Goal: Task Accomplishment & Management: Manage account settings

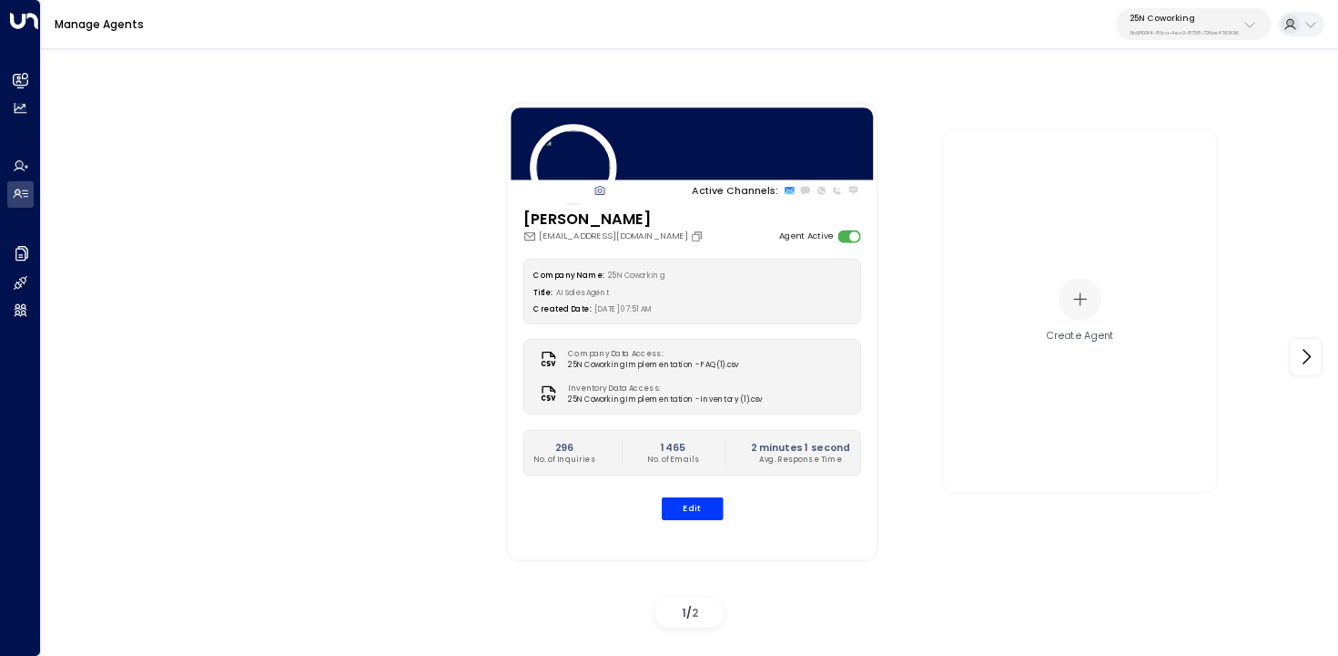
click at [1168, 34] on p "3b9800f4-81ca-4ec0-8758-72fbe4763f36" at bounding box center [1184, 32] width 109 height 7
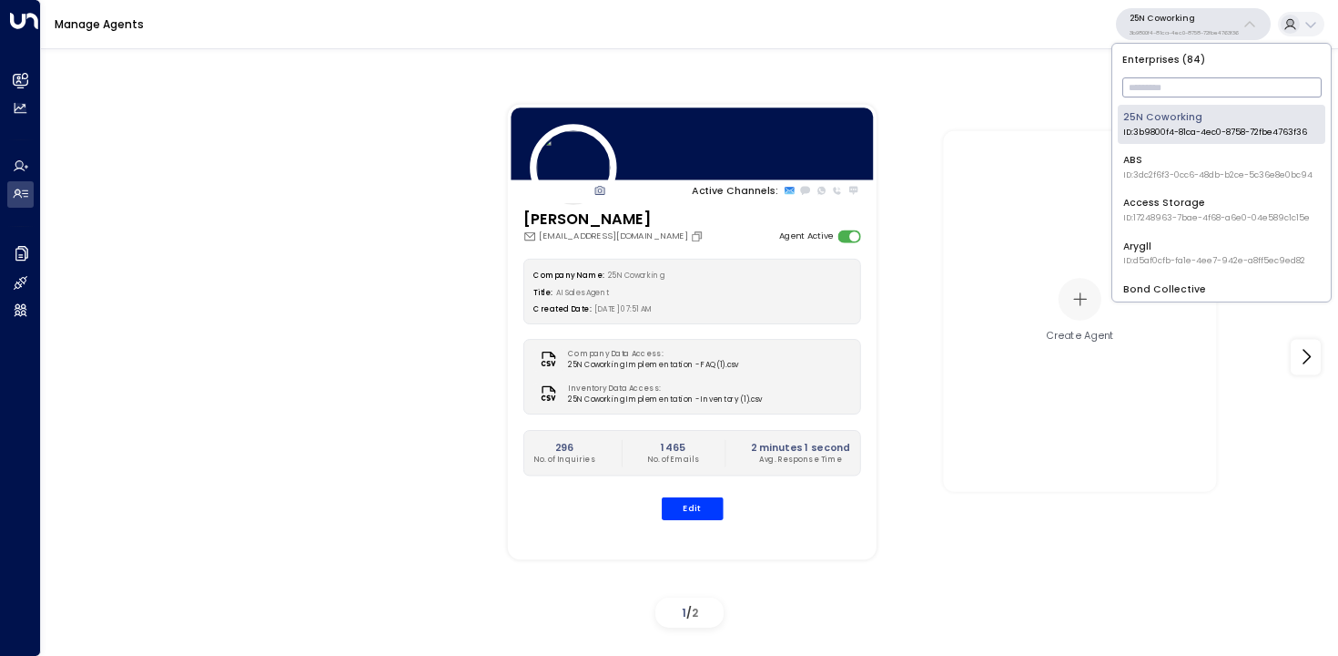
click at [1160, 98] on input "text" at bounding box center [1222, 87] width 199 height 29
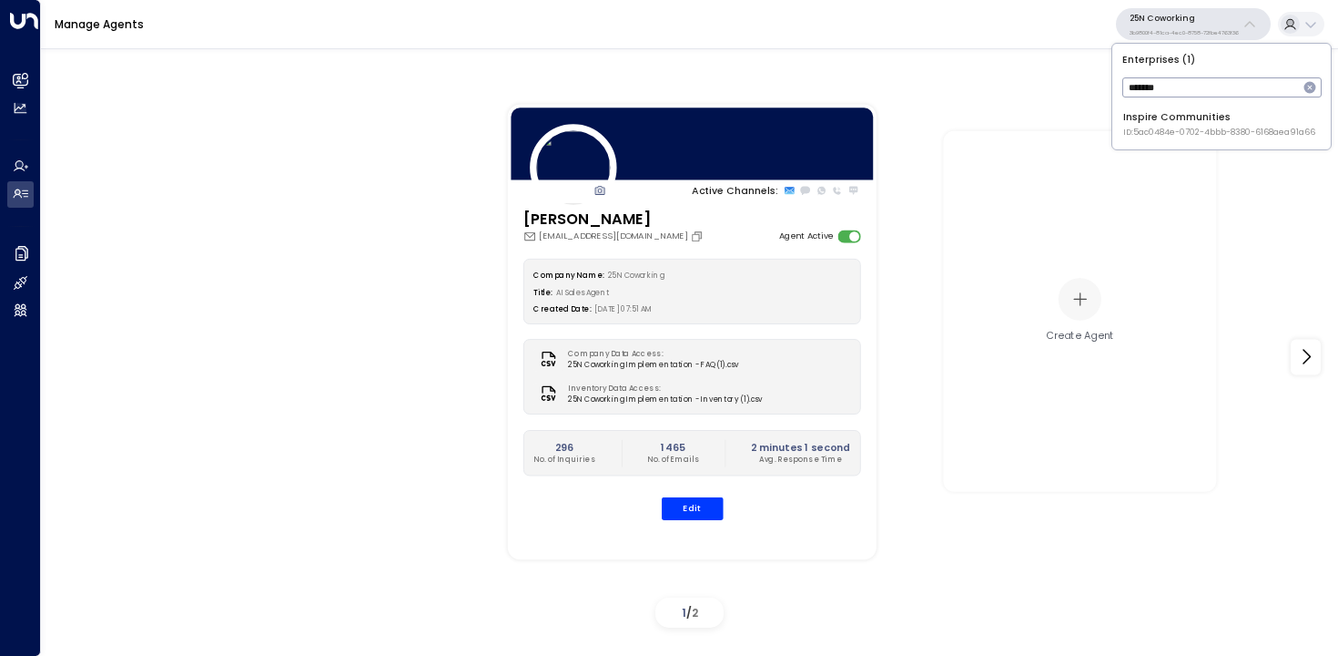
type input "*******"
click at [1155, 120] on div "Inspire Communities ID: 5ac0484e-0702-4bbb-8380-6168aea91a66" at bounding box center [1220, 124] width 192 height 28
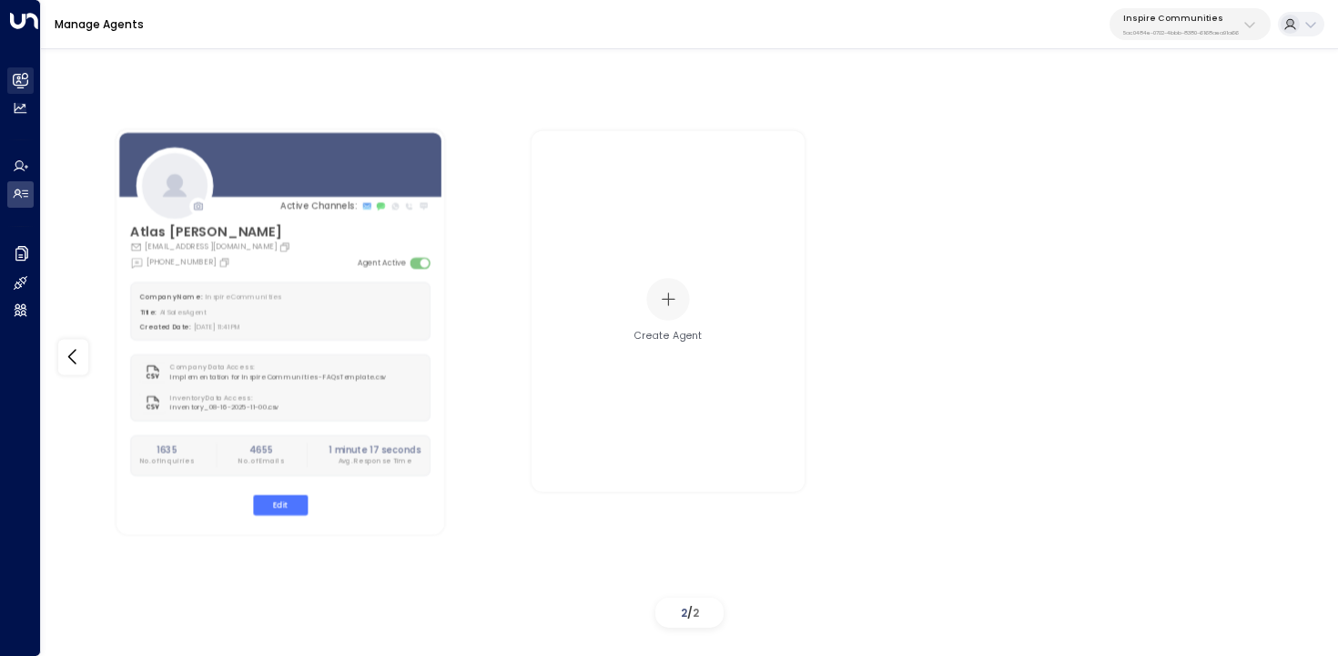
click at [32, 89] on link "Leads & Conversations Leads & Conversations" at bounding box center [20, 80] width 26 height 26
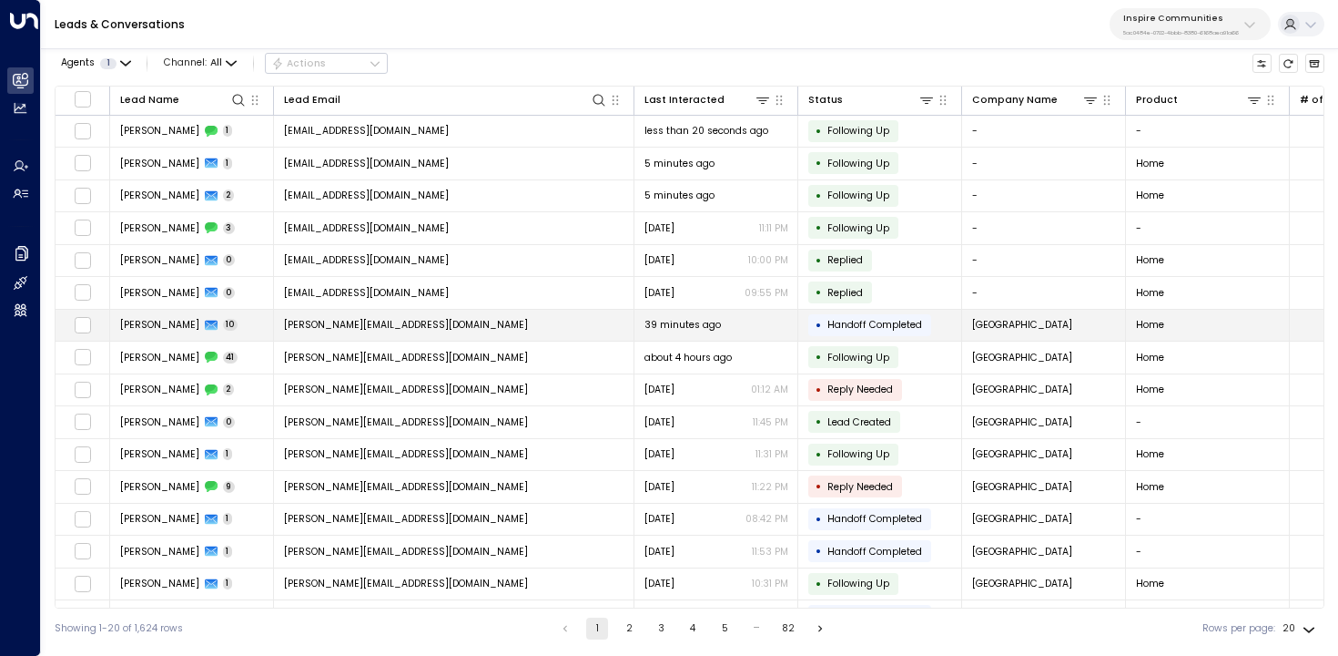
click at [591, 312] on td "[PERSON_NAME][EMAIL_ADDRESS][DOMAIN_NAME]" at bounding box center [454, 326] width 361 height 32
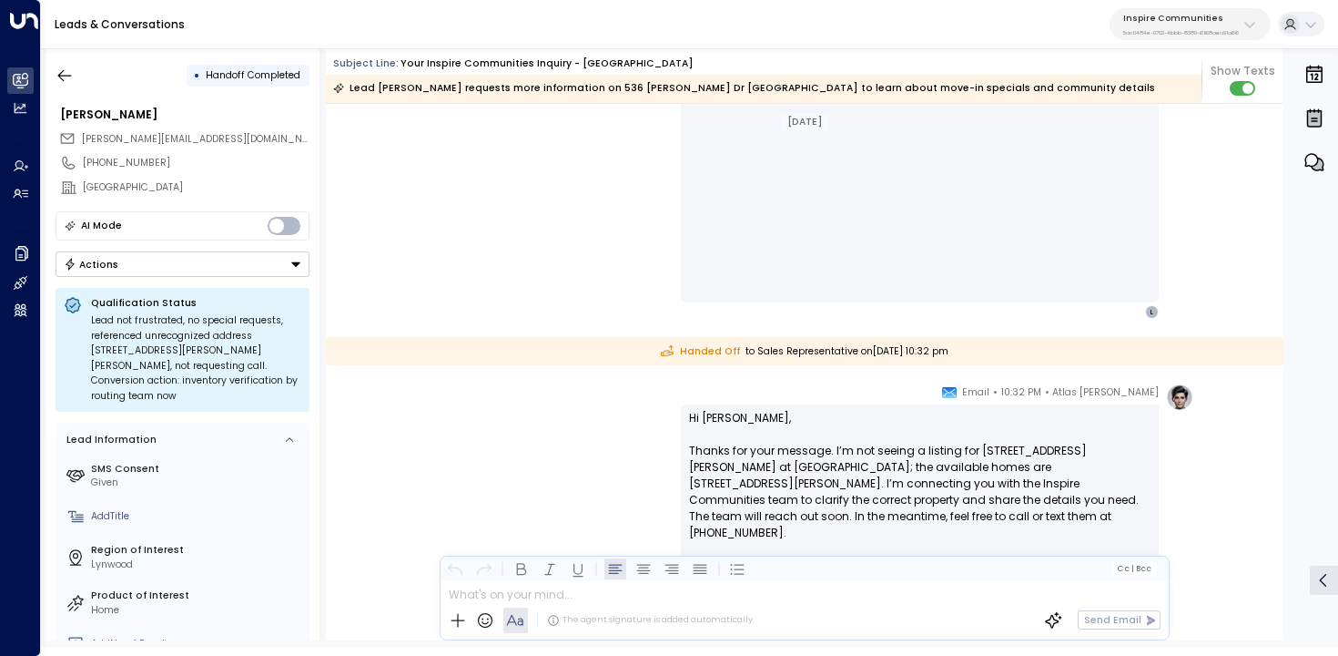
scroll to position [6045, 0]
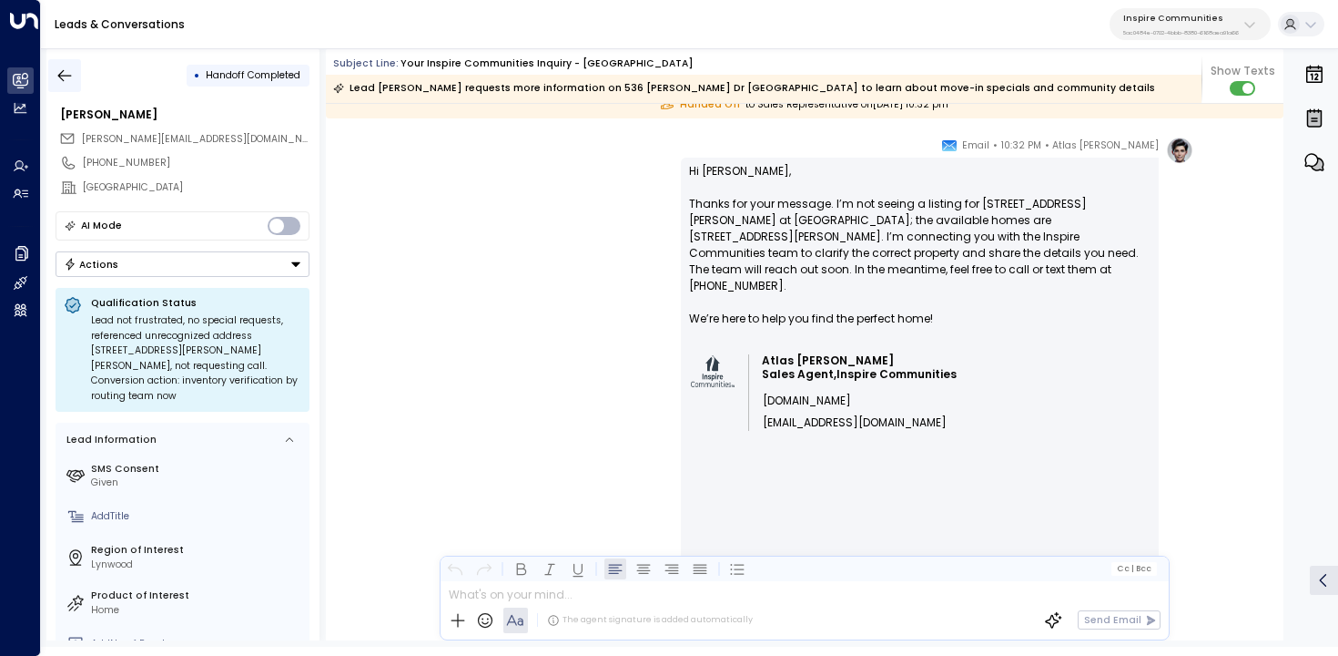
click at [67, 59] on button "button" at bounding box center [64, 75] width 33 height 33
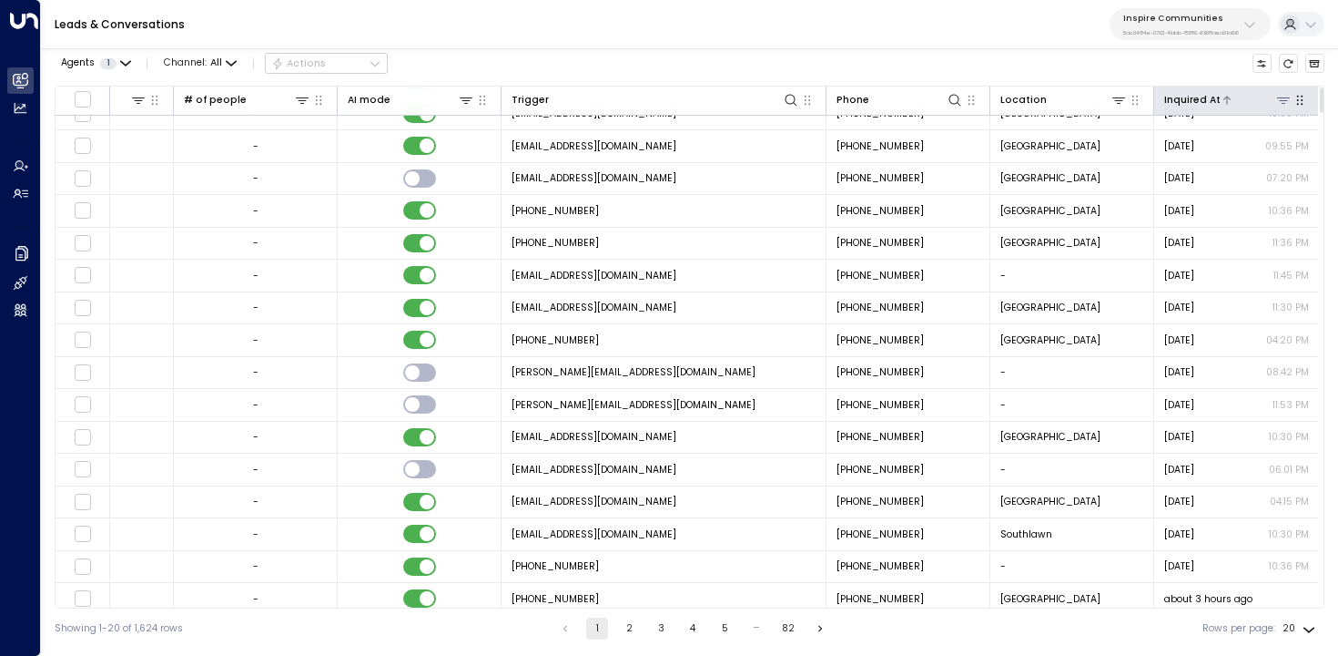
scroll to position [0, 1120]
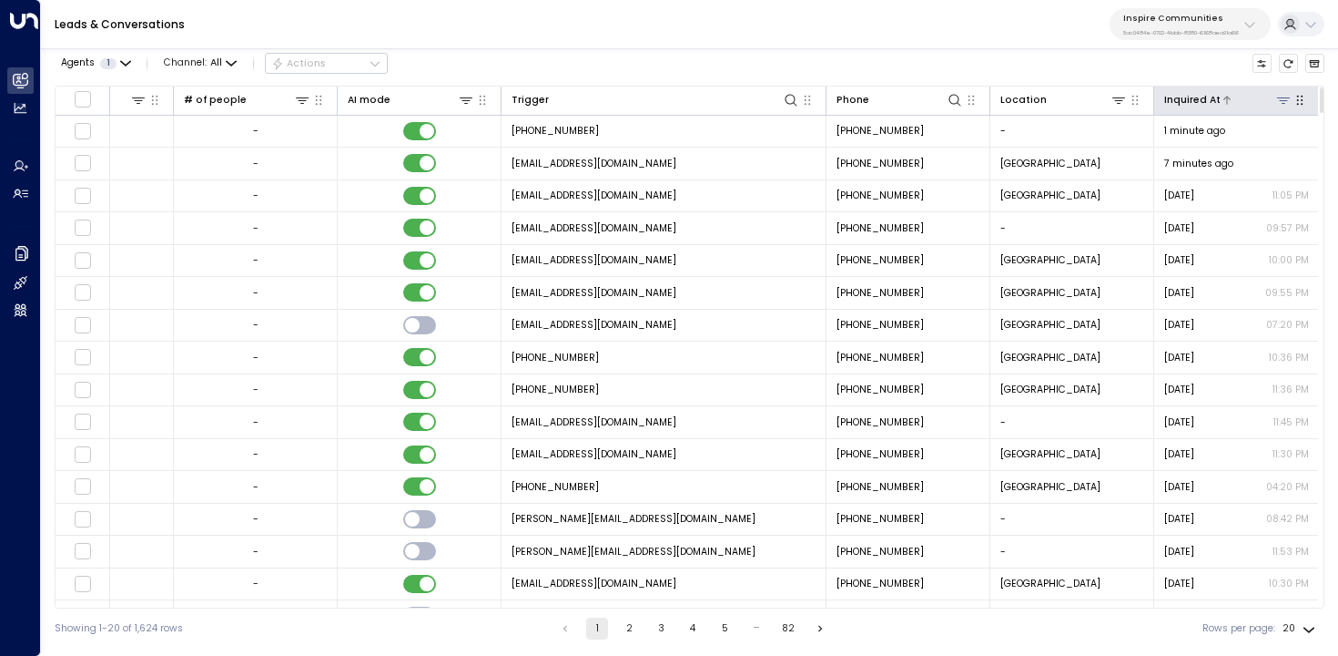
click at [1256, 97] on div at bounding box center [1257, 99] width 72 height 17
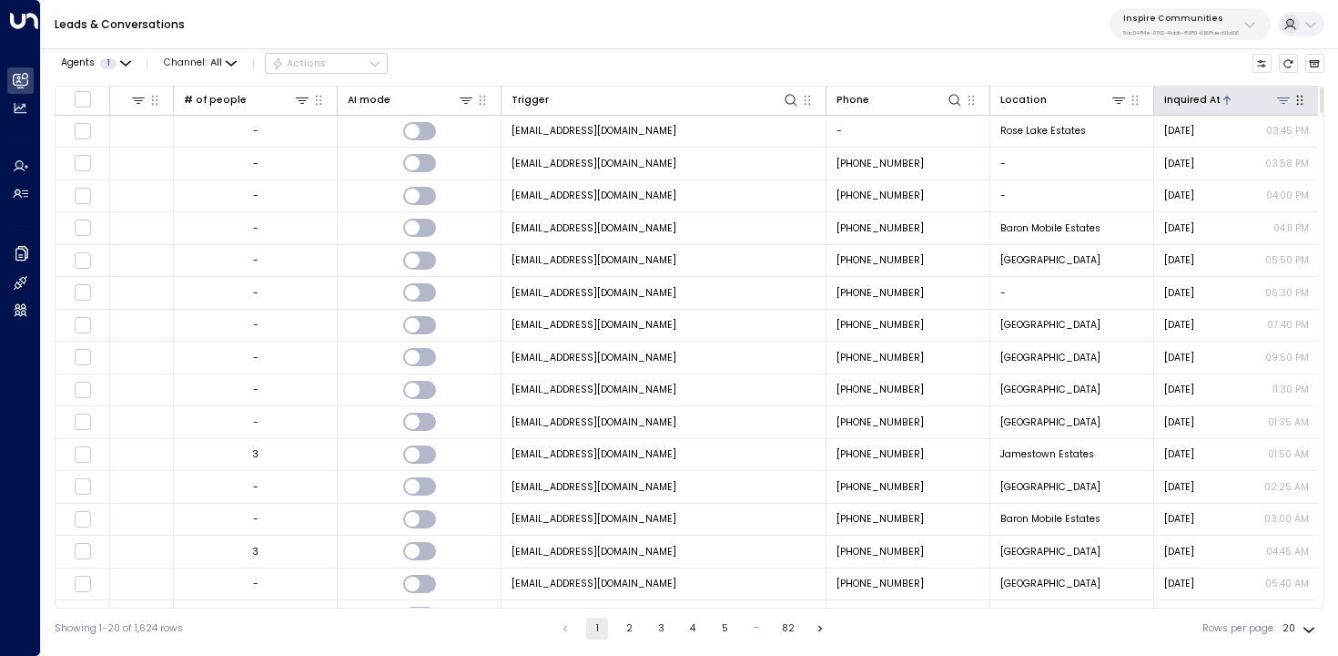
click at [1256, 97] on div at bounding box center [1257, 99] width 72 height 17
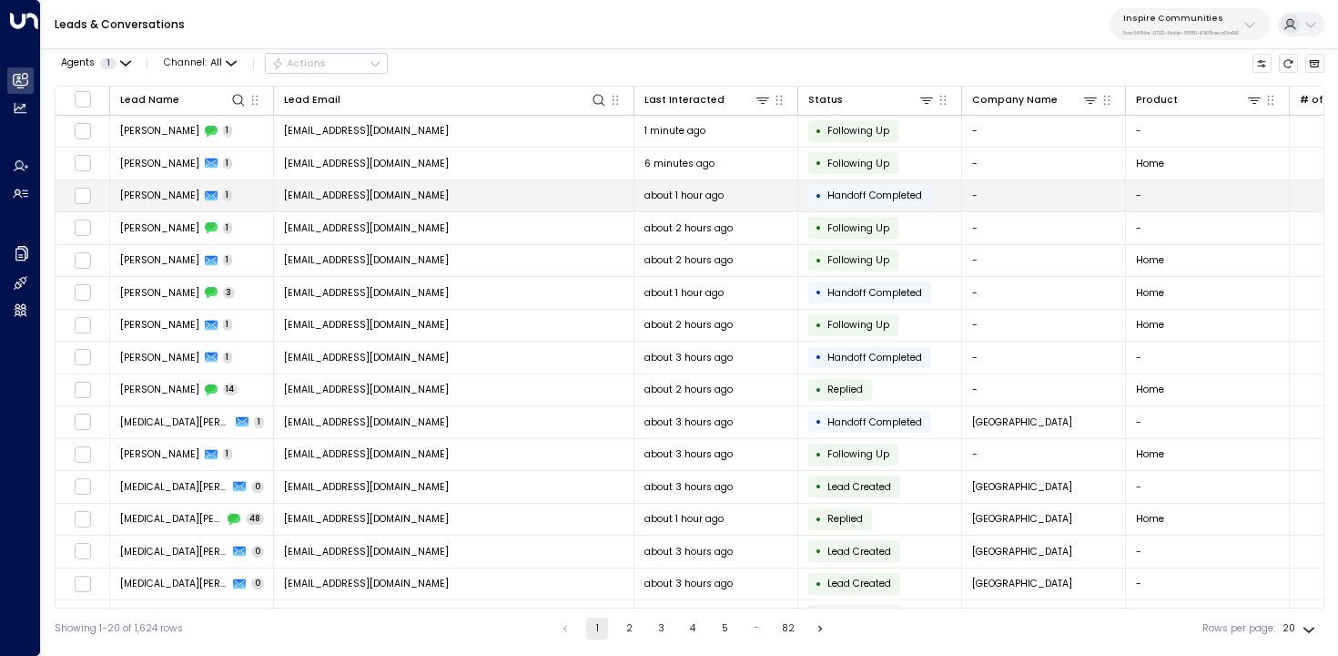
click at [517, 201] on td "[EMAIL_ADDRESS][DOMAIN_NAME]" at bounding box center [454, 196] width 361 height 32
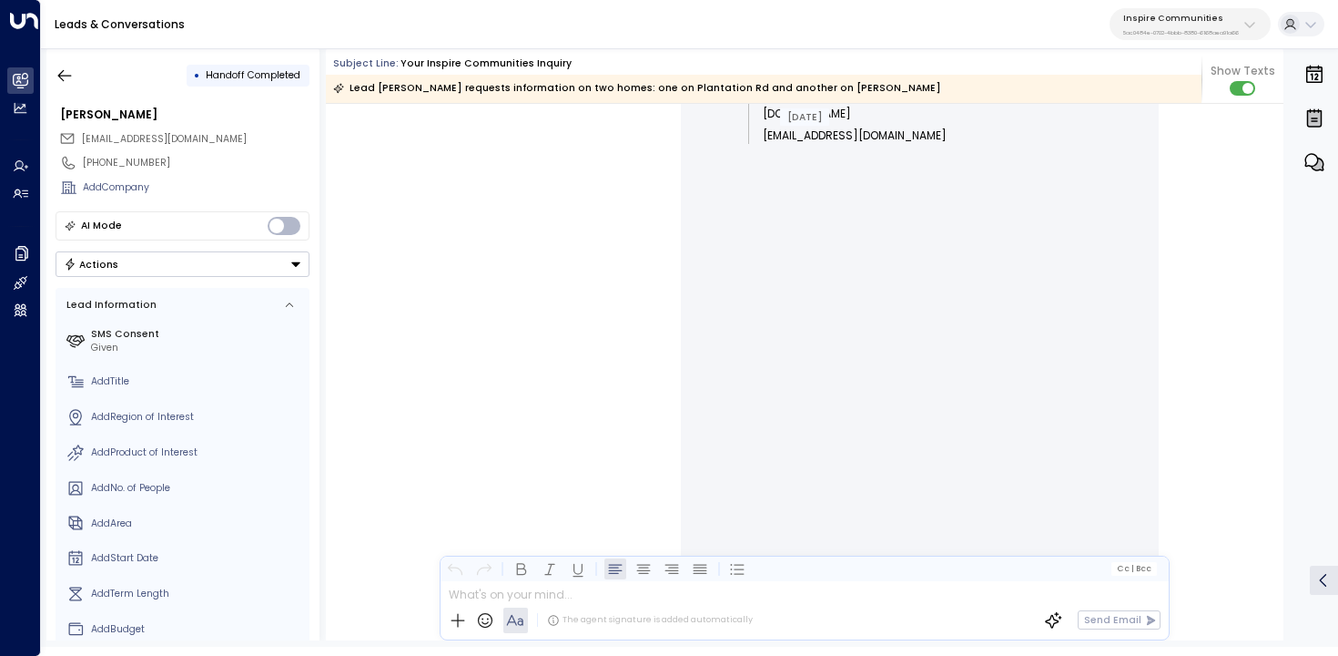
scroll to position [453, 0]
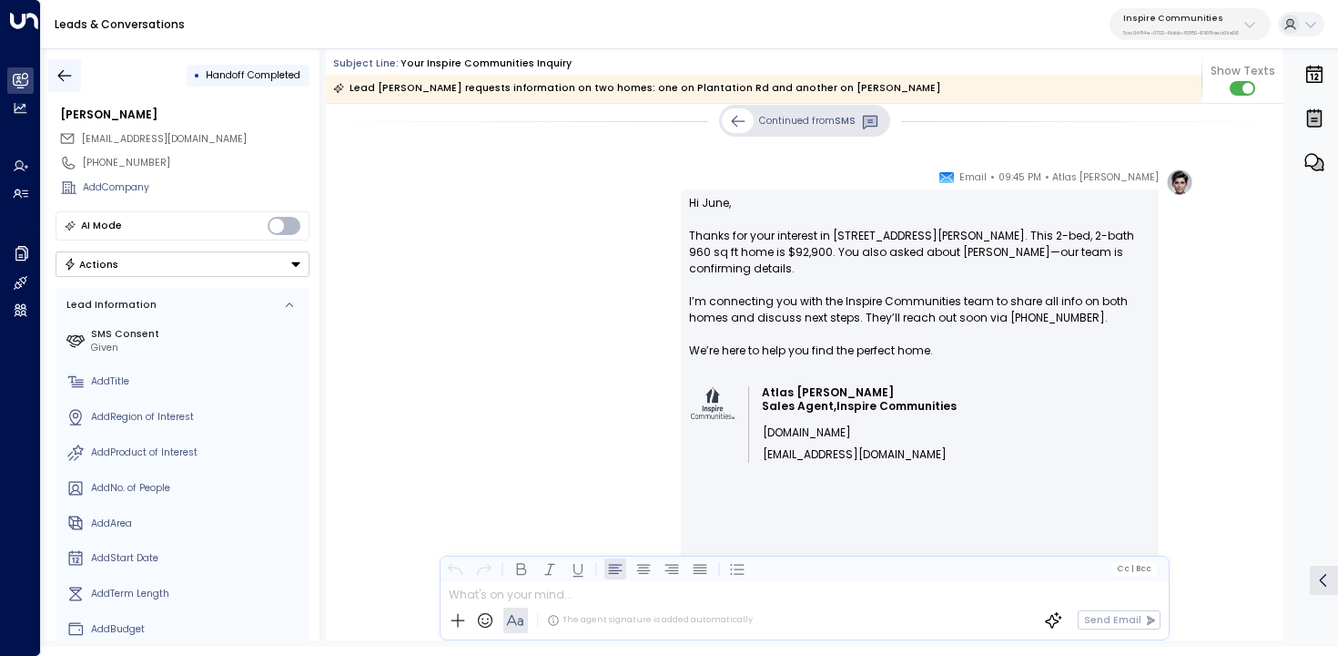
click at [62, 60] on button "button" at bounding box center [64, 75] width 33 height 33
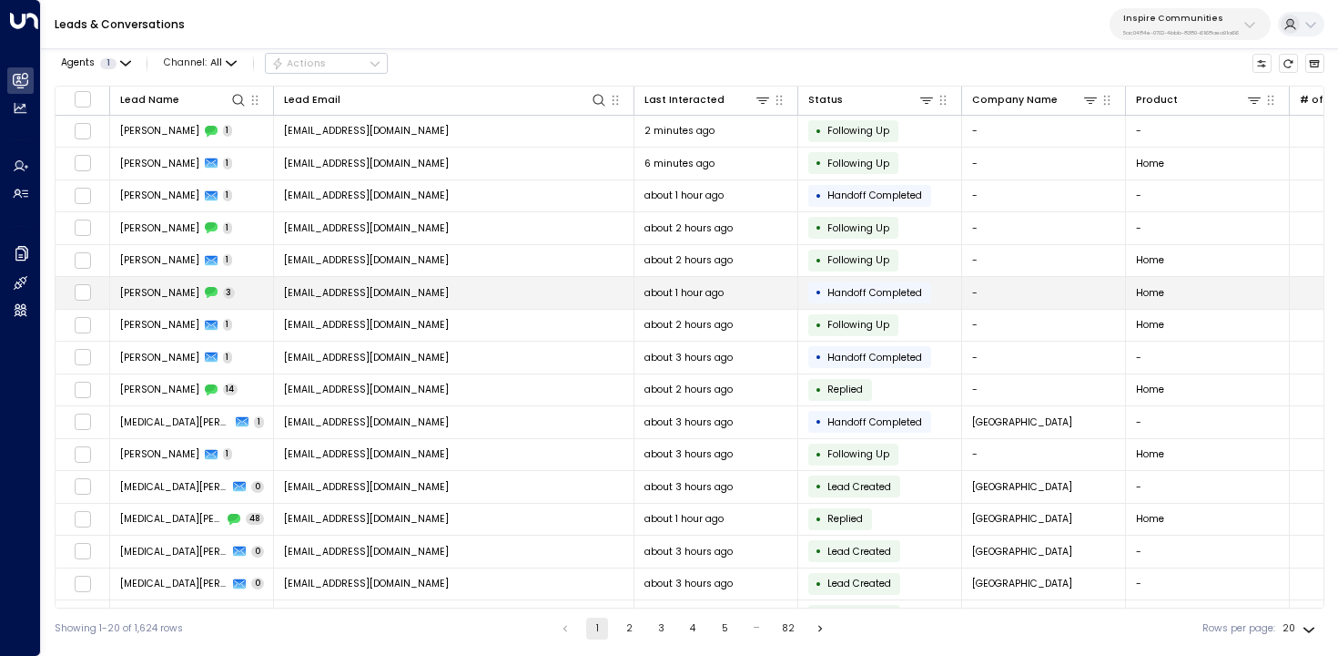
click at [437, 291] on td "[EMAIL_ADDRESS][DOMAIN_NAME]" at bounding box center [454, 293] width 361 height 32
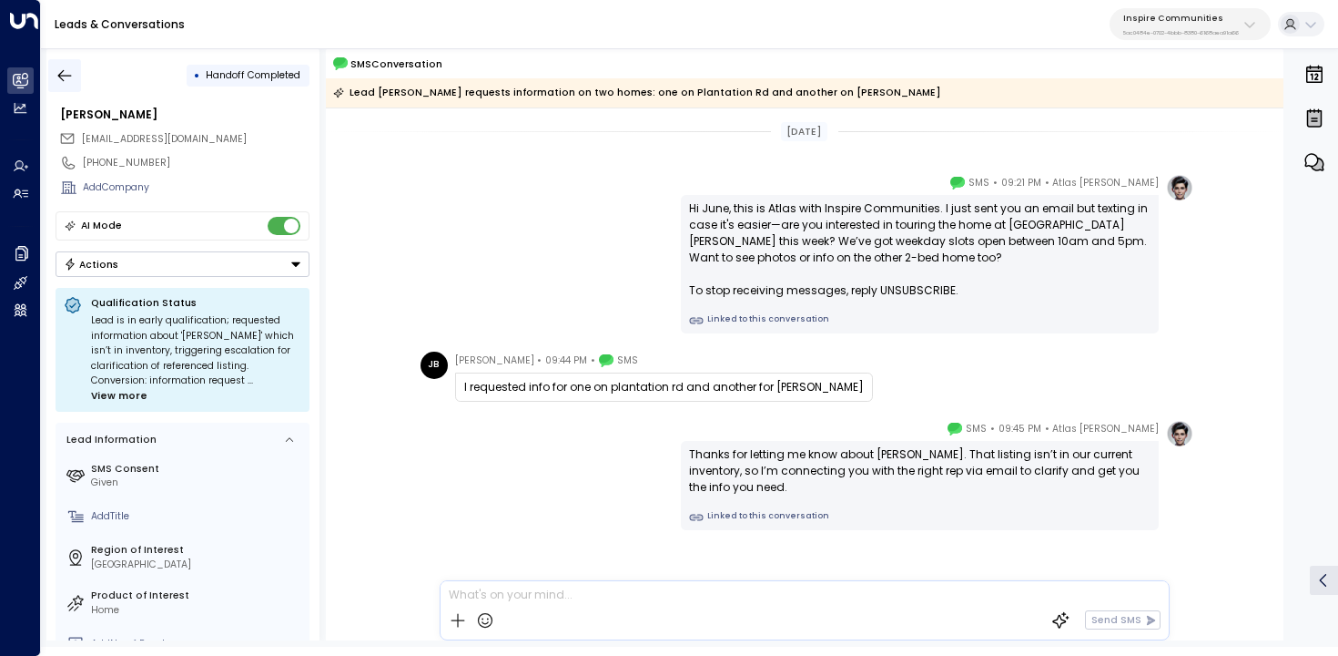
click at [70, 62] on button "button" at bounding box center [64, 75] width 33 height 33
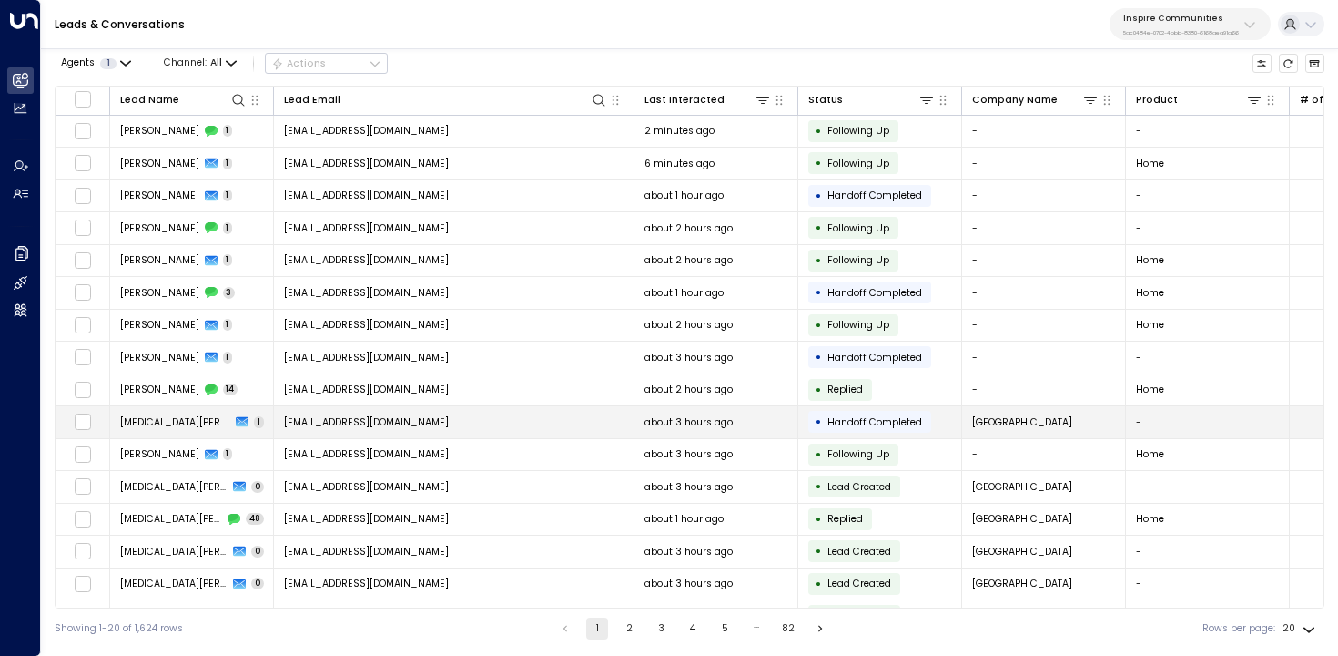
click at [669, 426] on span "about 3 hours ago" at bounding box center [689, 422] width 88 height 14
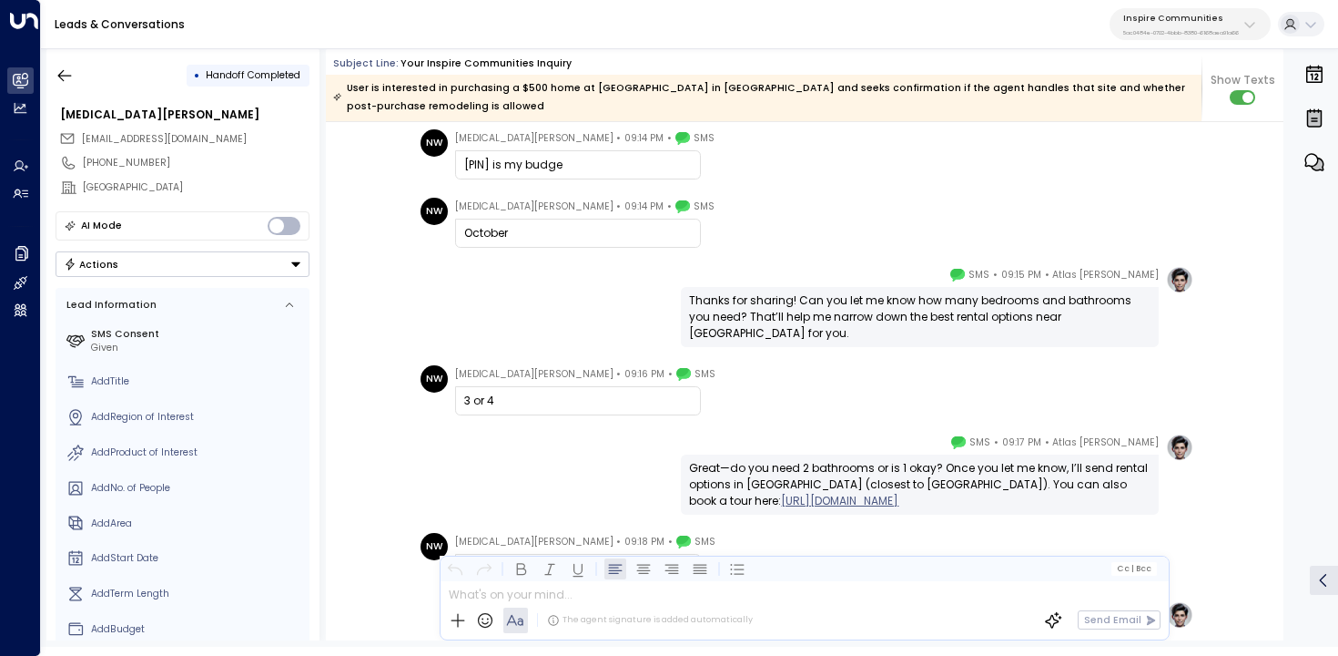
scroll to position [13212, 0]
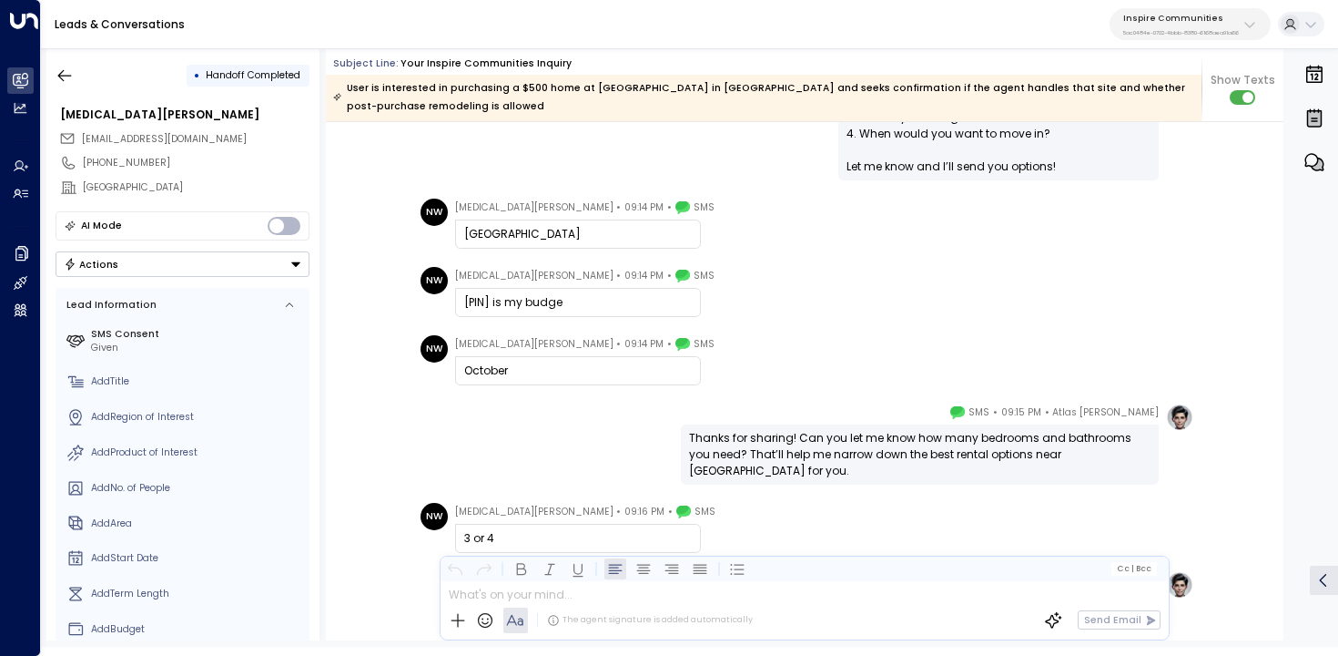
drag, startPoint x: 576, startPoint y: 300, endPoint x: 400, endPoint y: 290, distance: 176.9
click at [400, 291] on div "NW [MEDICAL_DATA][PERSON_NAME] • 09:14 PM • SMS [PIN] is my budge" at bounding box center [805, 292] width 958 height 50
click at [400, 290] on div "NW [MEDICAL_DATA][PERSON_NAME] • 09:14 PM • SMS [PIN] is my budge" at bounding box center [805, 292] width 958 height 50
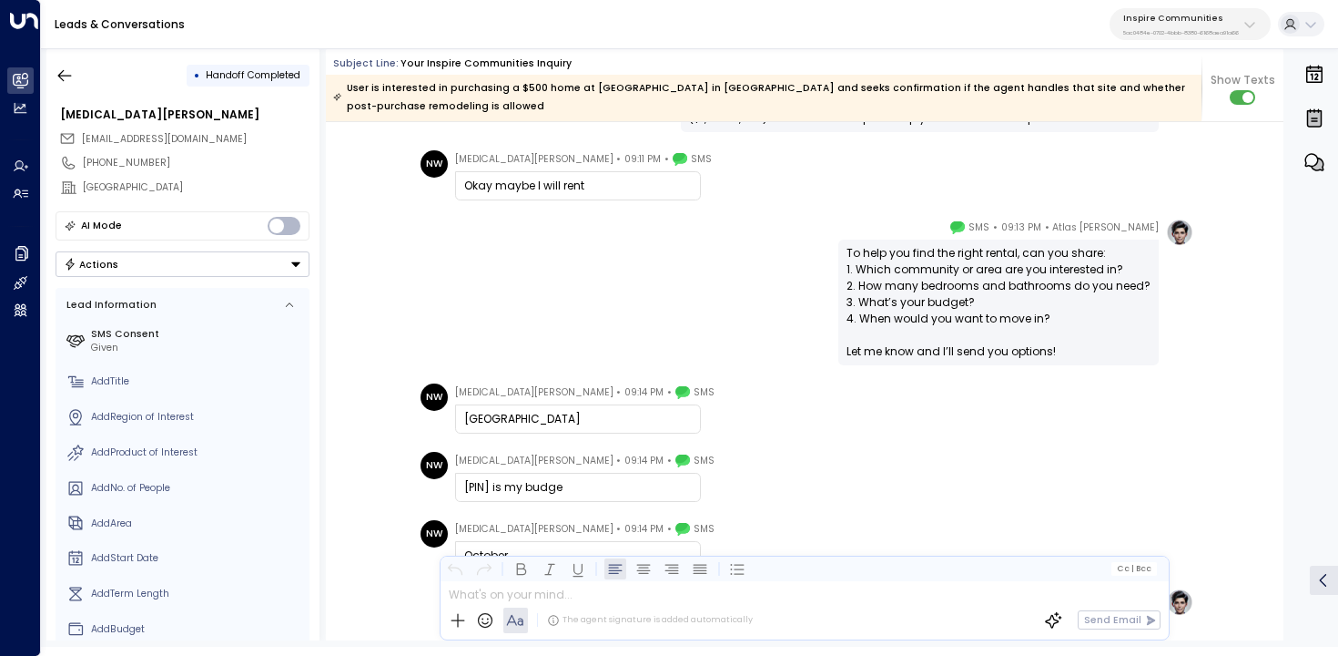
scroll to position [3249, 0]
drag, startPoint x: 595, startPoint y: 489, endPoint x: 363, endPoint y: 458, distance: 233.3
click at [371, 461] on div "NW [MEDICAL_DATA][PERSON_NAME] • 09:14 PM • SMS [PIN] is my budge" at bounding box center [805, 478] width 958 height 50
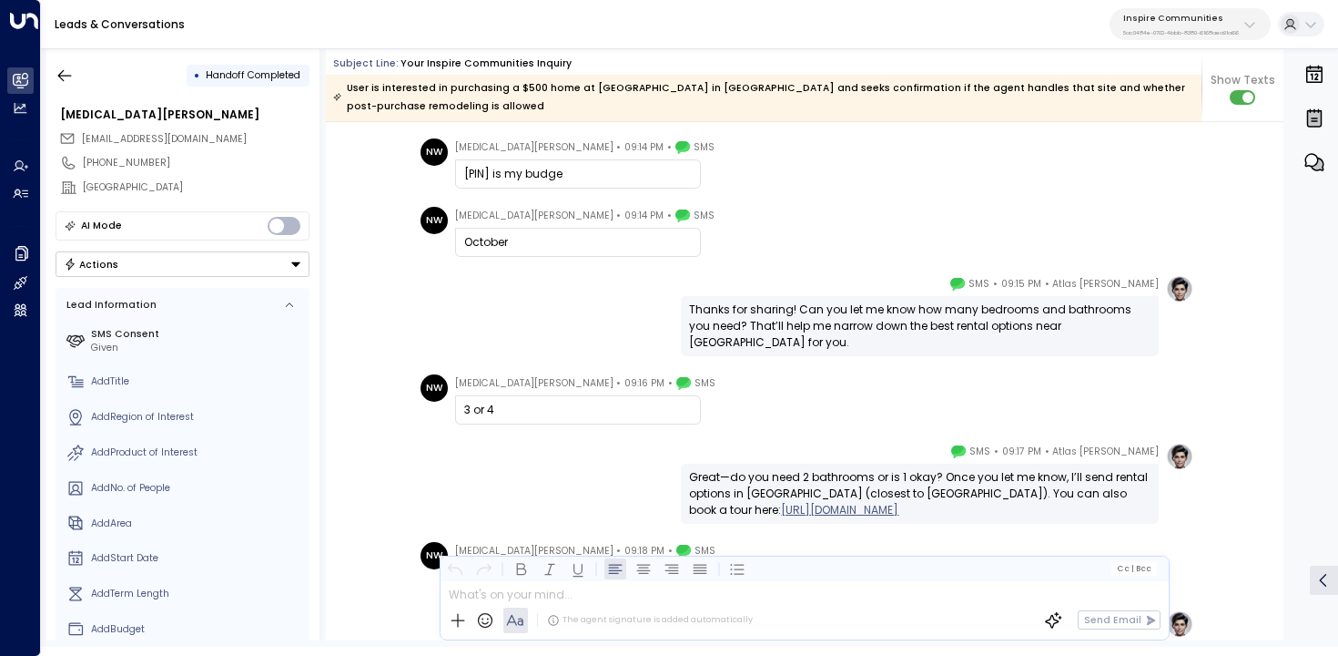
scroll to position [3520, 0]
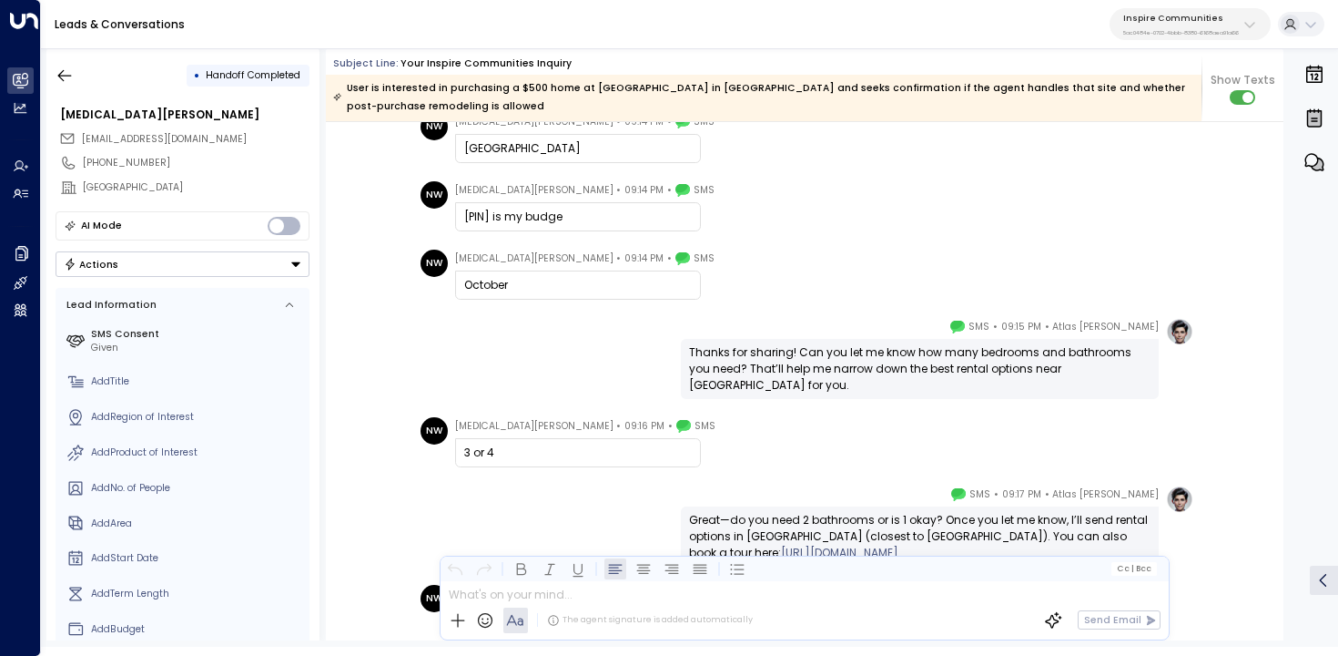
click at [492, 332] on div "Atlas [PERSON_NAME] • 09:15 PM • SMS Thanks for sharing! Can you let me know ho…" at bounding box center [804, 358] width 778 height 81
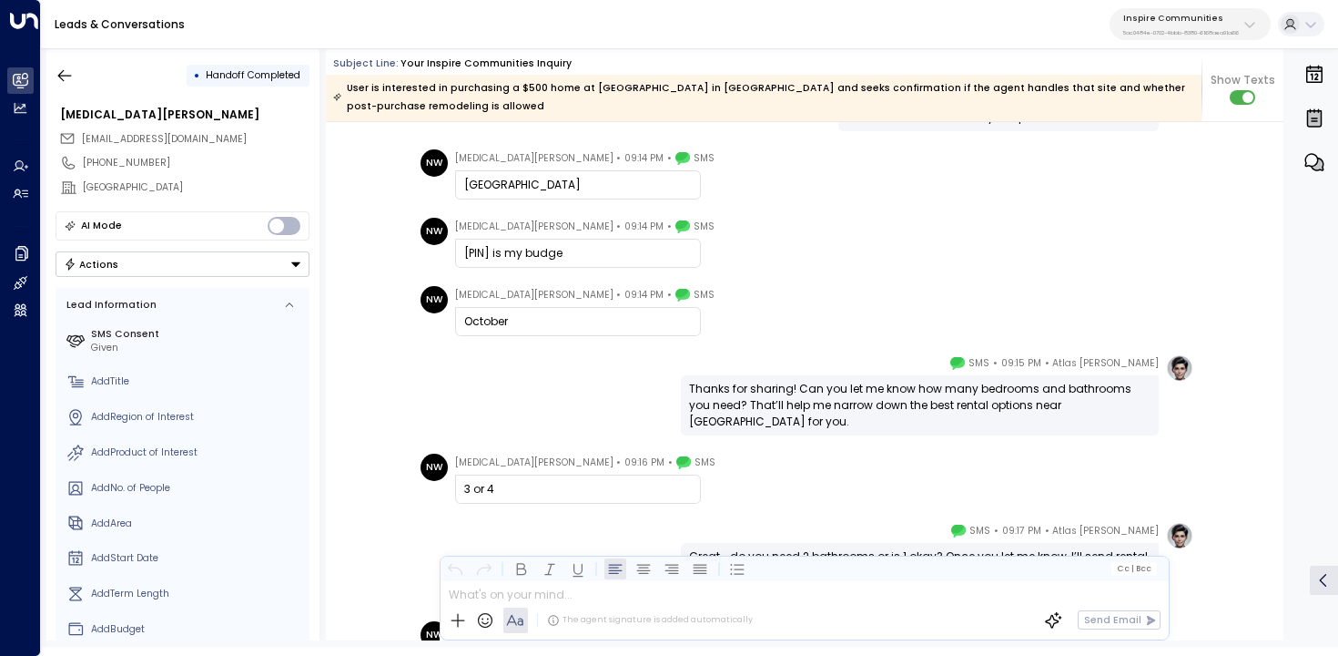
scroll to position [3468, 0]
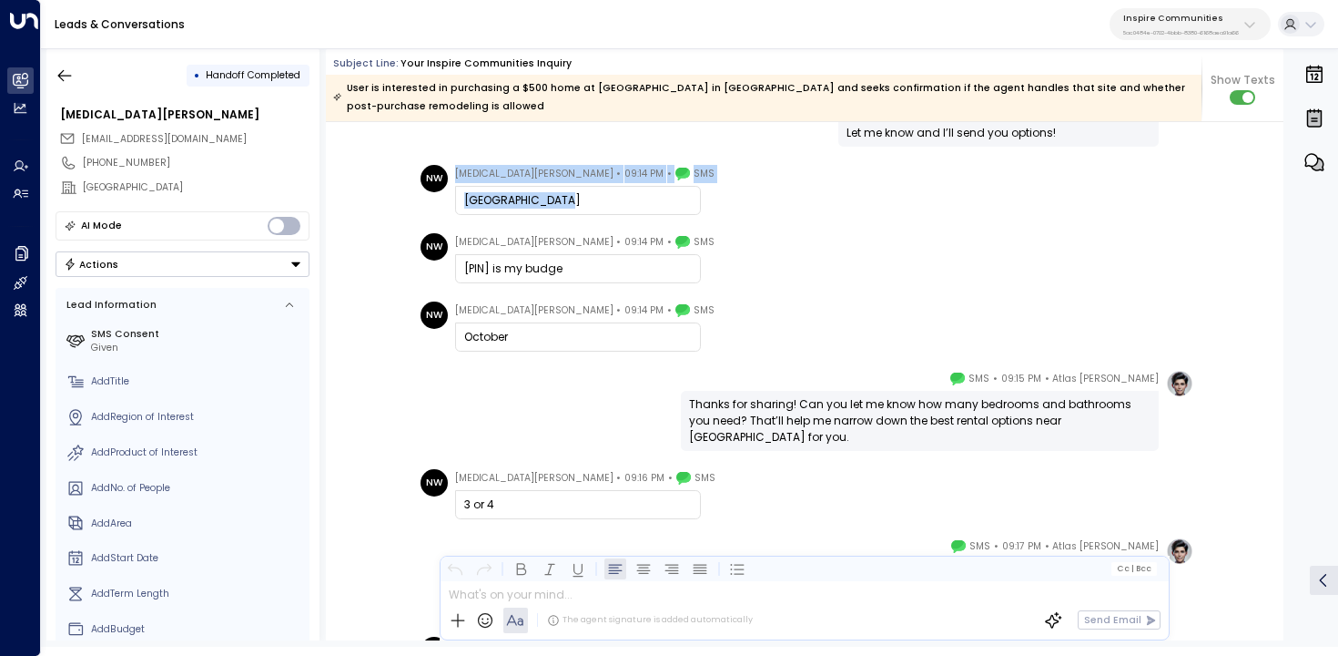
drag, startPoint x: 575, startPoint y: 192, endPoint x: 434, endPoint y: 192, distance: 140.2
click at [434, 192] on div "NW [MEDICAL_DATA][PERSON_NAME] • 09:14 PM • SMS [GEOGRAPHIC_DATA]" at bounding box center [568, 190] width 294 height 50
copy div "[MEDICAL_DATA][PERSON_NAME] • 09:14 PM • SMS [GEOGRAPHIC_DATA]"
click at [547, 185] on div "[MEDICAL_DATA][PERSON_NAME] • 09:14 PM • SMS [GEOGRAPHIC_DATA]" at bounding box center [584, 190] width 259 height 50
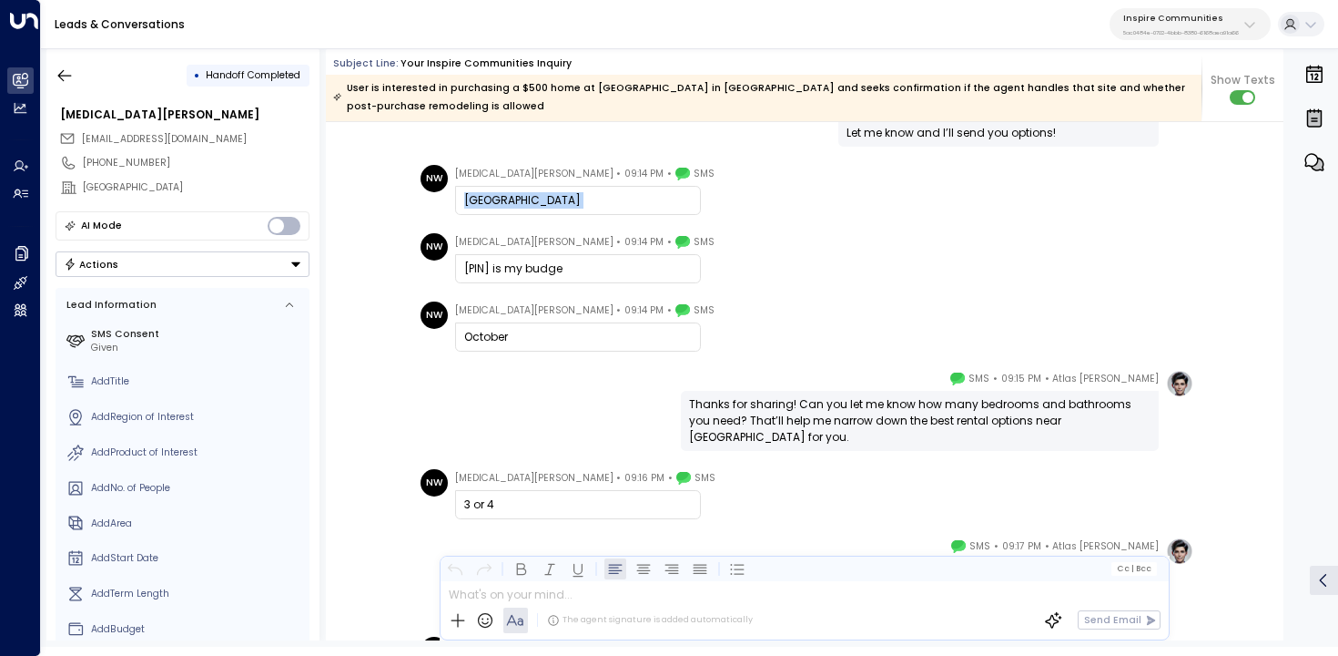
click at [546, 185] on div "[MEDICAL_DATA][PERSON_NAME] • 09:14 PM • SMS [GEOGRAPHIC_DATA]" at bounding box center [584, 190] width 259 height 50
copy div "[GEOGRAPHIC_DATA]"
copy div "[PIN] is my budge"
drag, startPoint x: 579, startPoint y: 271, endPoint x: 460, endPoint y: 267, distance: 119.4
click at [459, 267] on div "[PIN] is my budge" at bounding box center [578, 268] width 246 height 29
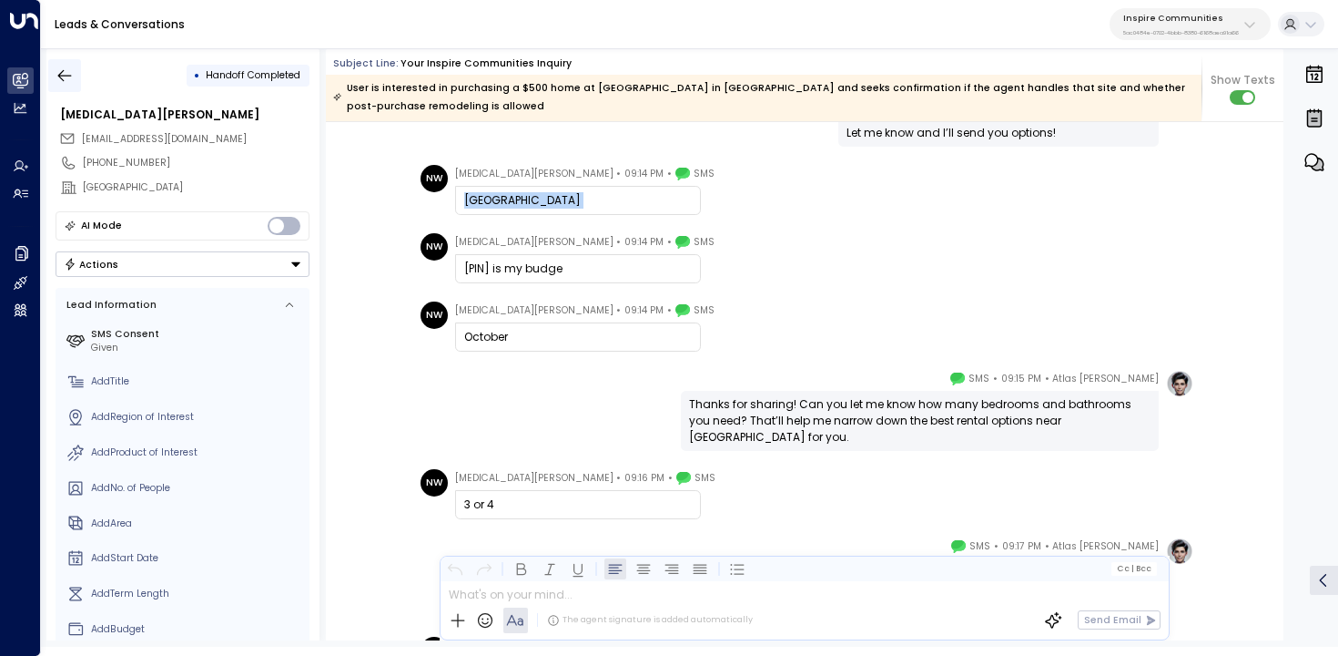
click at [59, 77] on icon "button" at bounding box center [65, 75] width 18 height 18
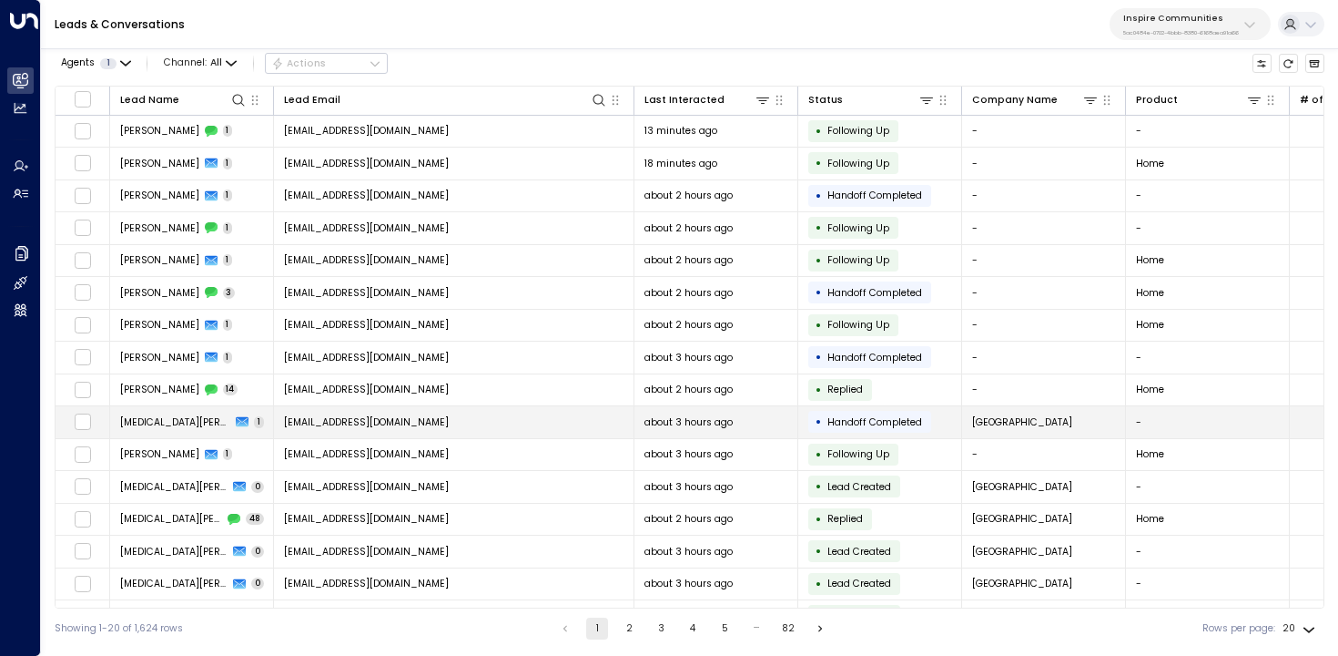
click at [366, 420] on span "[EMAIL_ADDRESS][DOMAIN_NAME]" at bounding box center [366, 422] width 165 height 14
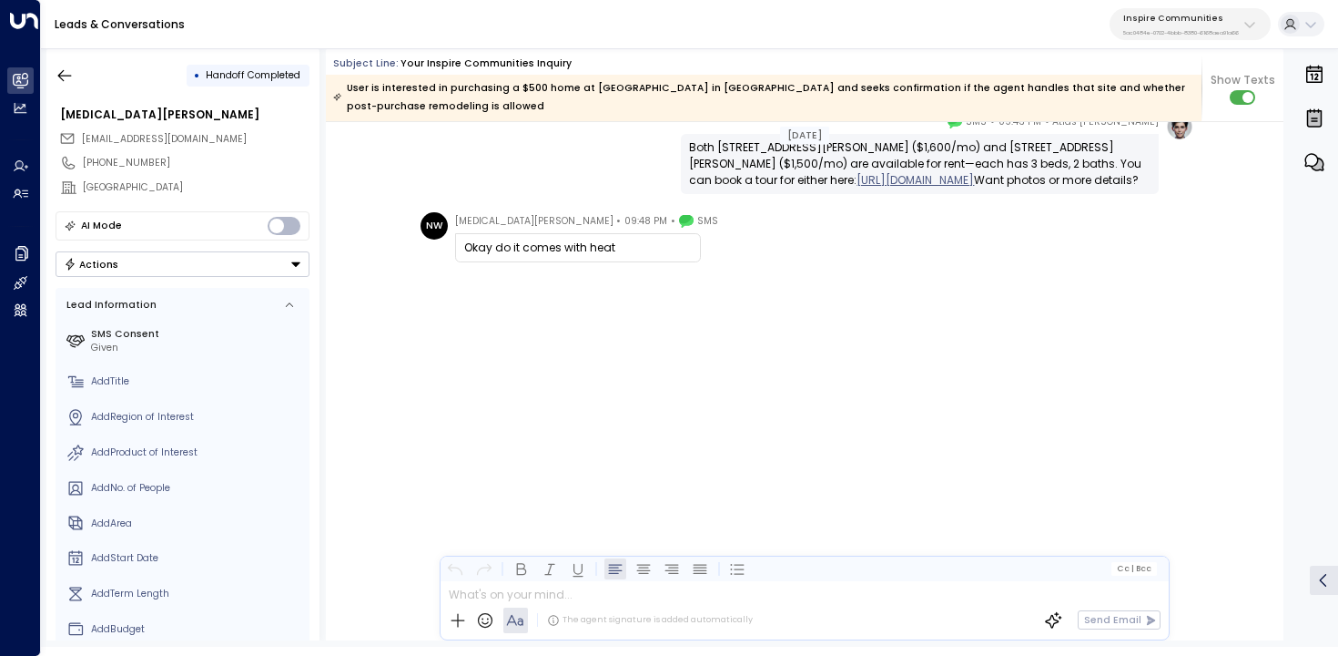
scroll to position [13604, 0]
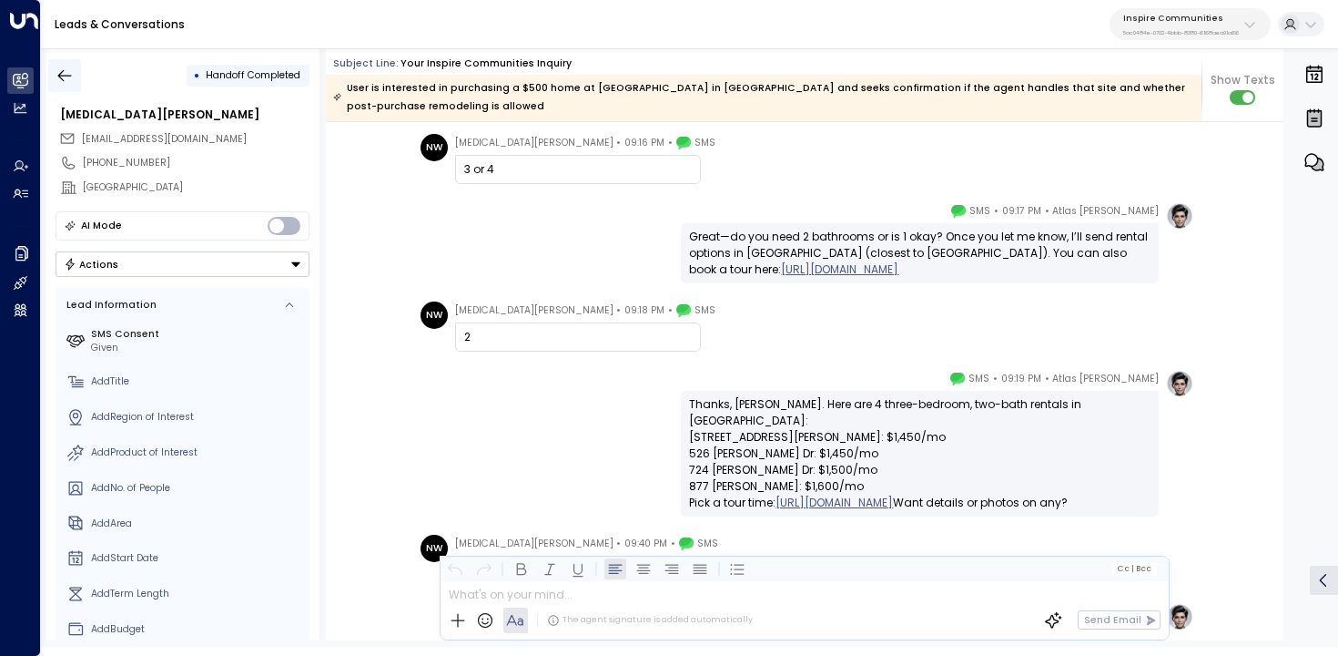
click at [59, 75] on icon "button" at bounding box center [65, 75] width 14 height 12
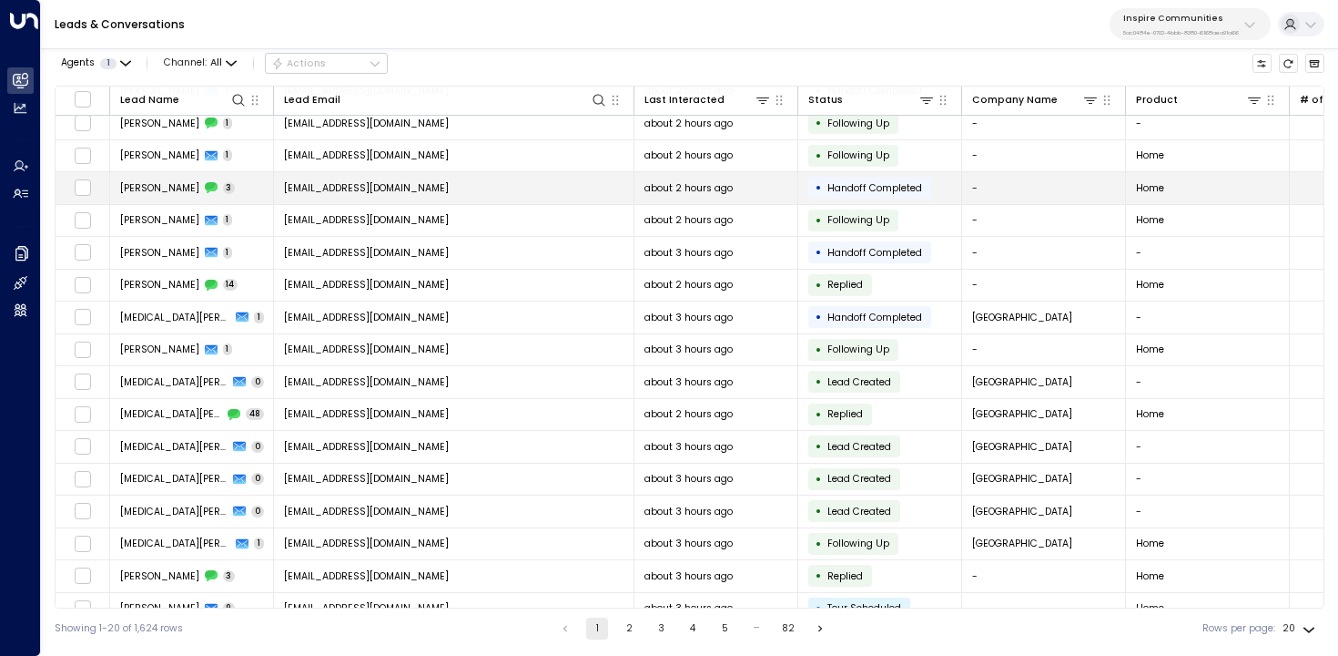
scroll to position [158, 0]
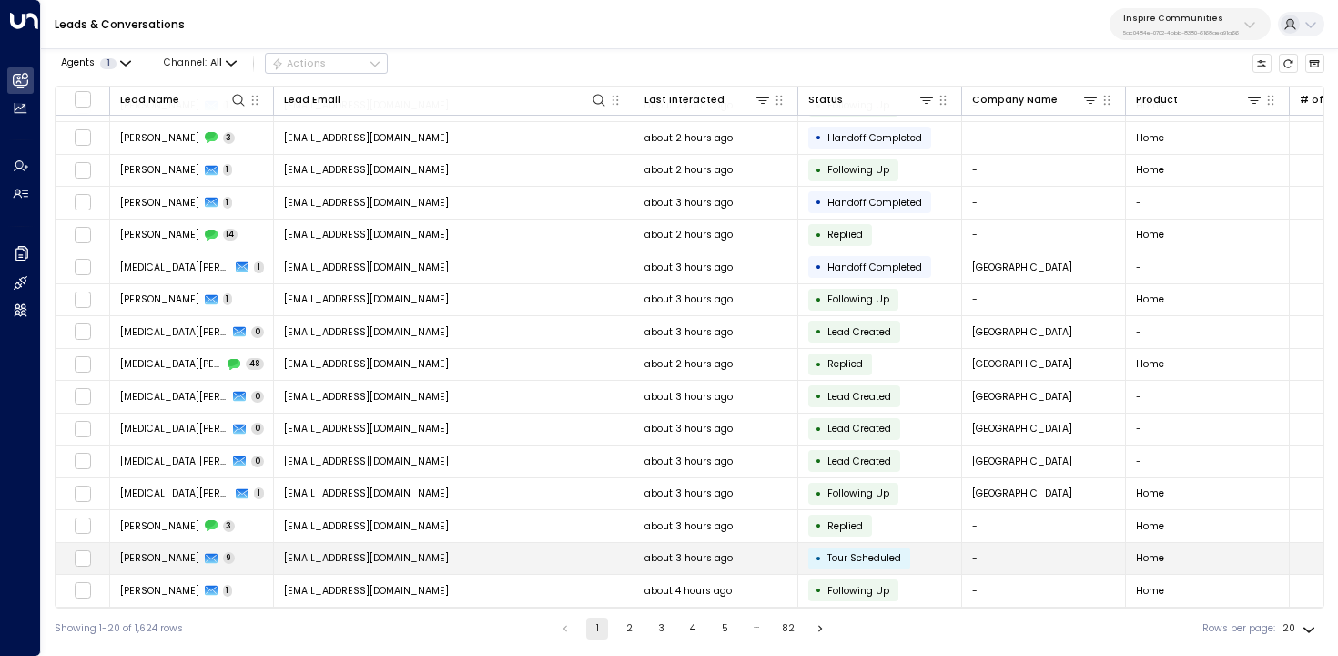
click at [514, 549] on td "[EMAIL_ADDRESS][DOMAIN_NAME]" at bounding box center [454, 559] width 361 height 32
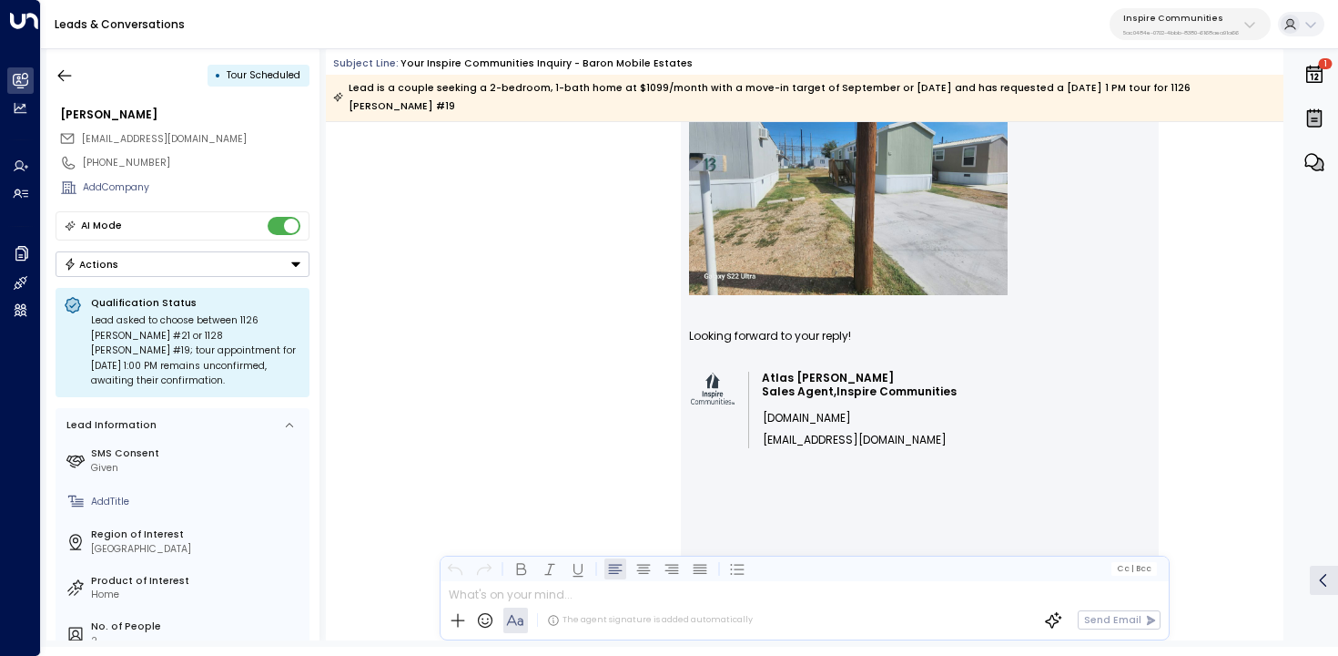
scroll to position [2559, 0]
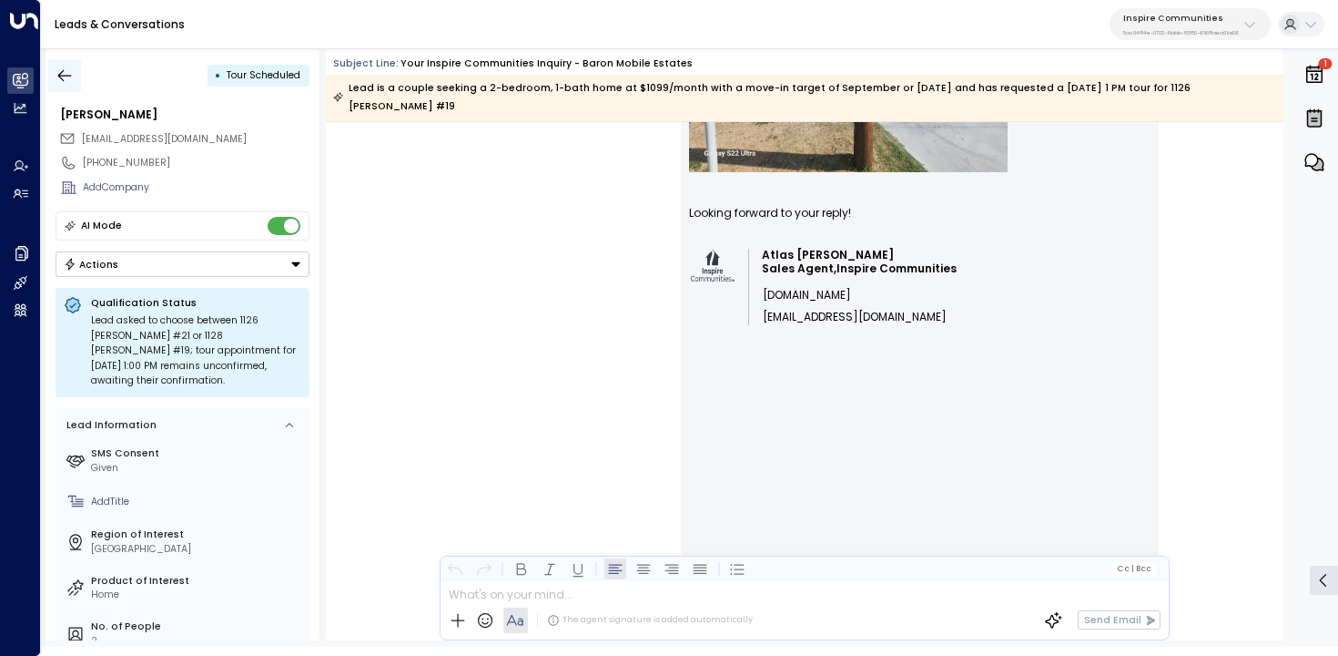
click at [63, 65] on button "button" at bounding box center [64, 75] width 33 height 33
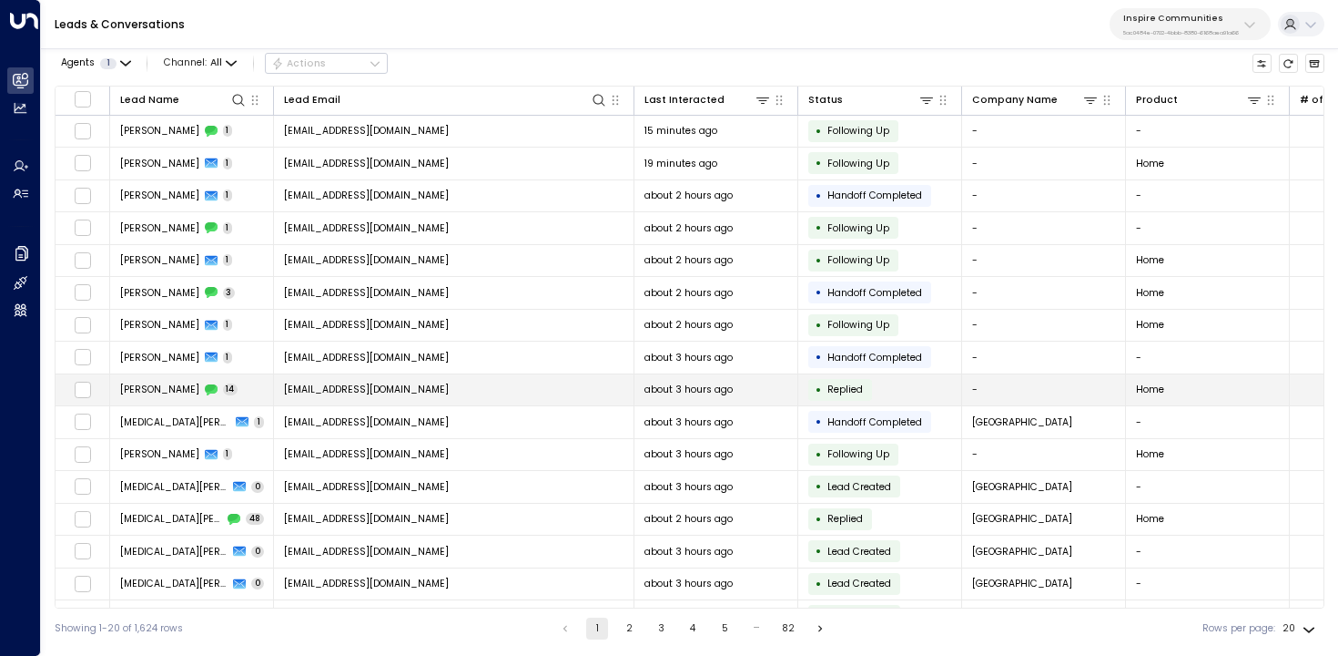
scroll to position [158, 0]
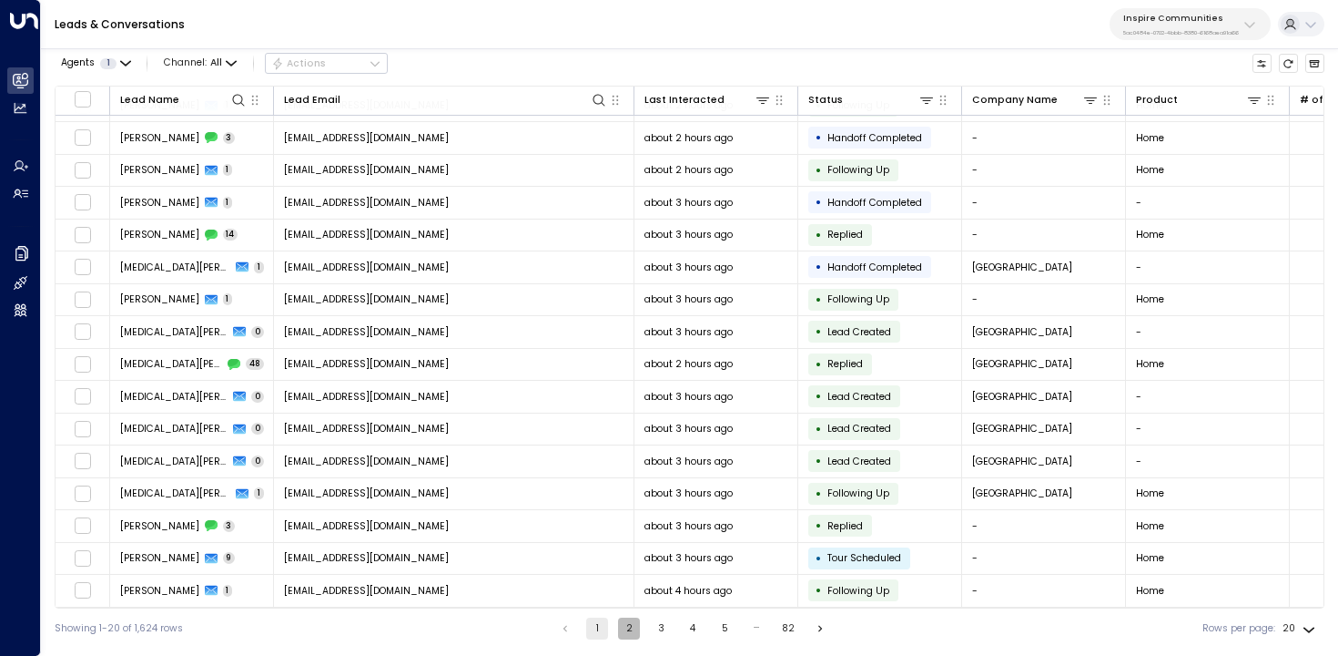
click at [624, 625] on button "2" at bounding box center [629, 628] width 22 height 22
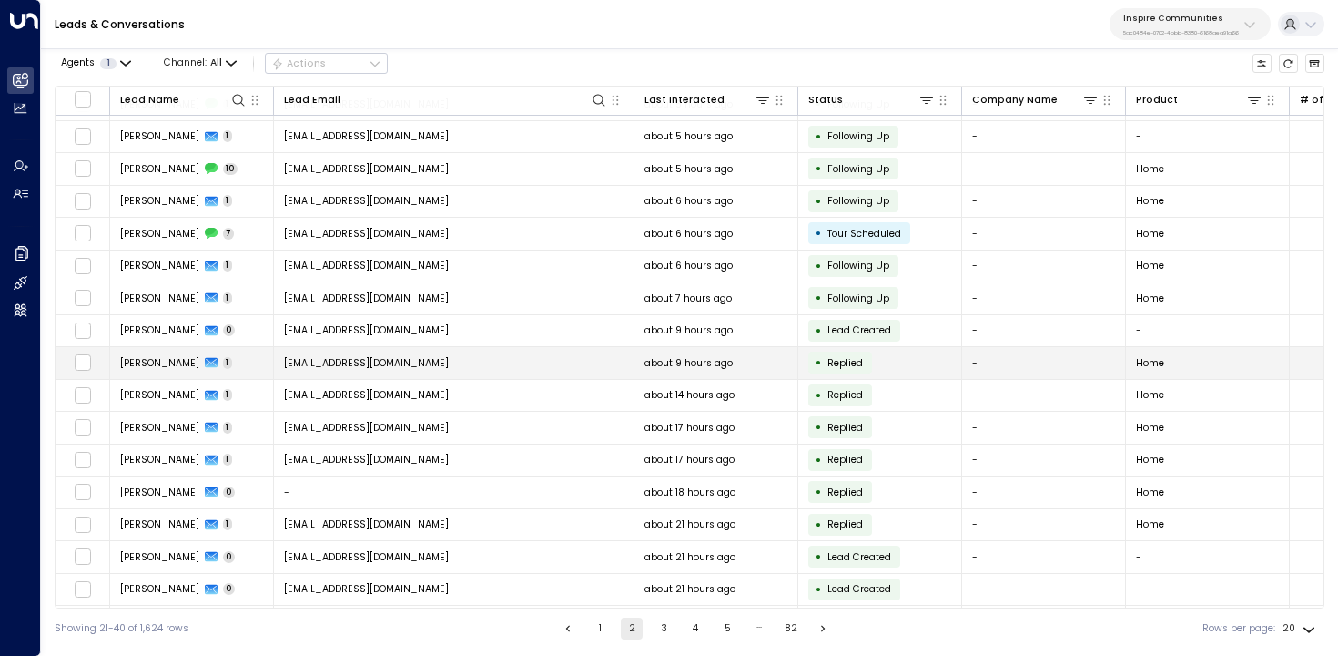
scroll to position [158, 0]
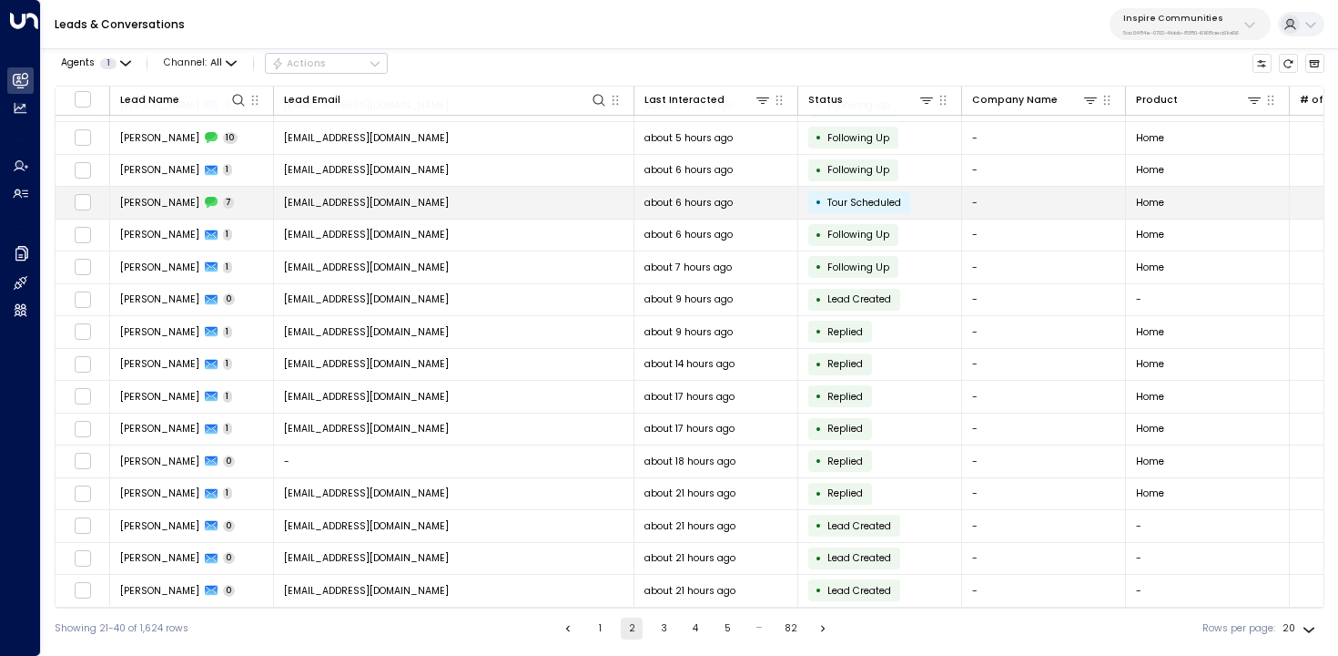
click at [895, 196] on span "Tour Scheduled" at bounding box center [865, 203] width 74 height 14
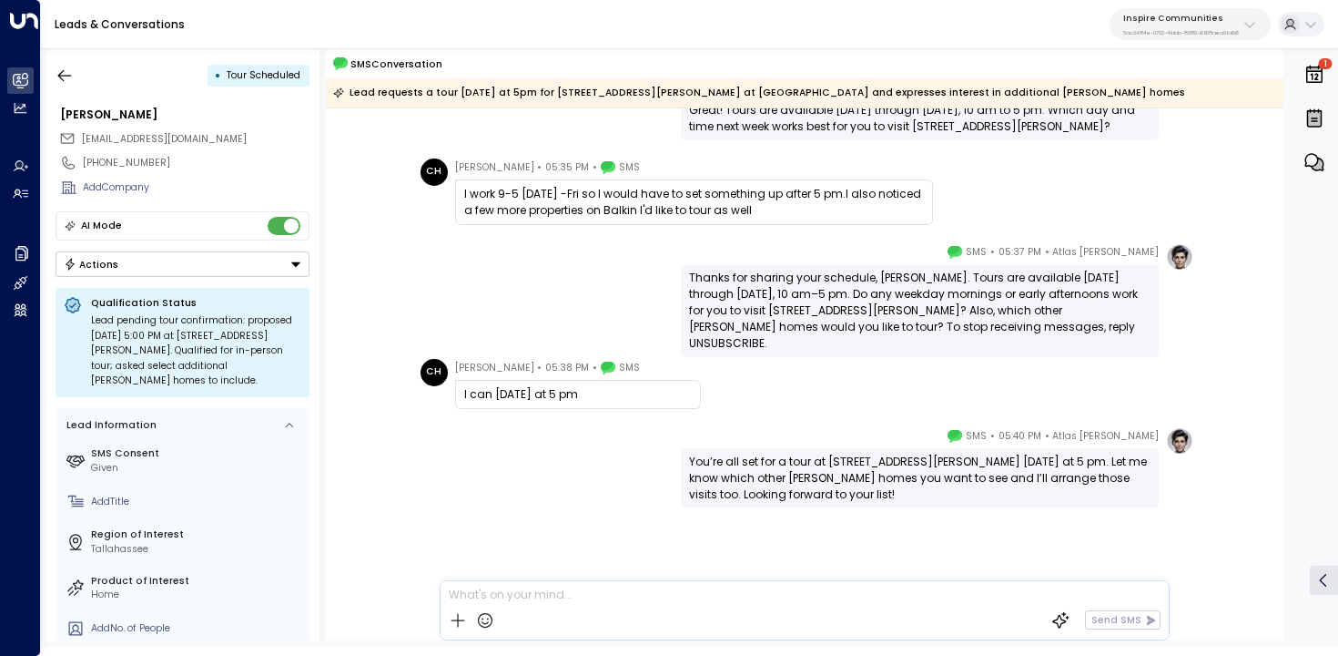
scroll to position [349, 0]
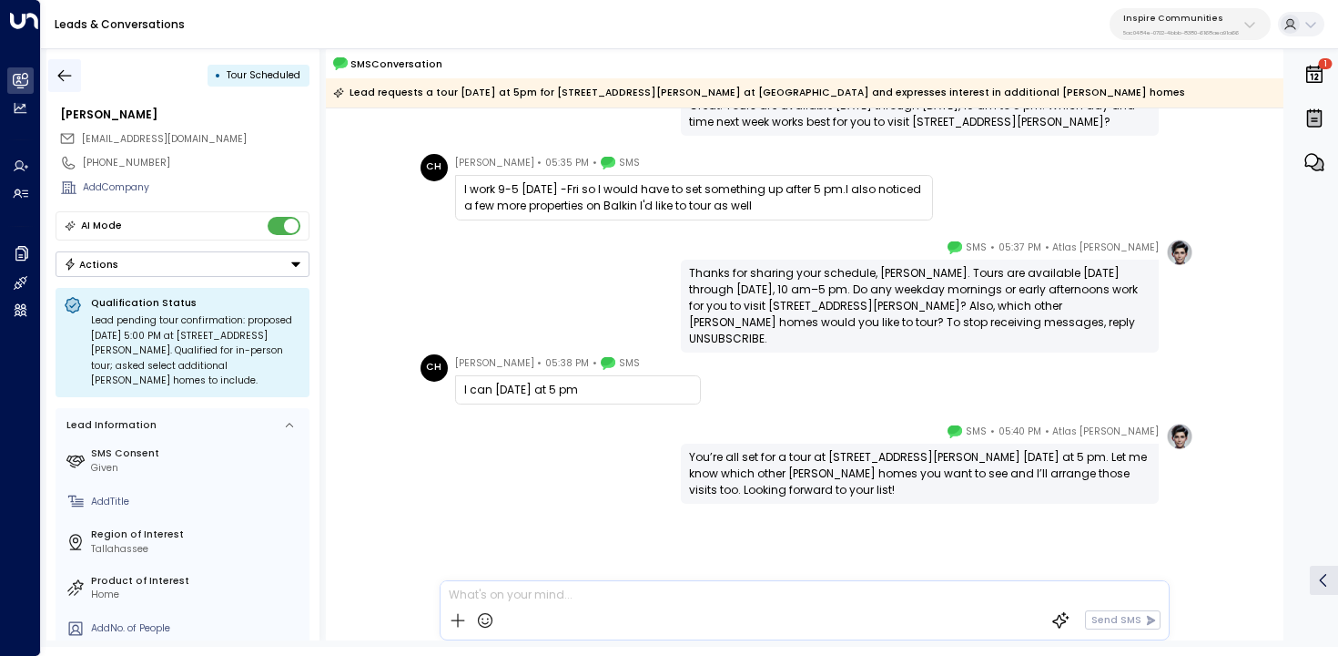
click at [65, 74] on icon "button" at bounding box center [65, 75] width 18 height 18
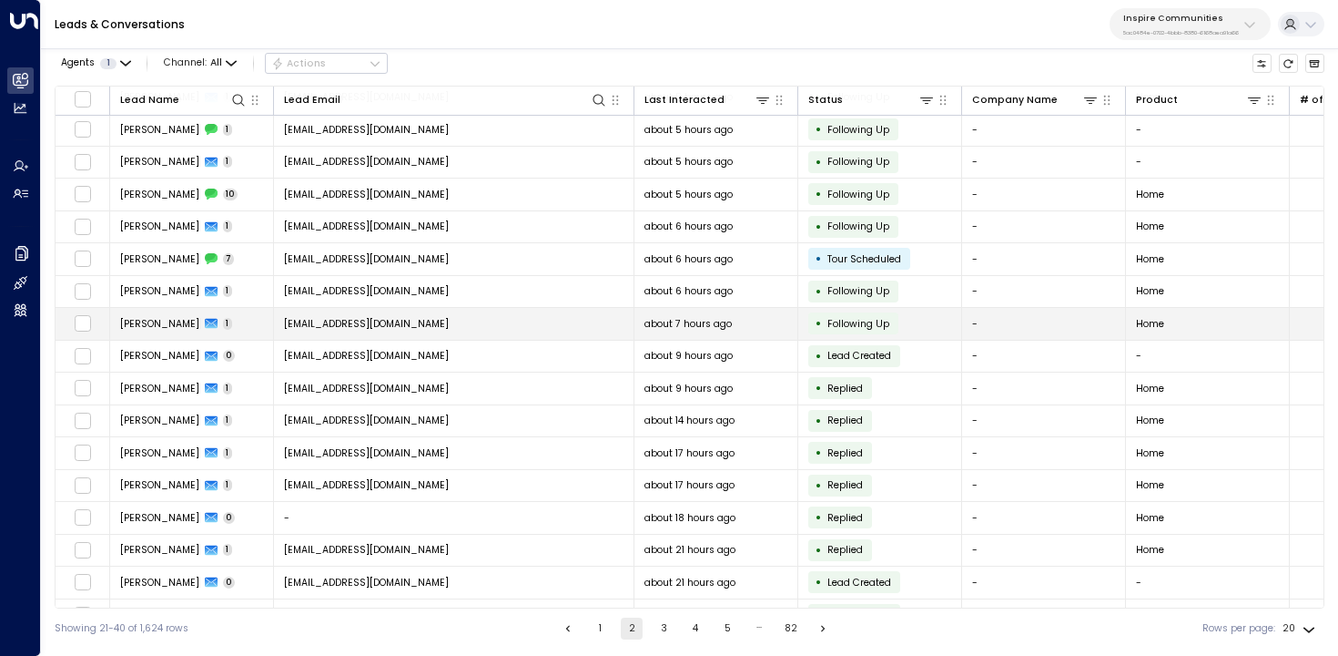
scroll to position [158, 0]
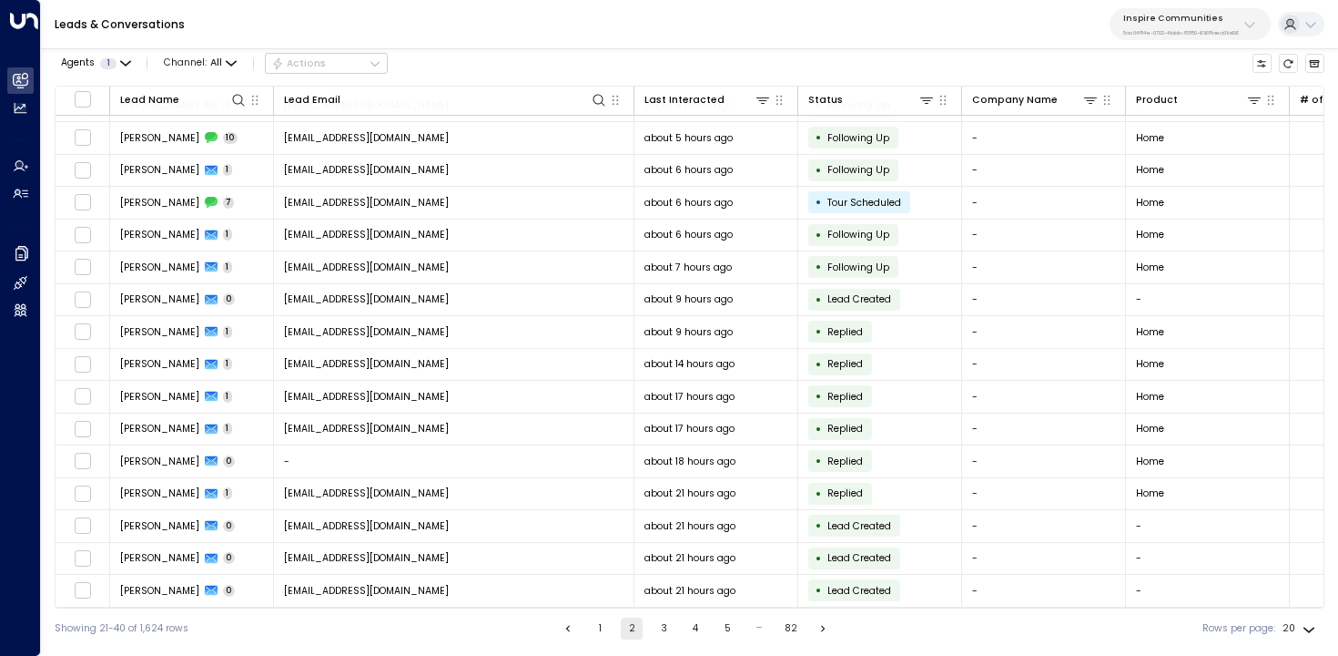
click at [661, 627] on button "3" at bounding box center [664, 628] width 22 height 22
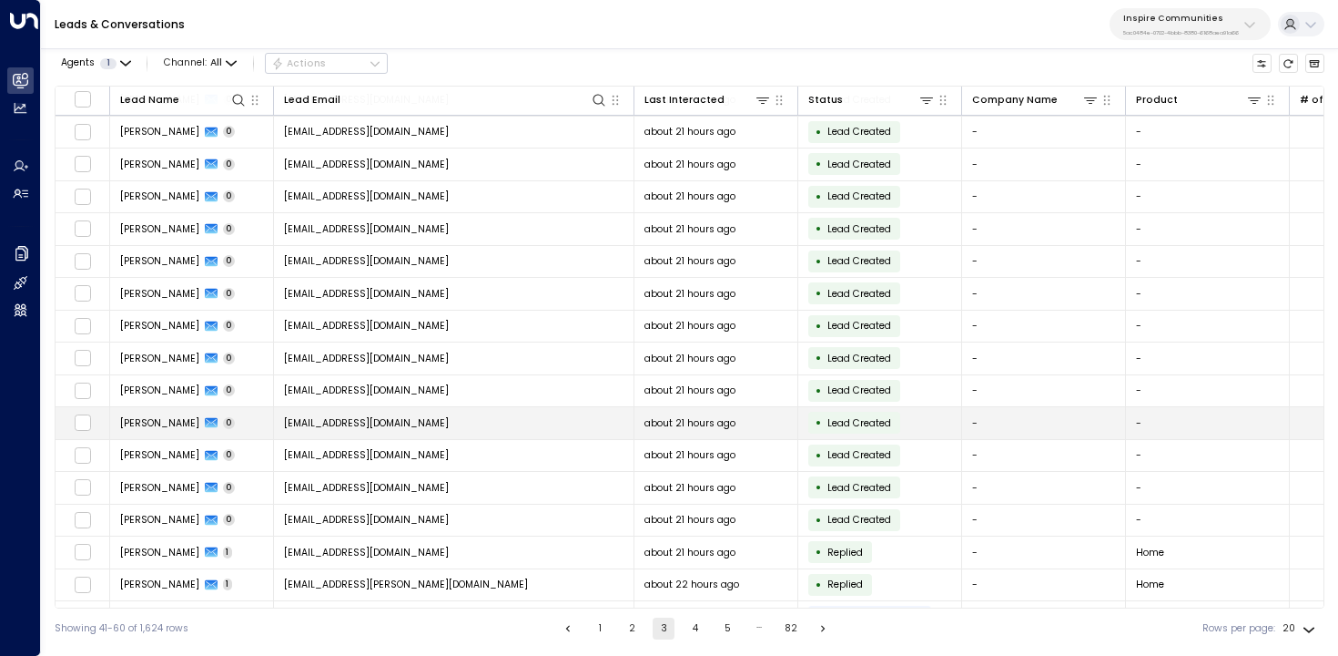
scroll to position [158, 0]
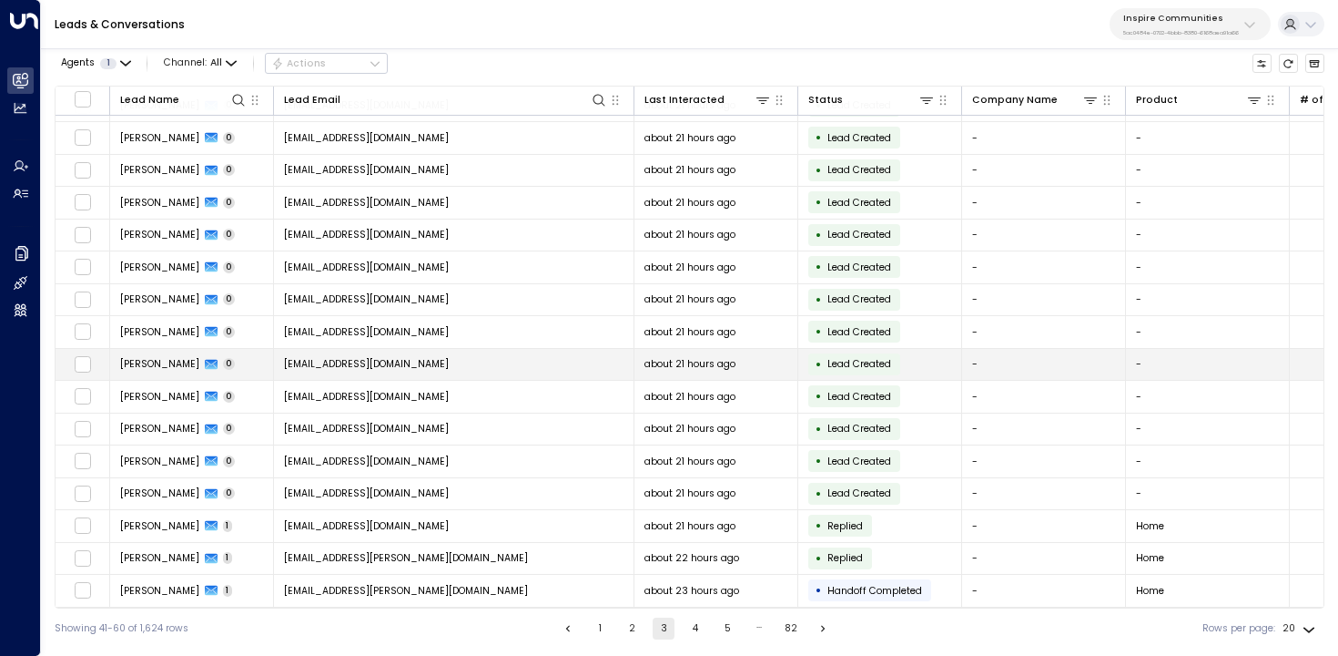
click at [562, 359] on td "[EMAIL_ADDRESS][DOMAIN_NAME]" at bounding box center [454, 365] width 361 height 32
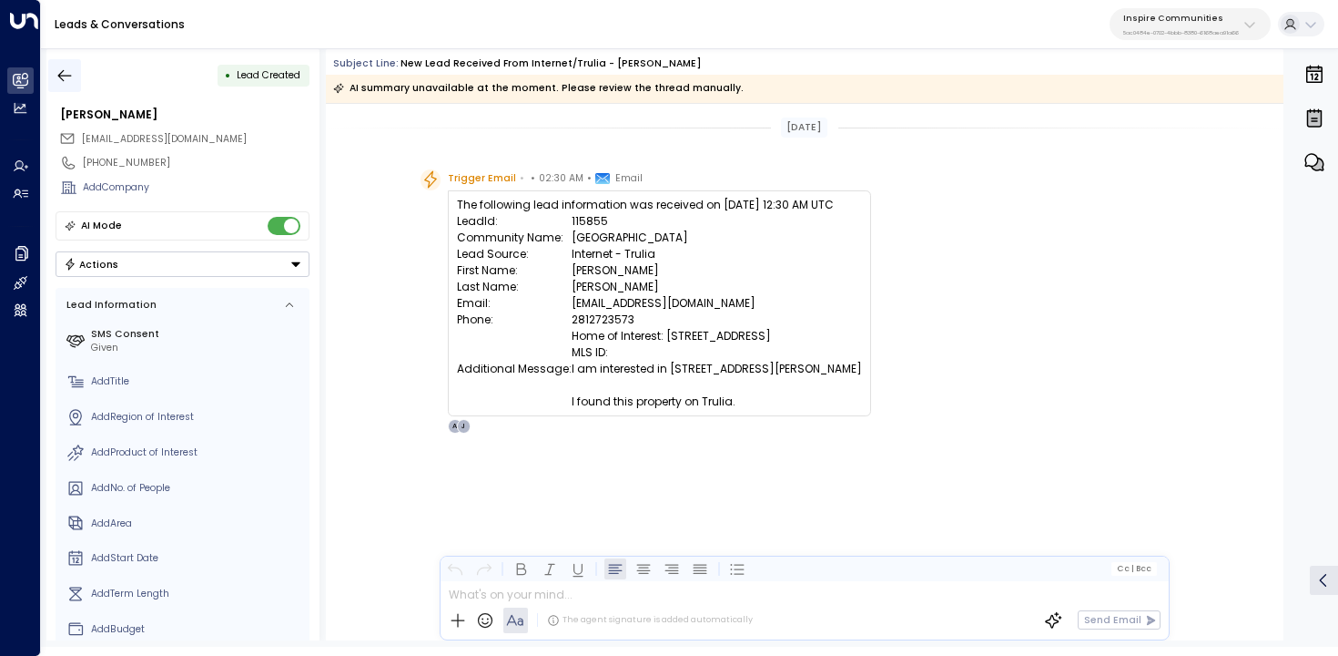
click at [70, 72] on icon "button" at bounding box center [65, 75] width 18 height 18
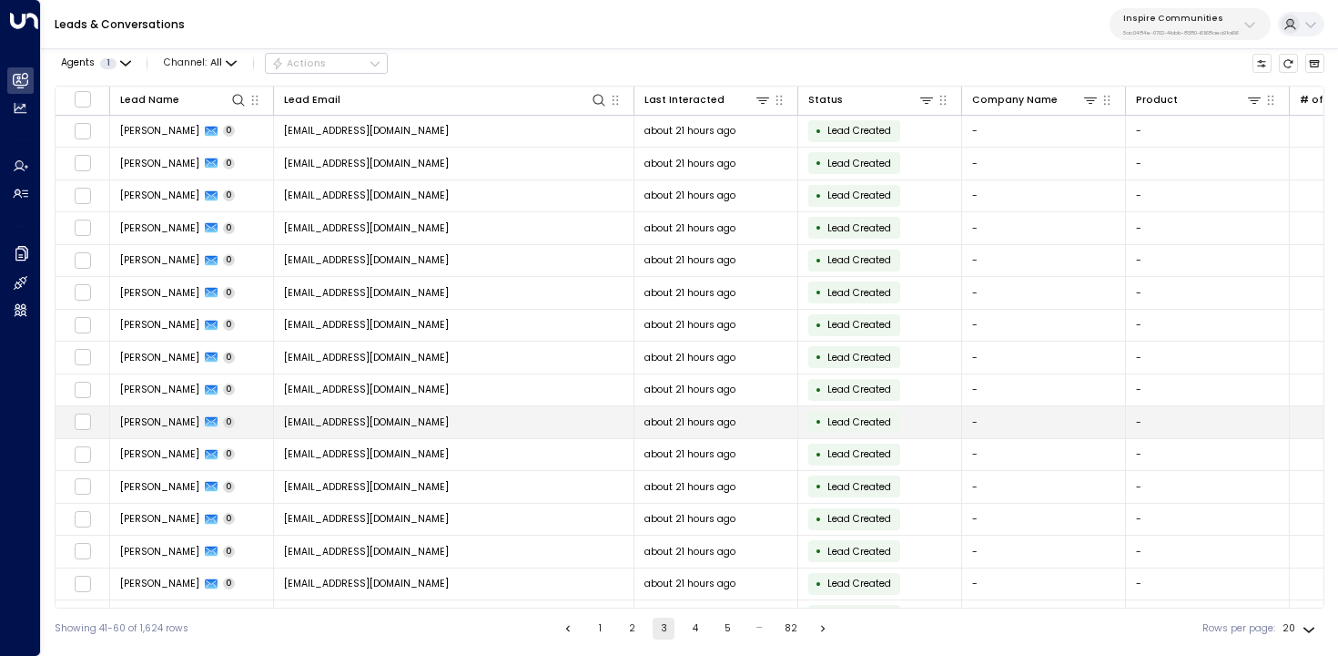
scroll to position [158, 0]
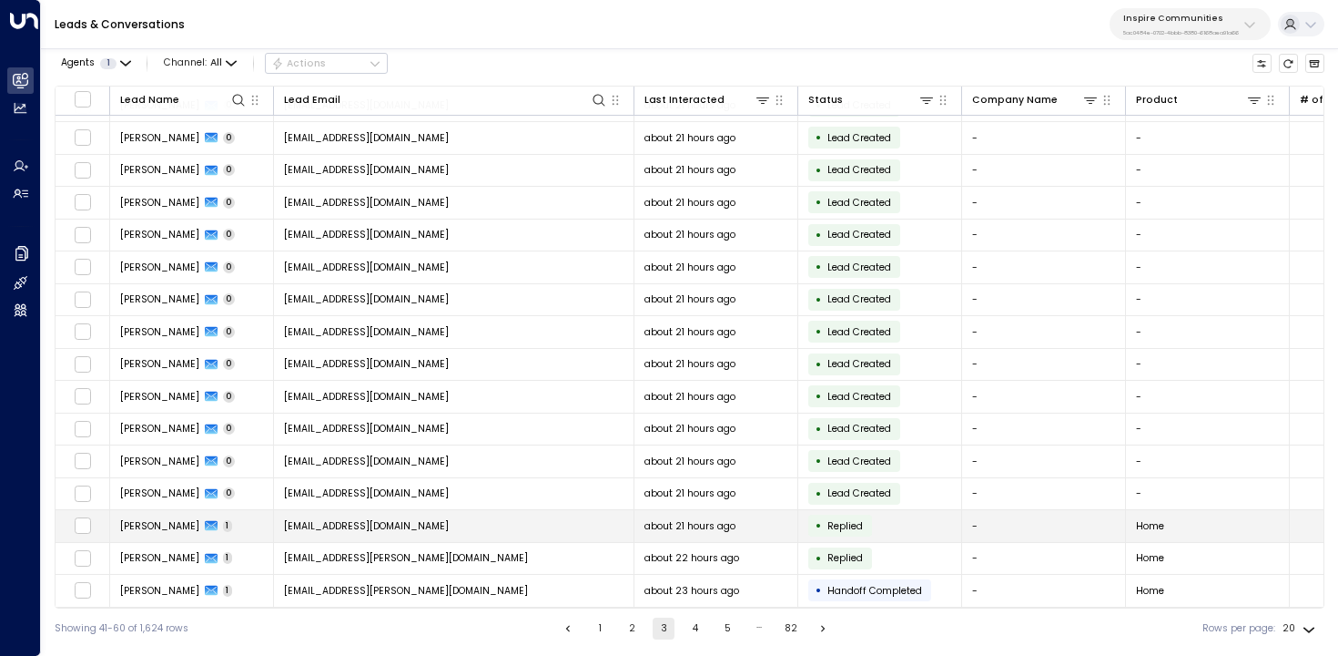
click at [250, 517] on td "[PERSON_NAME] 1" at bounding box center [192, 526] width 164 height 32
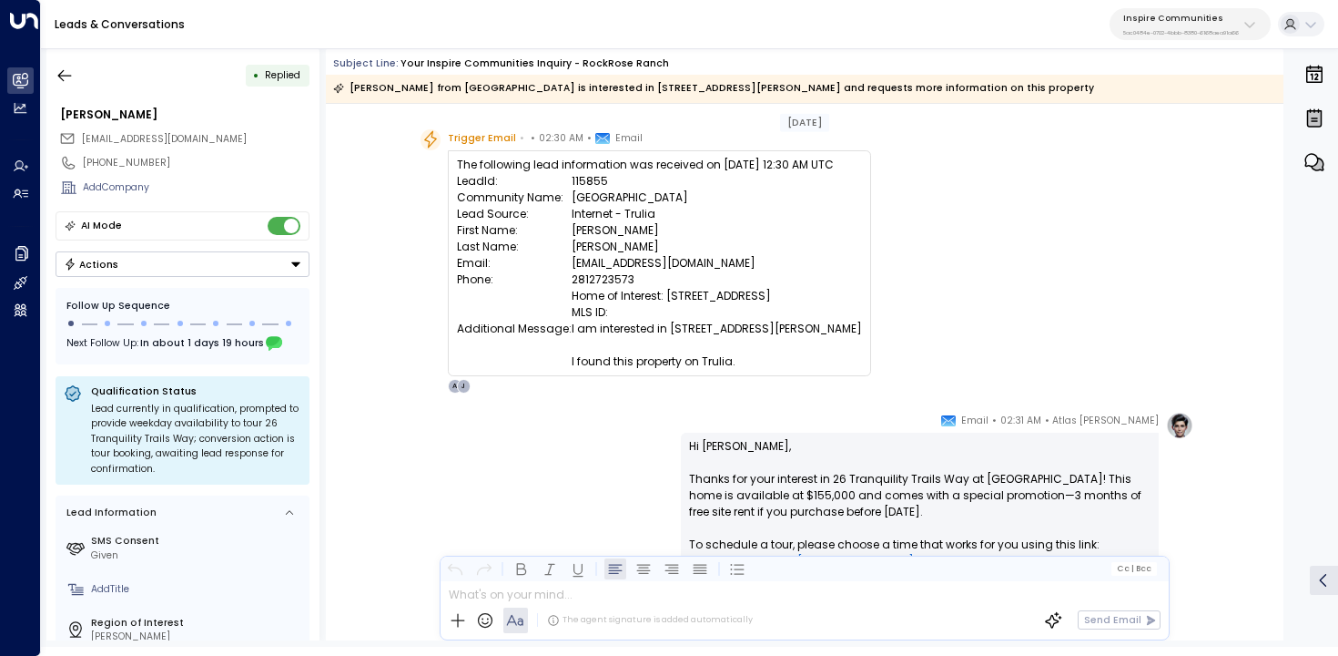
scroll to position [46, 0]
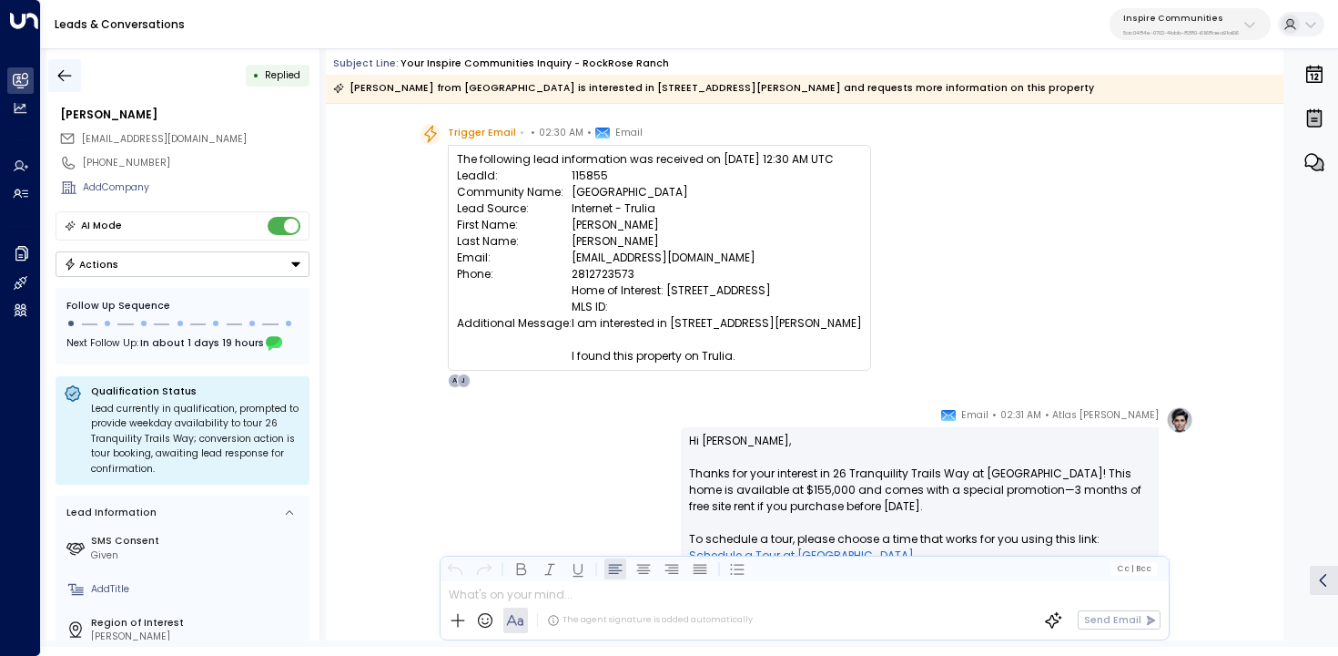
click at [79, 74] on button "button" at bounding box center [64, 75] width 33 height 33
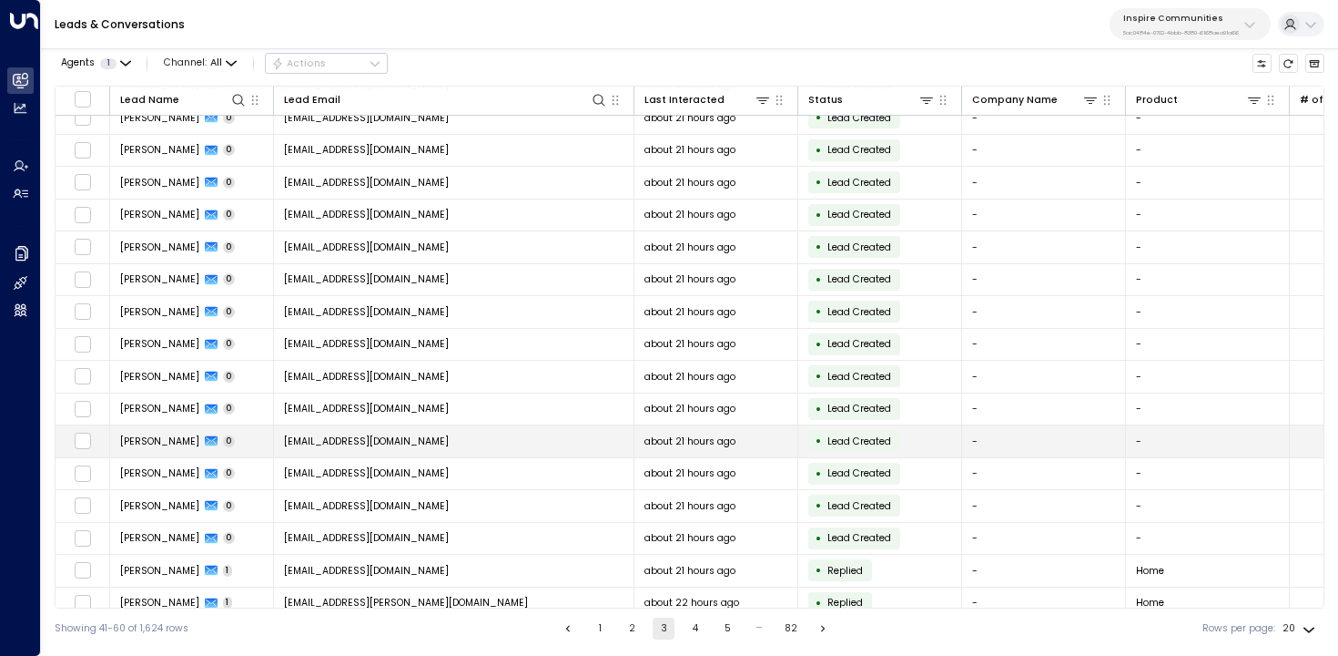
scroll to position [158, 0]
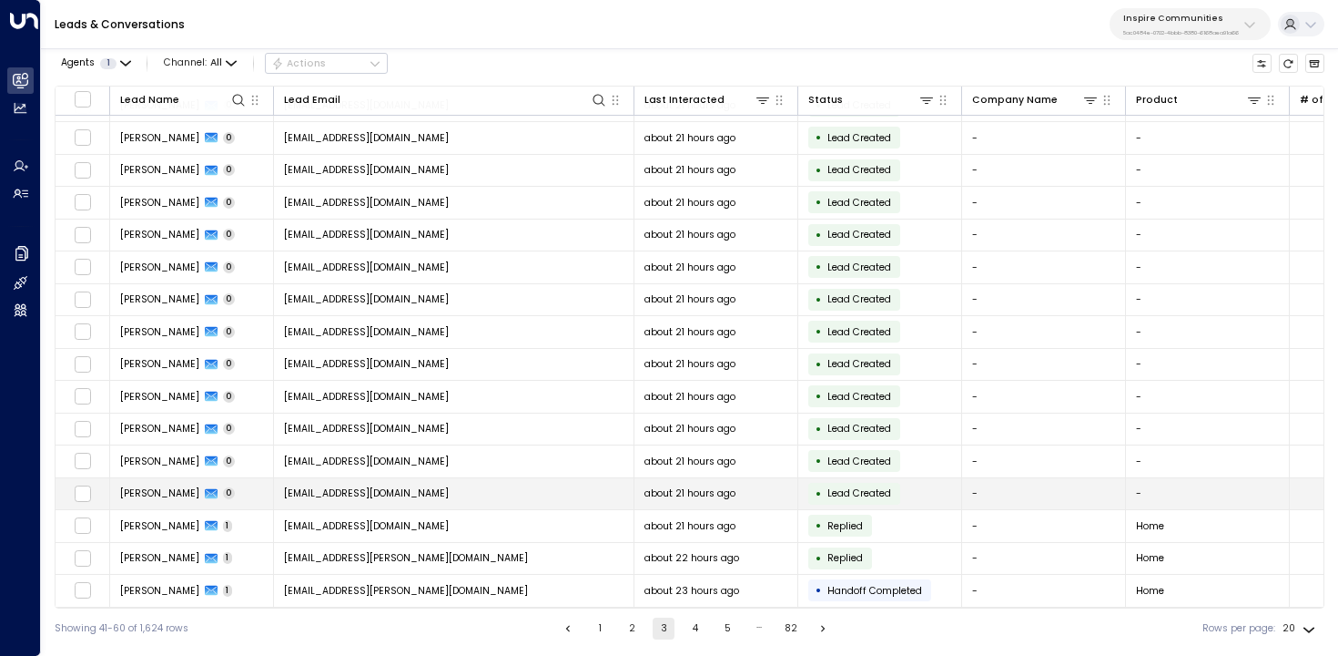
click at [250, 485] on td "[PERSON_NAME] 0" at bounding box center [192, 494] width 164 height 32
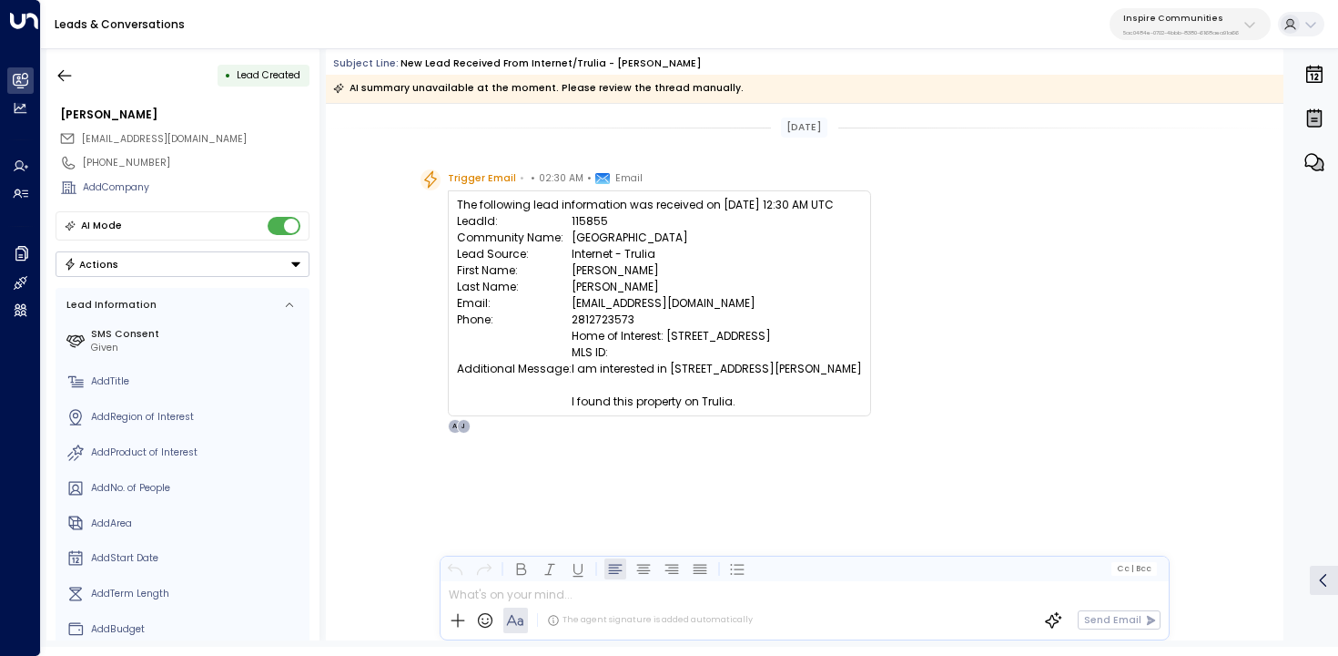
click at [60, 55] on div "• Lead Created [PERSON_NAME] [EMAIL_ADDRESS][DOMAIN_NAME] [PHONE_NUMBER] Add Co…" at bounding box center [182, 344] width 273 height 592
click at [61, 66] on icon "button" at bounding box center [65, 75] width 18 height 18
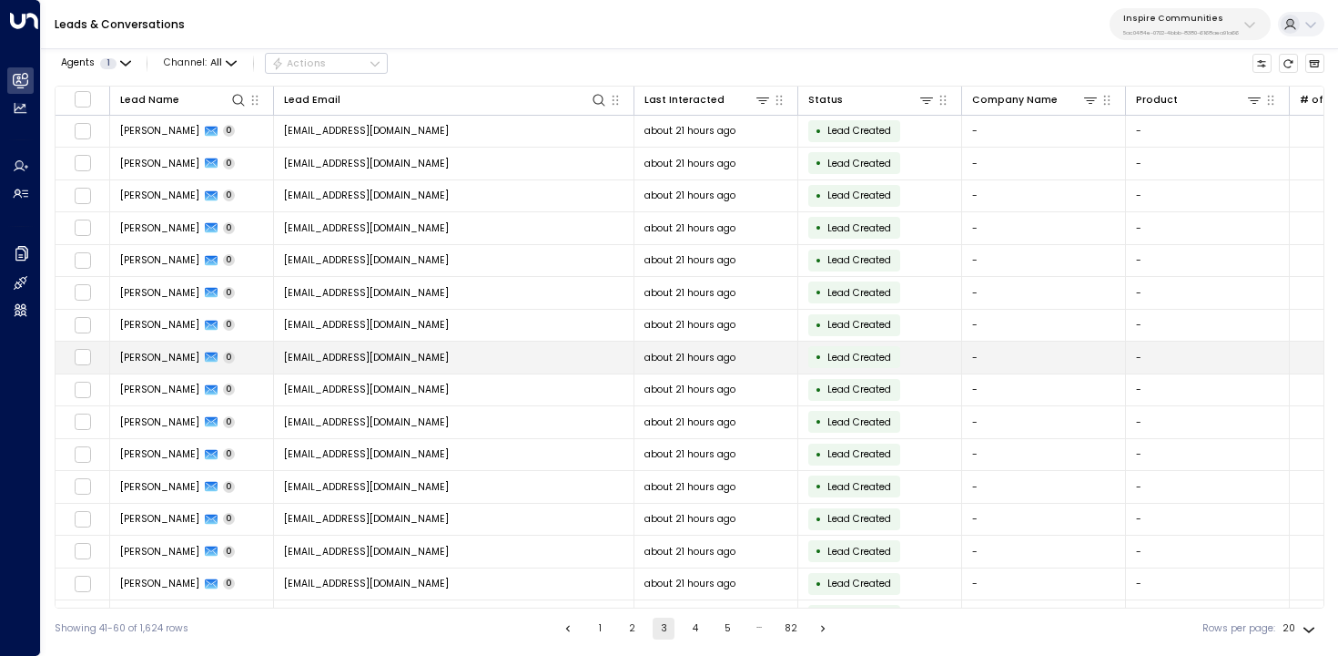
scroll to position [158, 0]
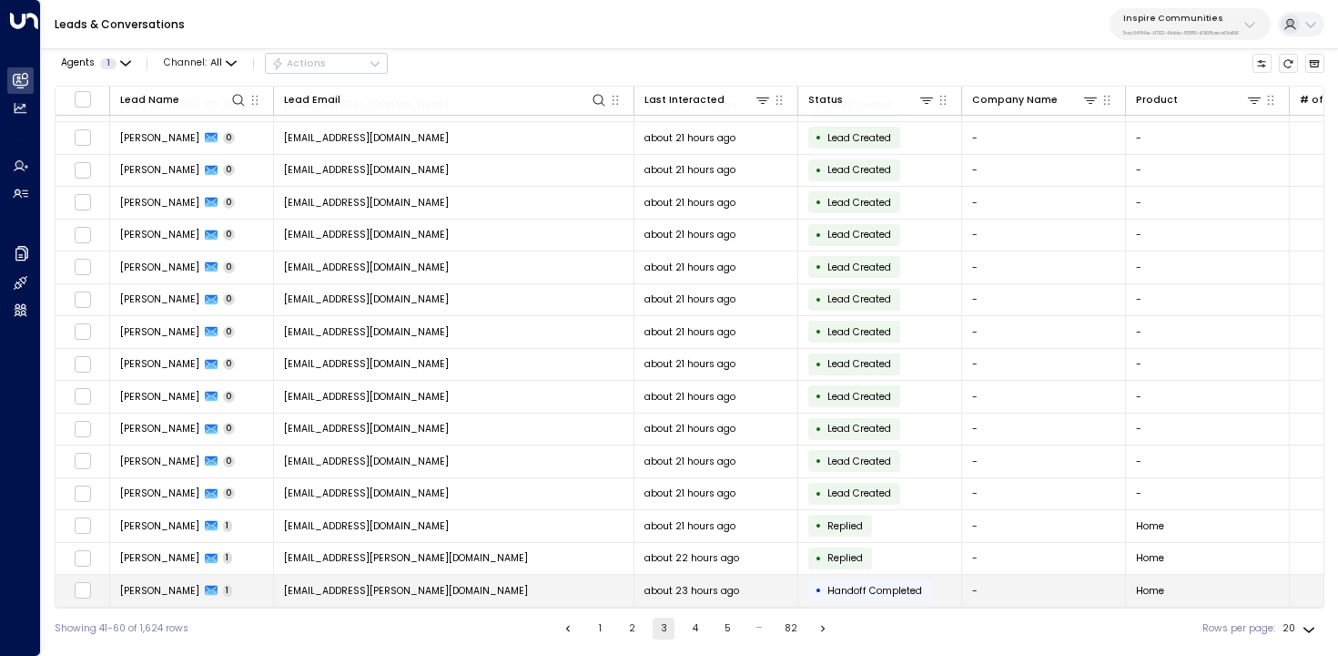
click at [449, 587] on td "[EMAIL_ADDRESS][PERSON_NAME][DOMAIN_NAME]" at bounding box center [454, 591] width 361 height 32
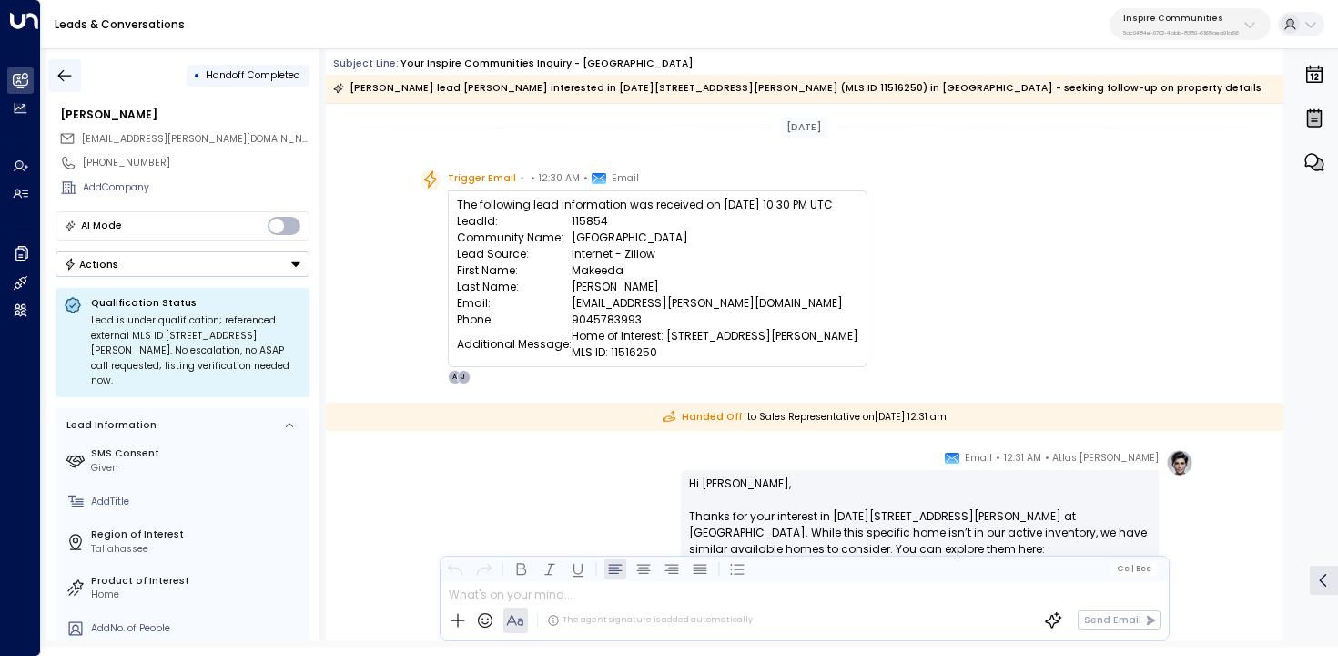
click at [72, 71] on icon "button" at bounding box center [65, 75] width 18 height 18
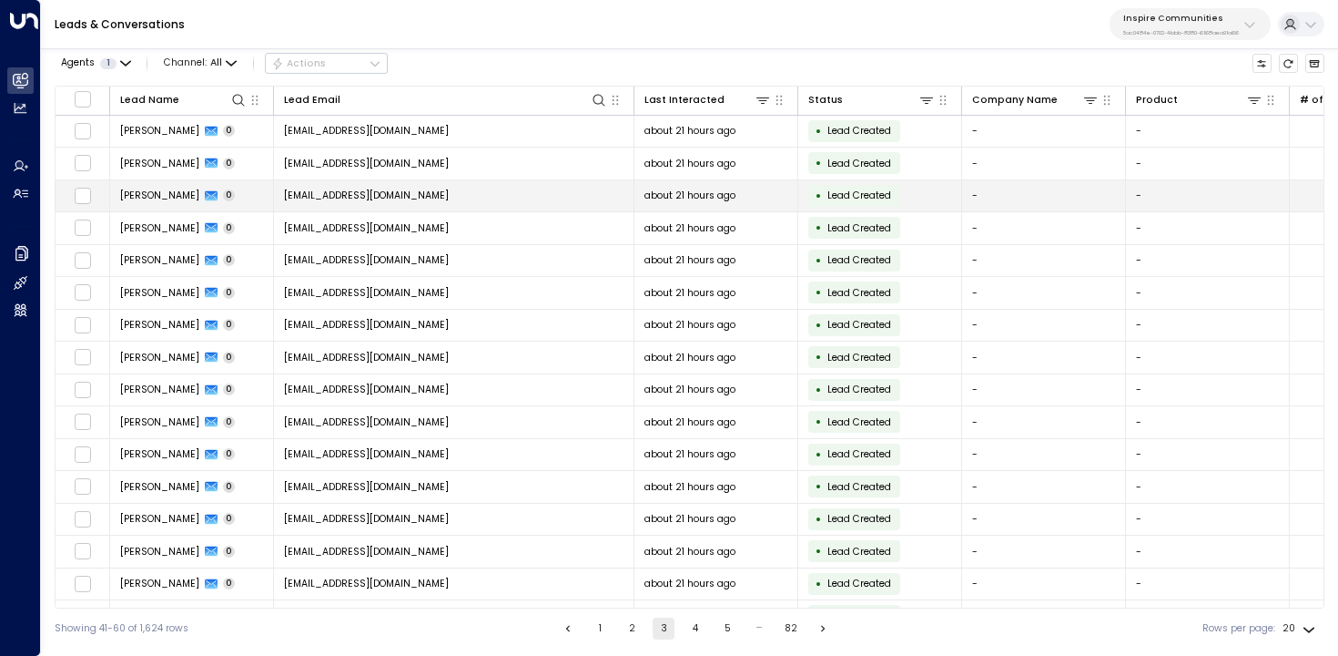
scroll to position [158, 0]
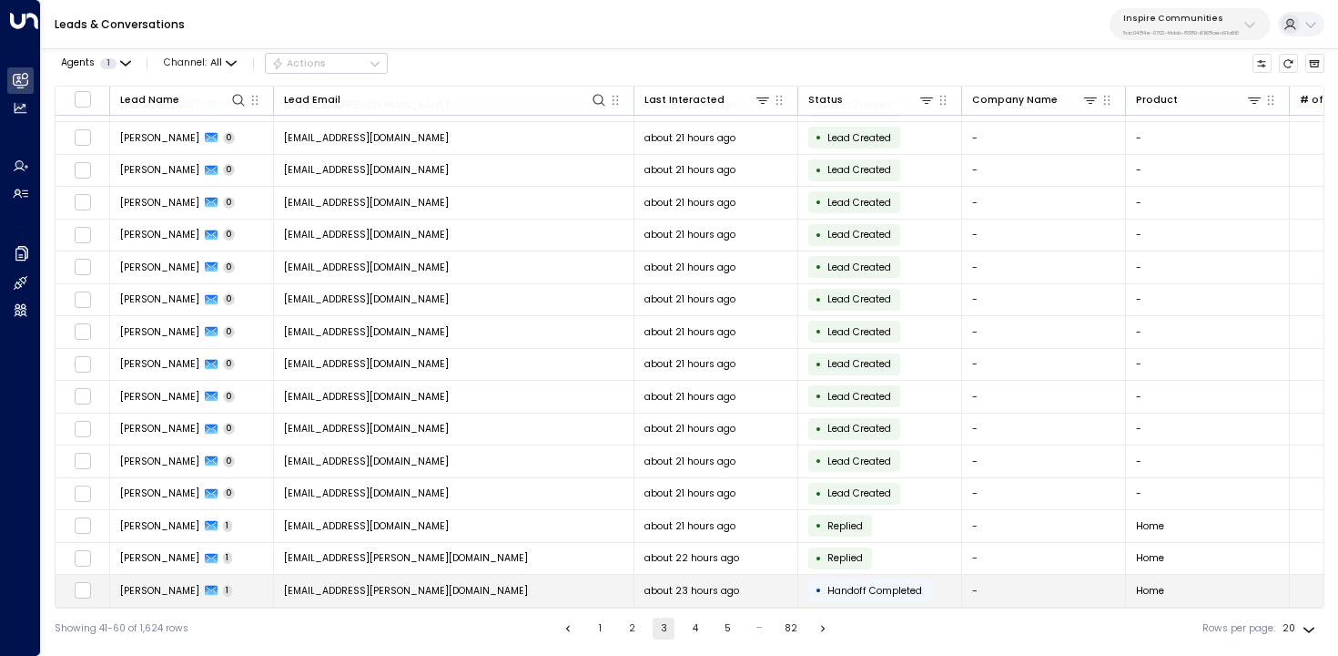
click at [559, 599] on td "[EMAIL_ADDRESS][PERSON_NAME][DOMAIN_NAME]" at bounding box center [454, 591] width 361 height 32
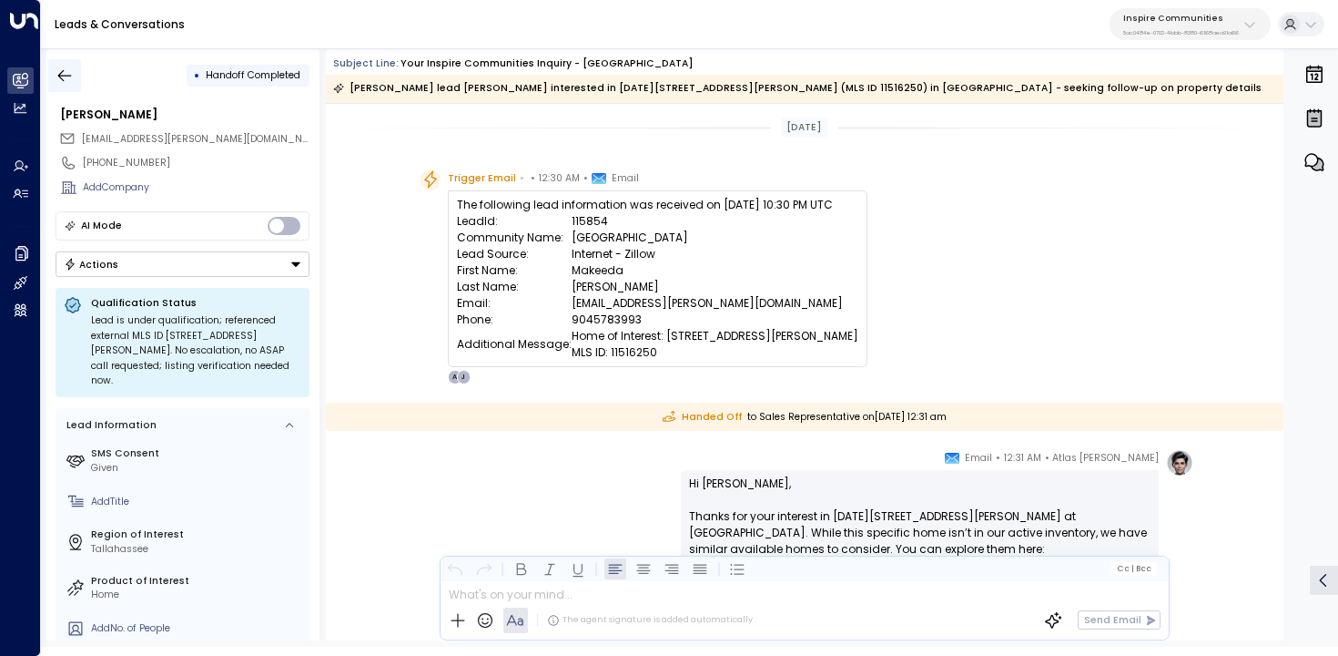
click at [67, 74] on icon "button" at bounding box center [65, 75] width 14 height 12
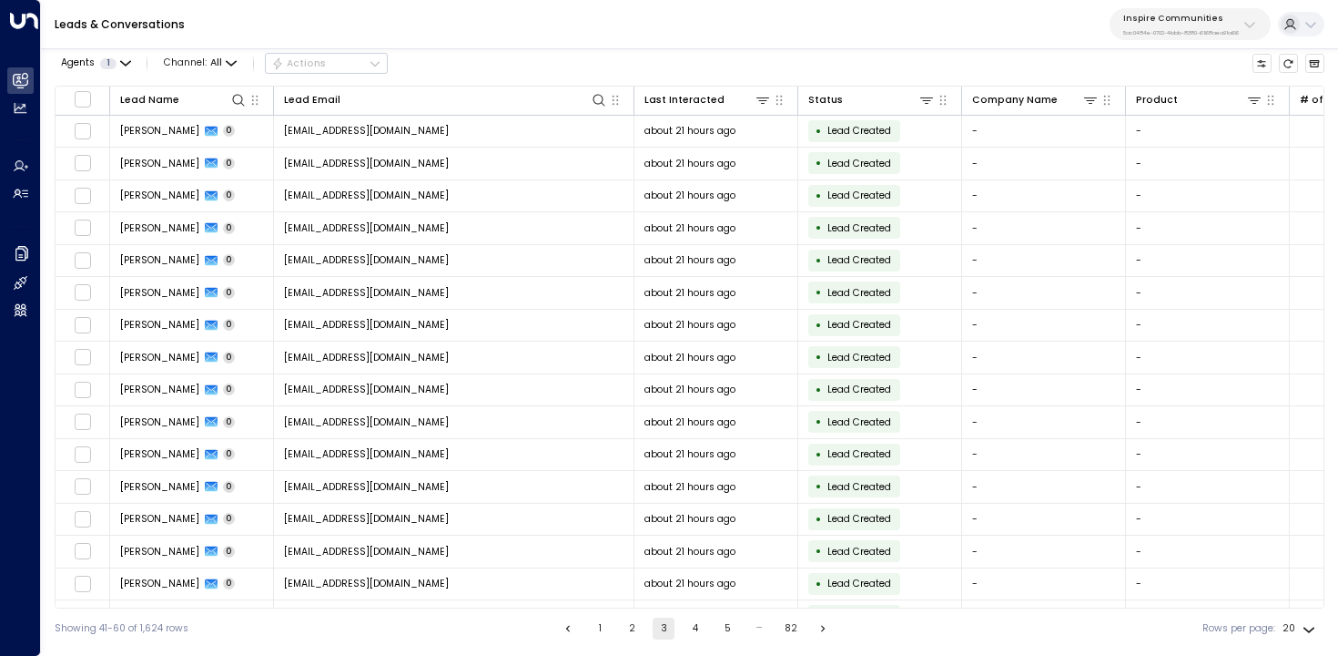
click at [684, 623] on li "4" at bounding box center [696, 628] width 24 height 22
click at [692, 623] on button "4" at bounding box center [696, 628] width 22 height 22
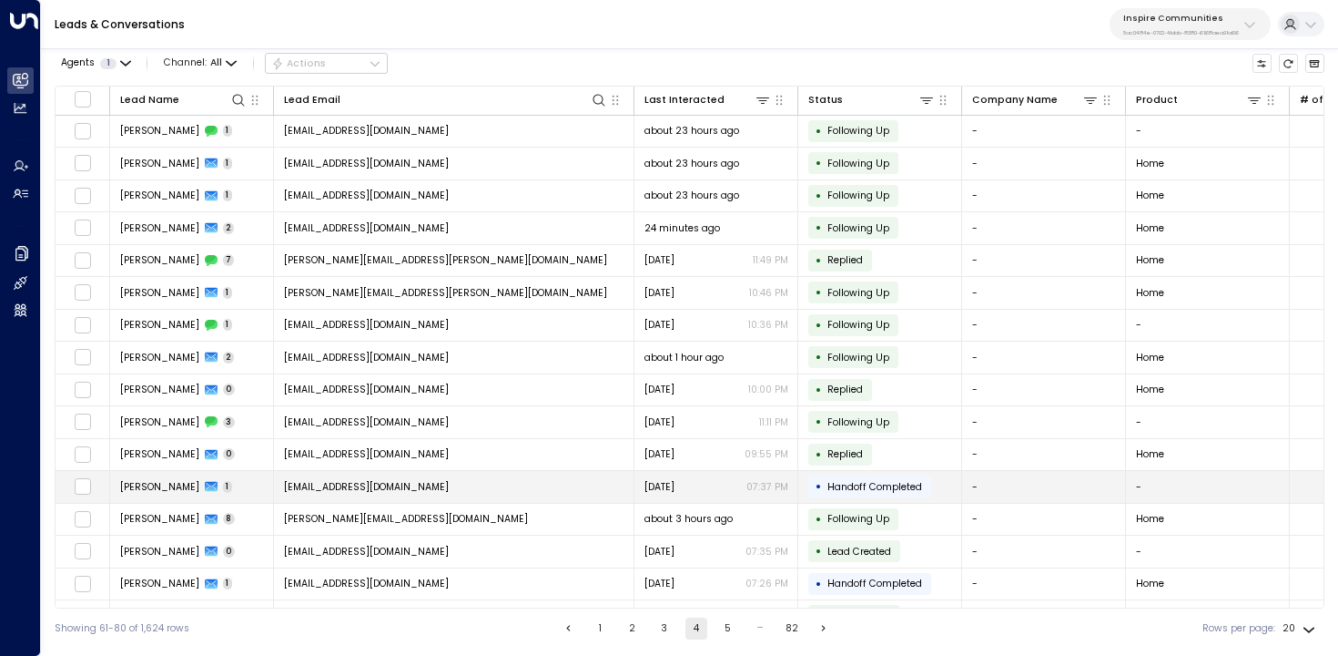
click at [533, 493] on td "[EMAIL_ADDRESS][DOMAIN_NAME]" at bounding box center [454, 487] width 361 height 32
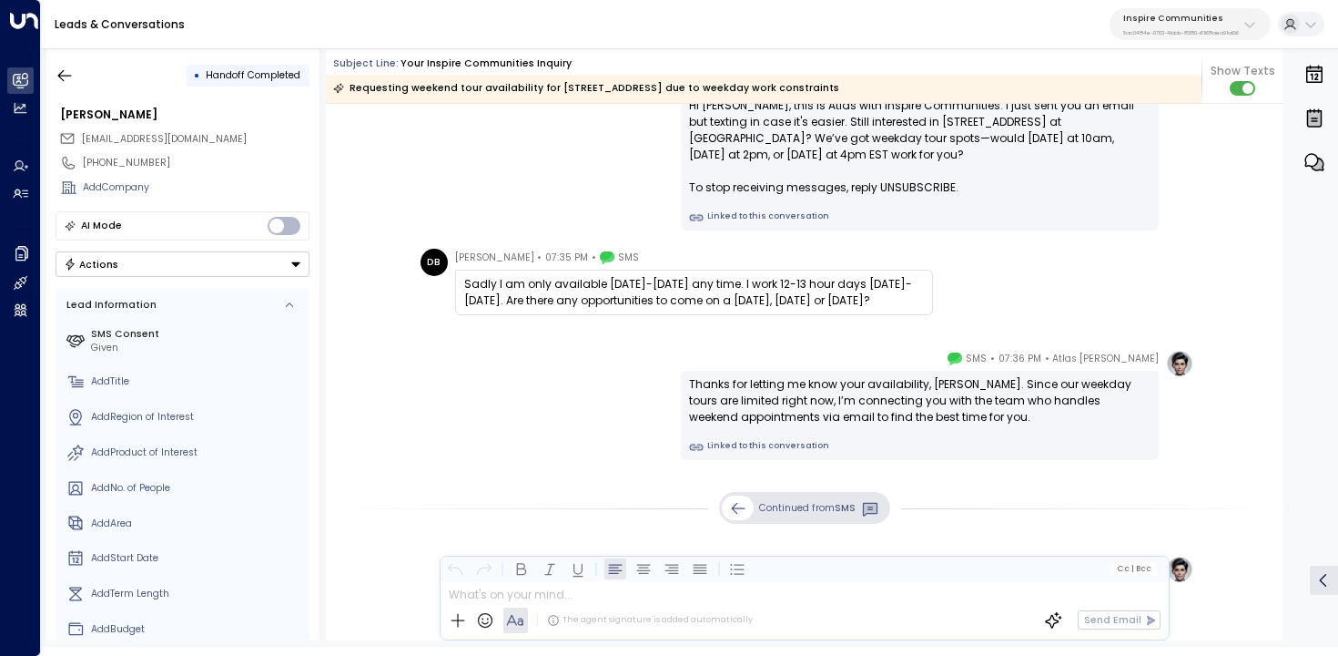
scroll to position [54, 0]
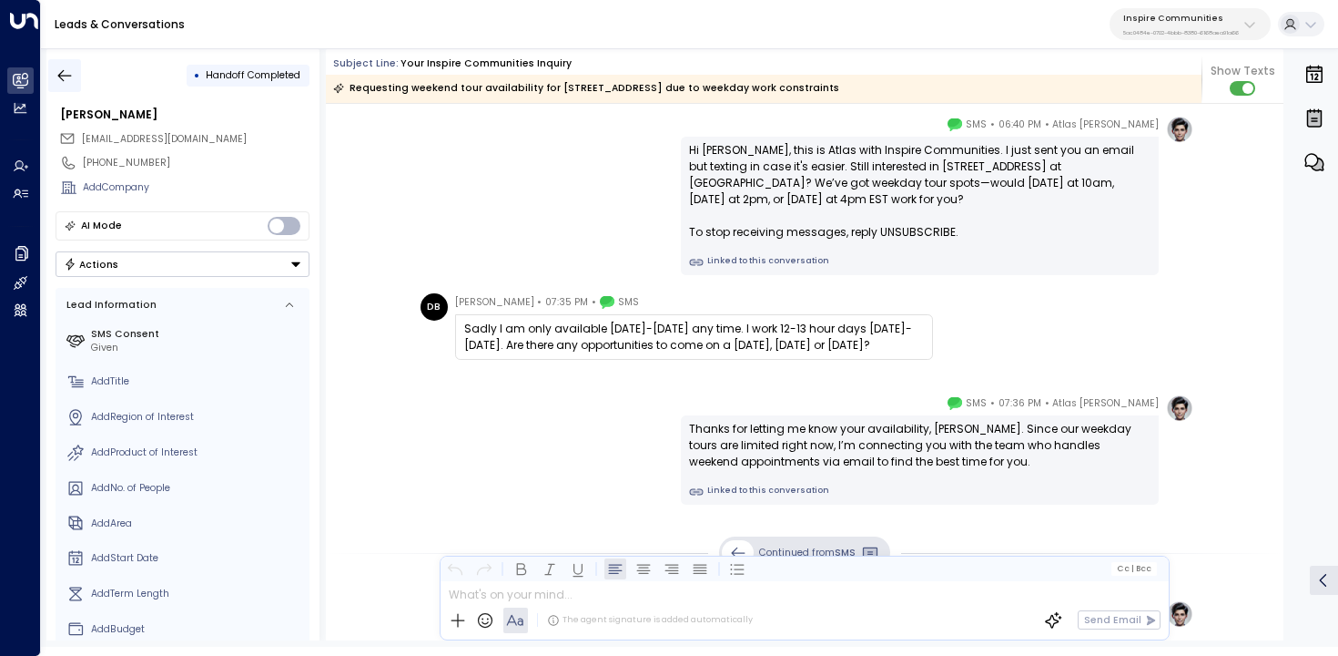
click at [66, 80] on icon "button" at bounding box center [65, 75] width 18 height 18
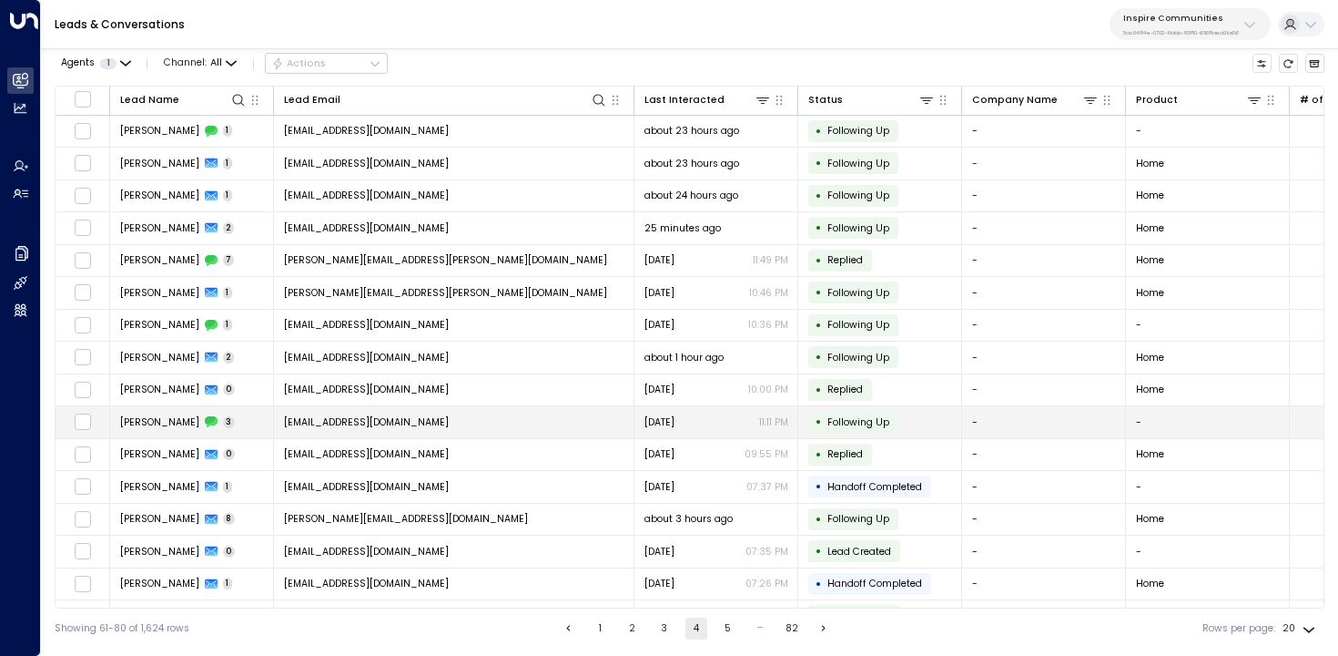
scroll to position [158, 0]
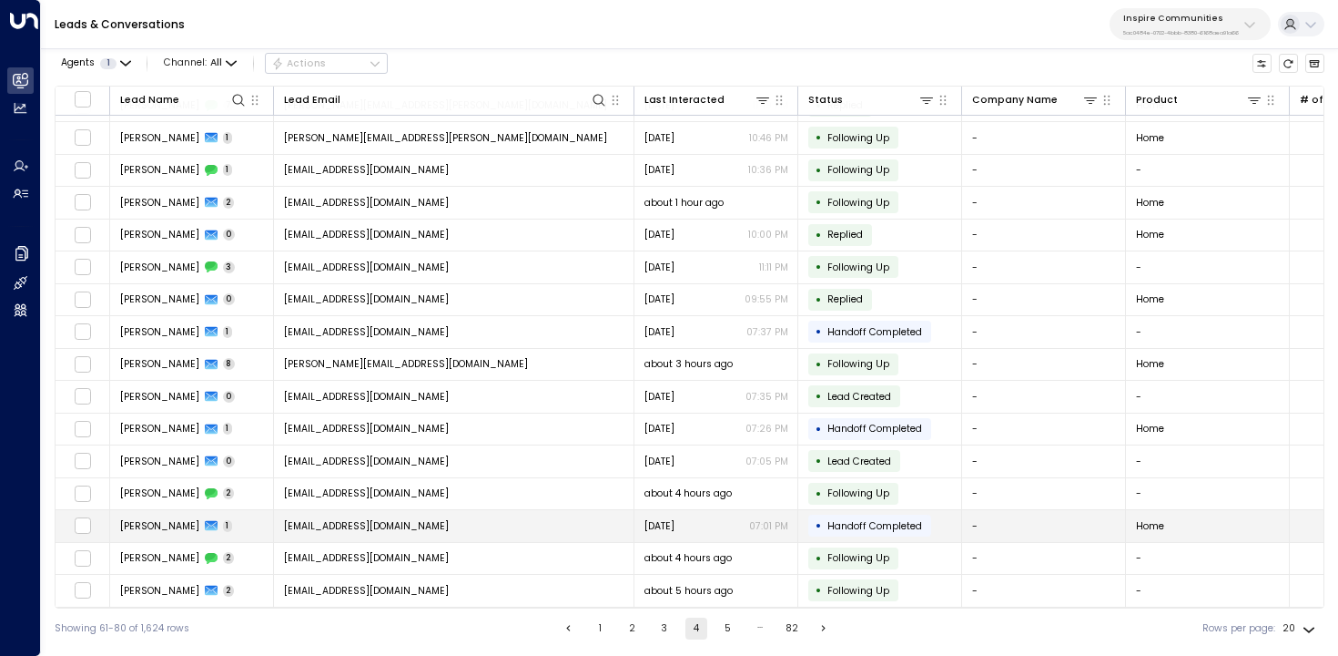
click at [500, 514] on td "[EMAIL_ADDRESS][DOMAIN_NAME]" at bounding box center [454, 526] width 361 height 32
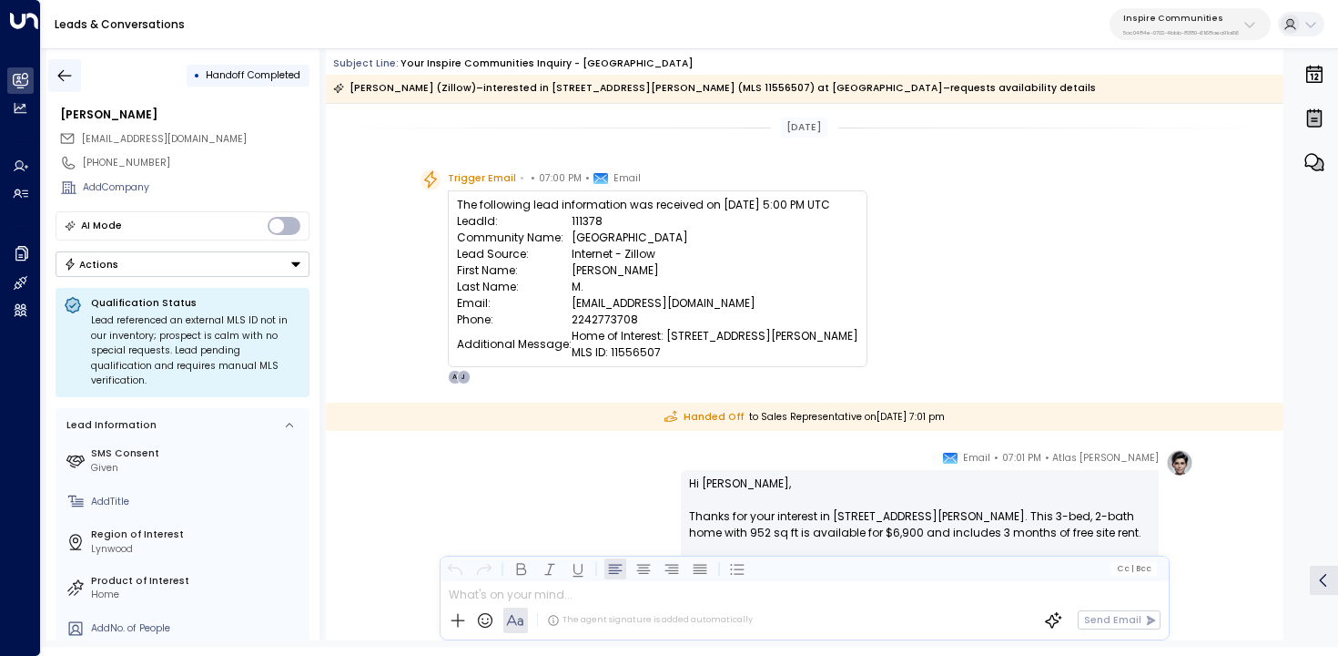
click at [74, 81] on button "button" at bounding box center [64, 75] width 33 height 33
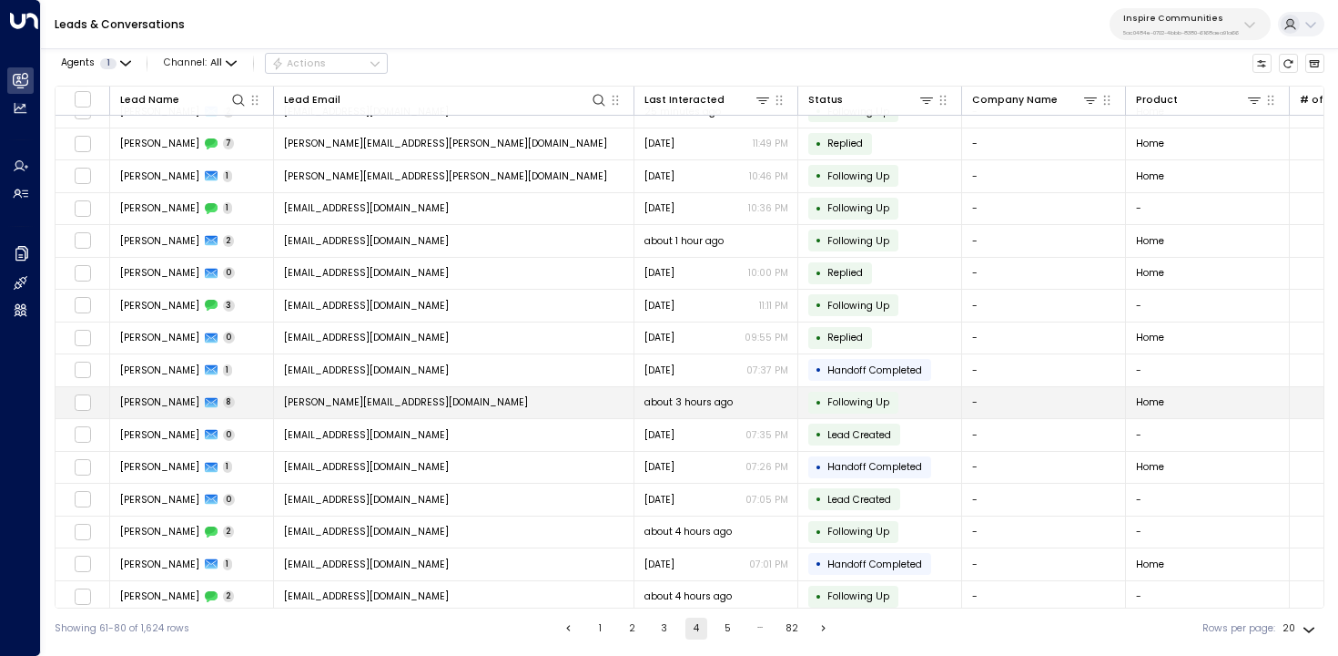
scroll to position [158, 0]
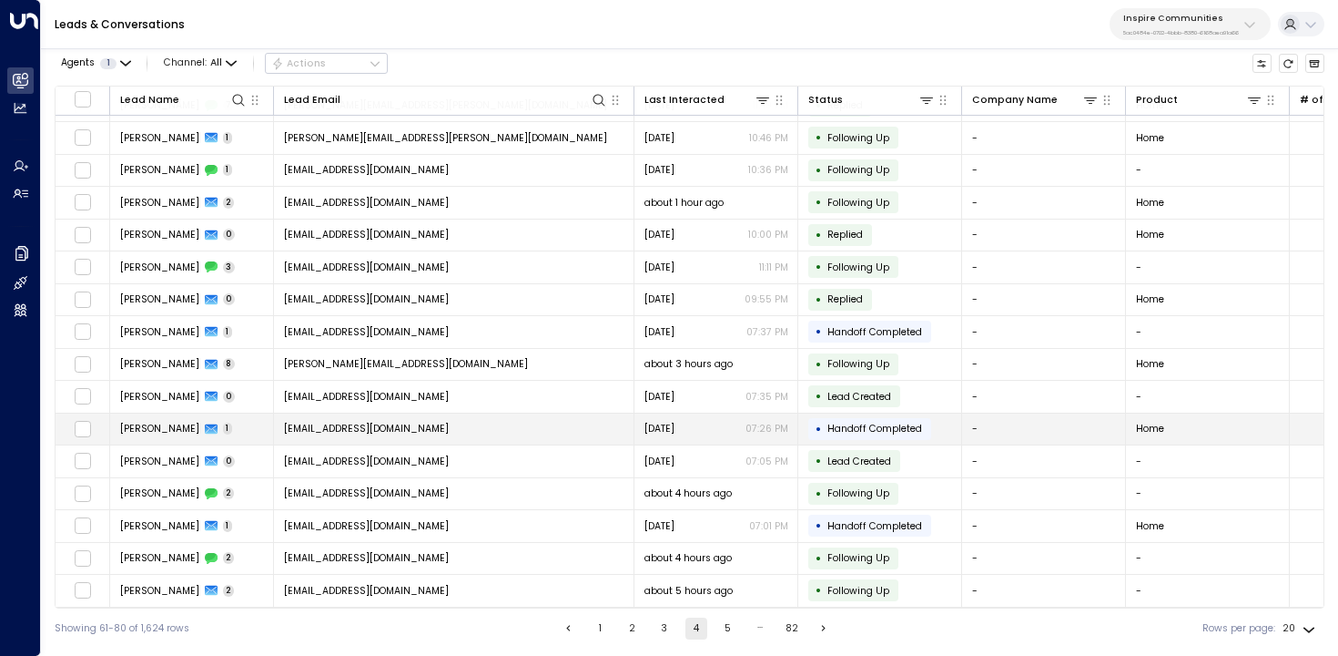
click at [416, 438] on td "[EMAIL_ADDRESS][DOMAIN_NAME]" at bounding box center [454, 429] width 361 height 32
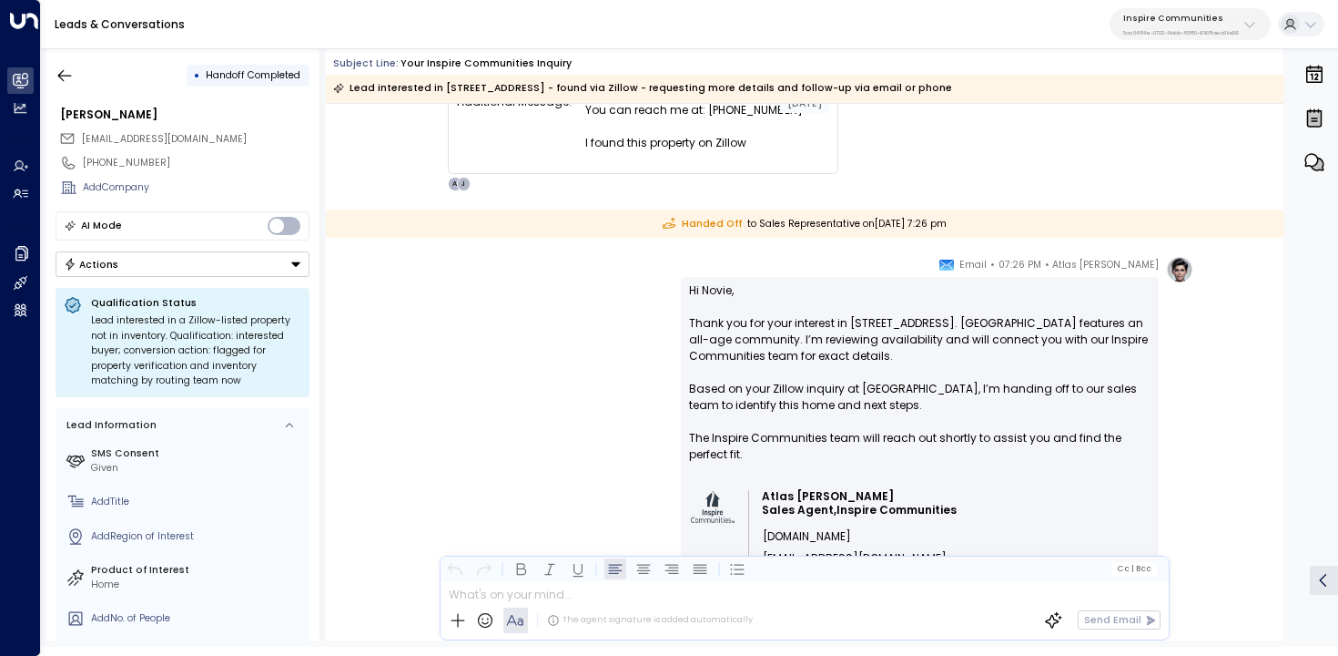
scroll to position [446, 0]
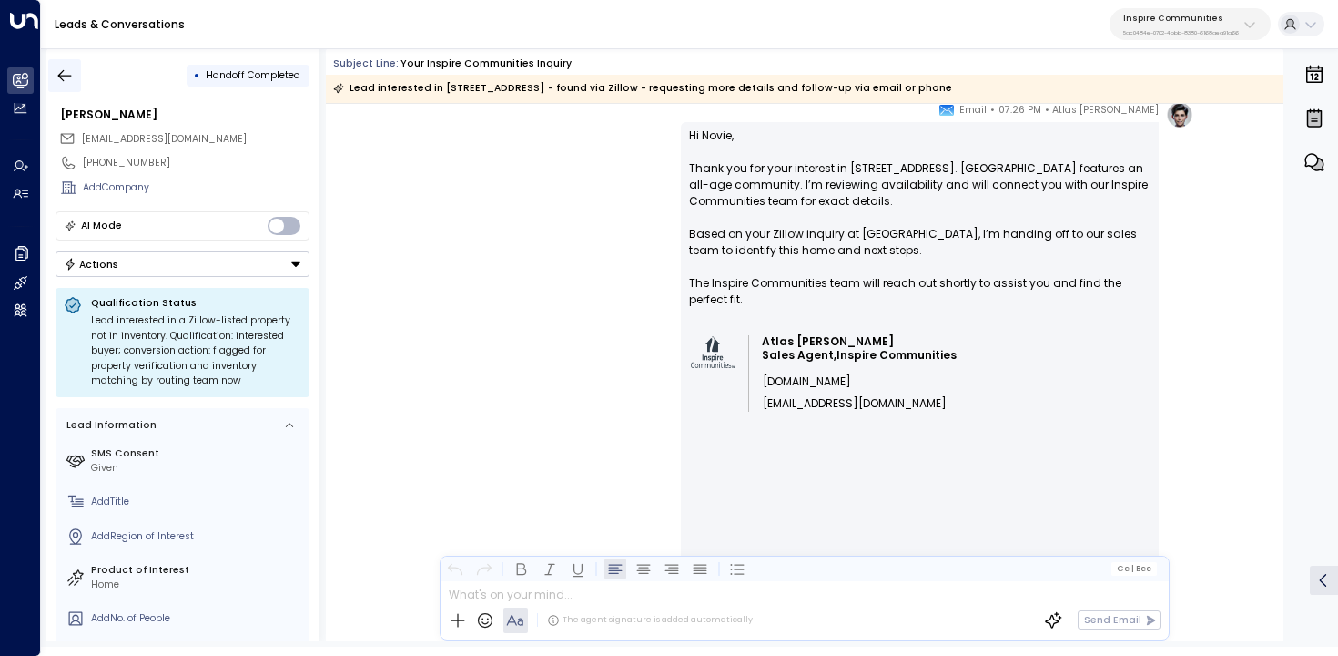
click at [67, 77] on icon "button" at bounding box center [65, 75] width 18 height 18
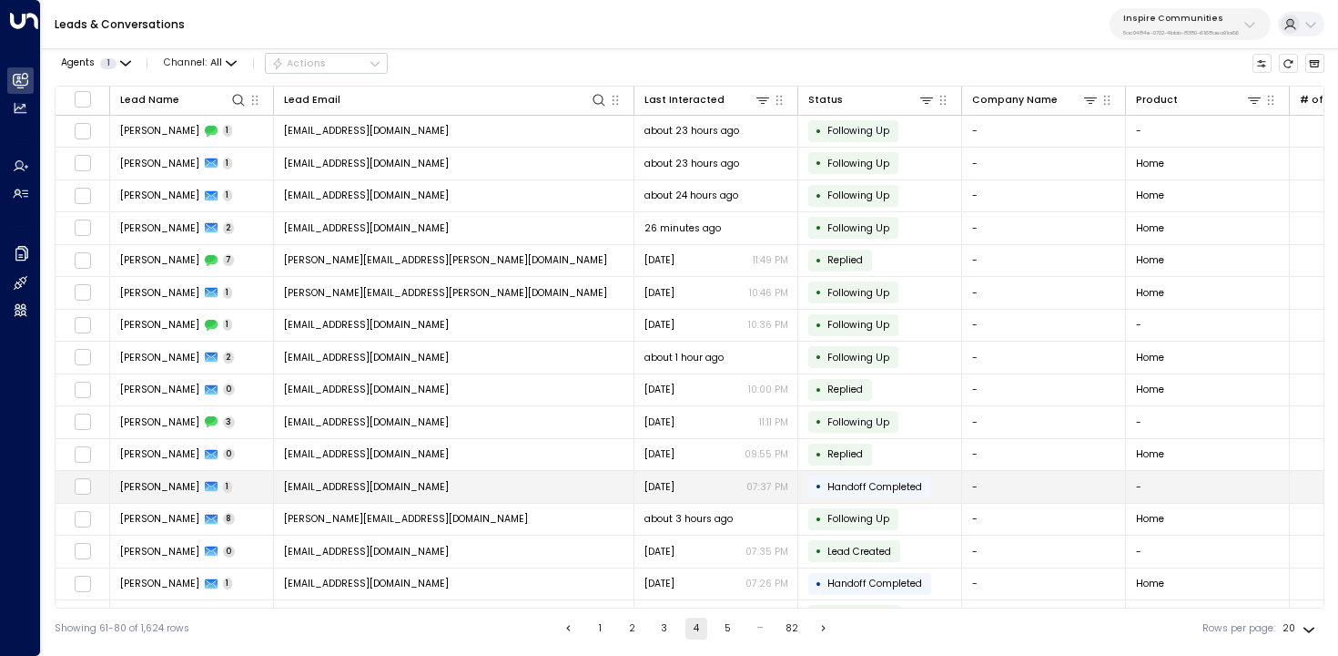
click at [522, 493] on td "[EMAIL_ADDRESS][DOMAIN_NAME]" at bounding box center [454, 487] width 361 height 32
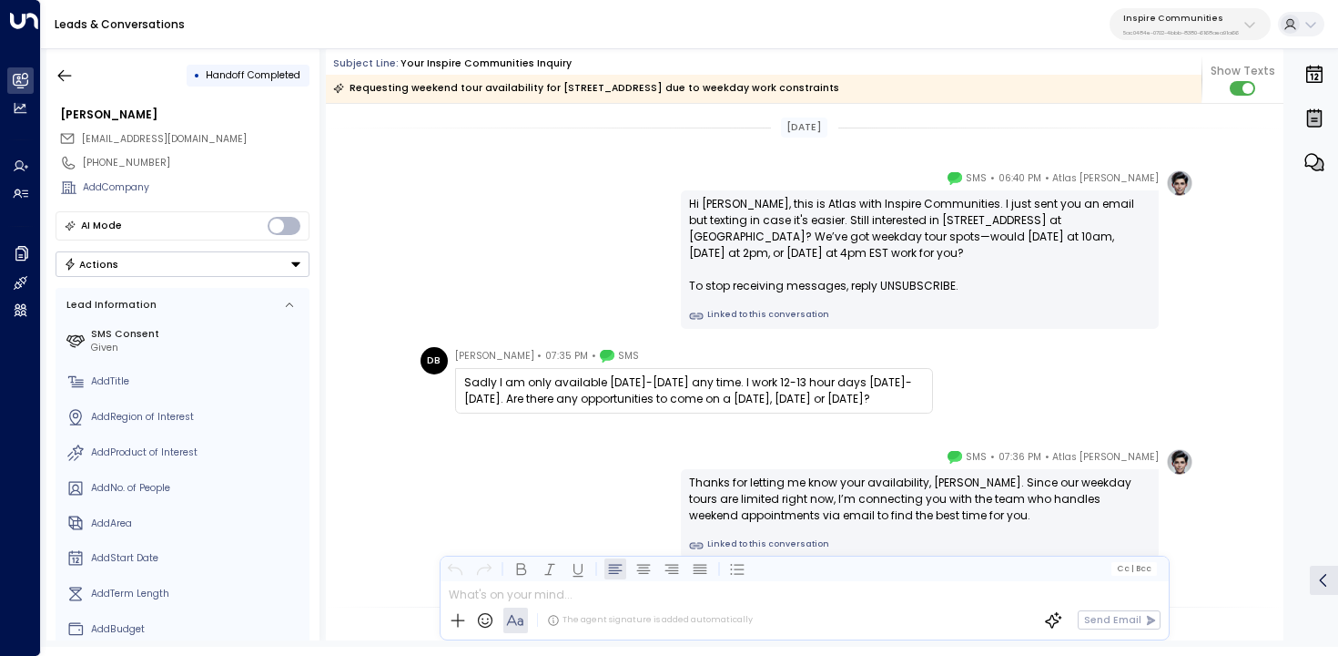
click at [92, 68] on div "• Handoff Completed" at bounding box center [183, 75] width 254 height 33
click at [71, 71] on icon "button" at bounding box center [65, 75] width 18 height 18
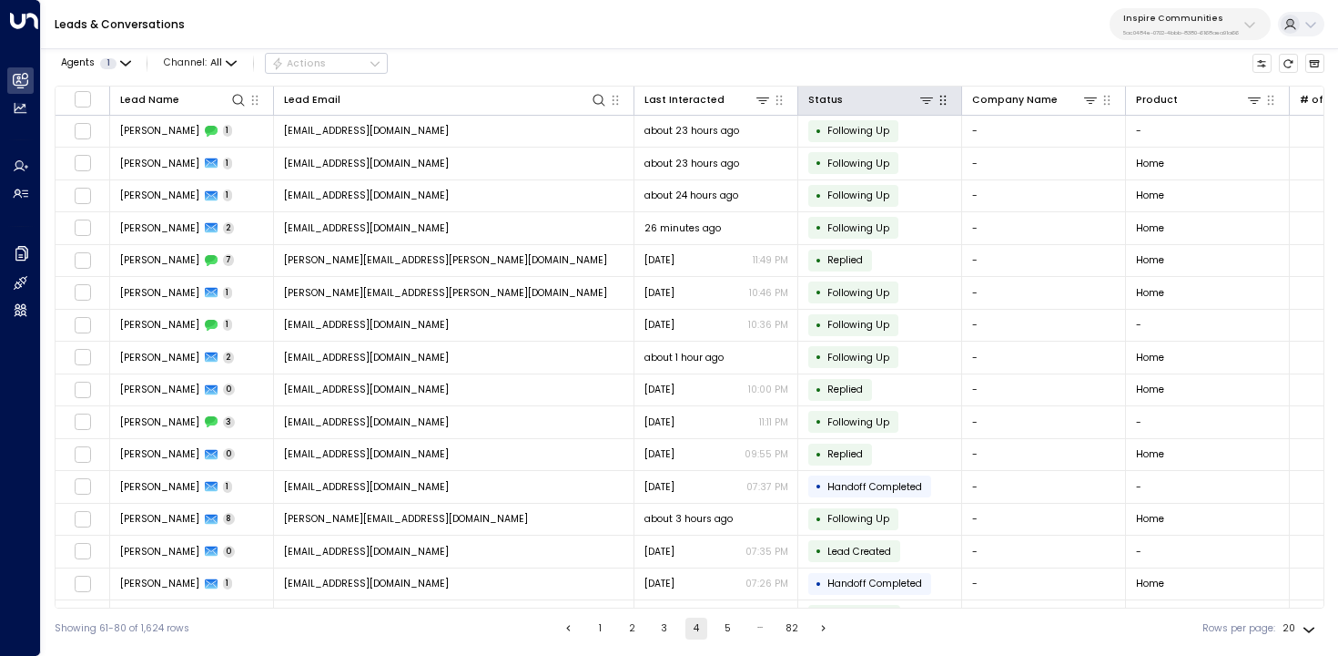
click at [935, 108] on div at bounding box center [943, 100] width 17 height 18
click at [931, 101] on icon at bounding box center [927, 100] width 15 height 15
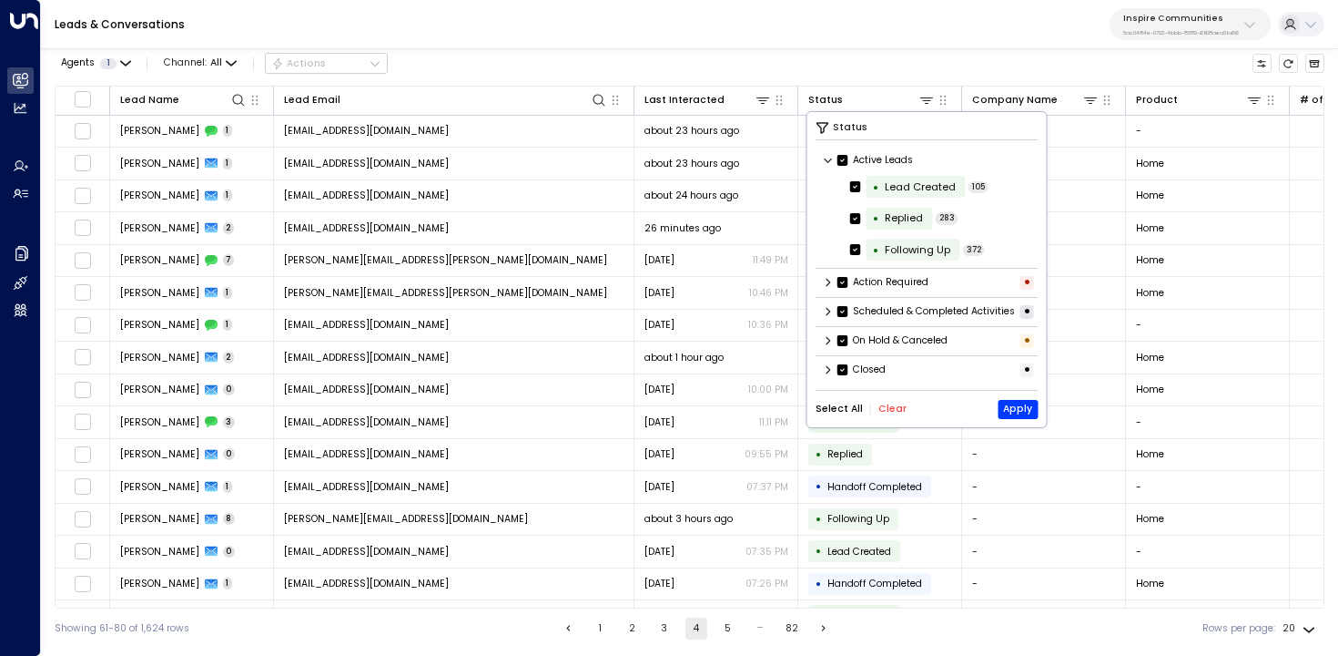
click at [899, 414] on button "Clear" at bounding box center [893, 408] width 28 height 11
click at [904, 319] on label "Scheduled & Completed Activities" at bounding box center [927, 311] width 178 height 15
click at [828, 317] on icon at bounding box center [828, 311] width 11 height 11
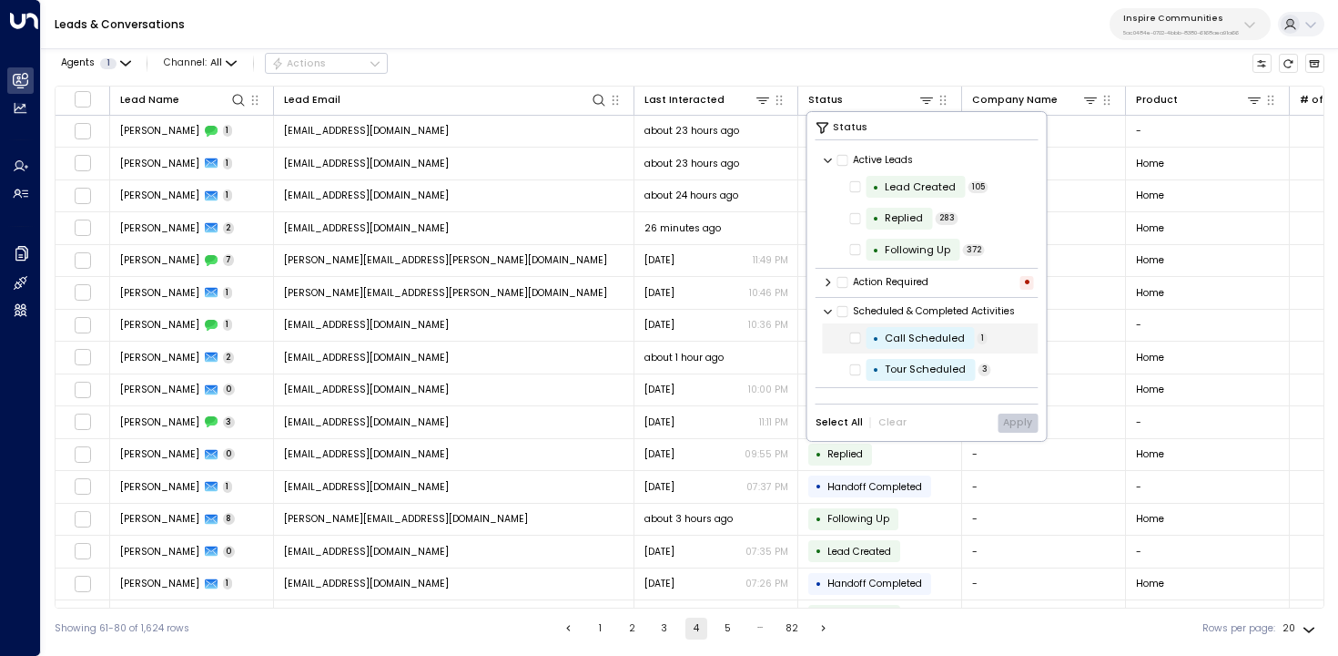
scroll to position [46, 0]
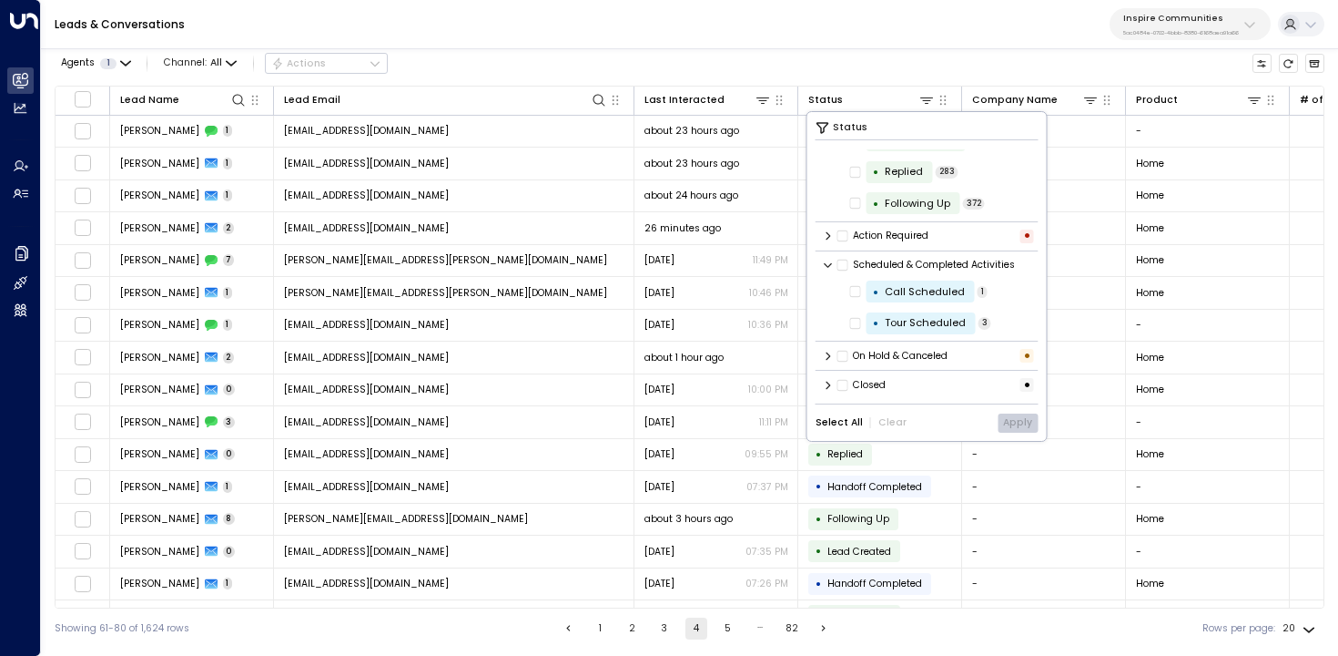
click at [825, 355] on icon at bounding box center [828, 356] width 11 height 11
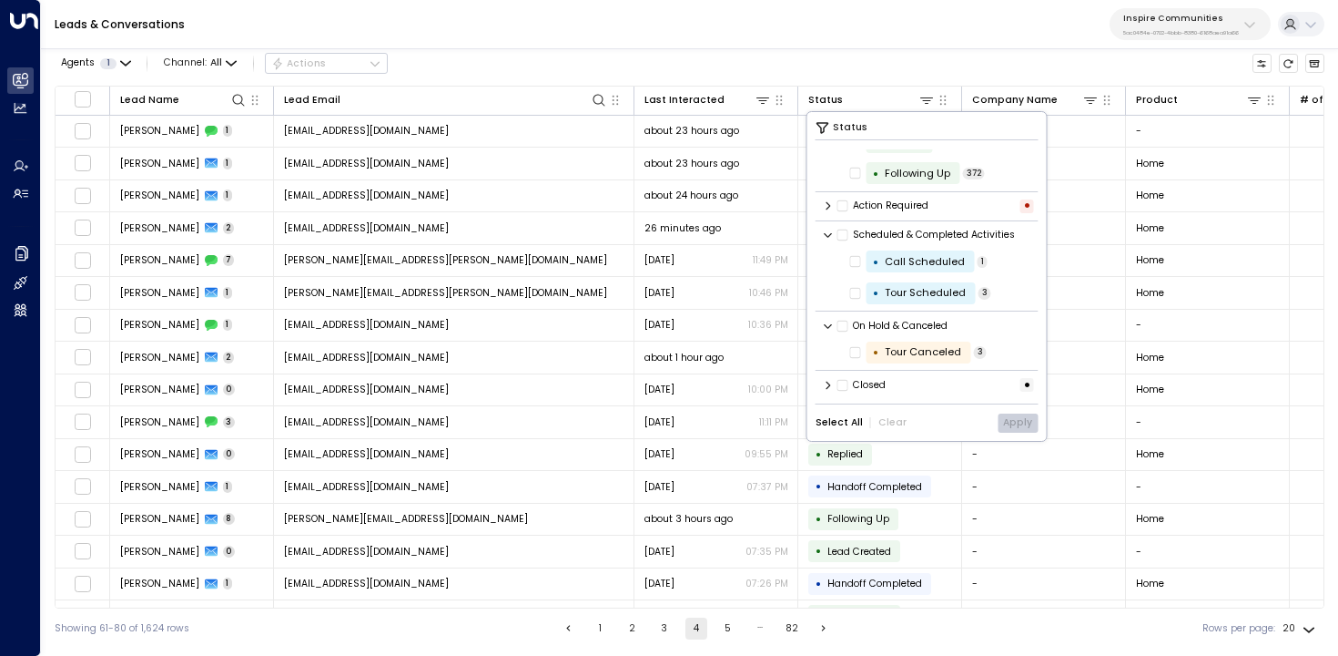
click at [824, 209] on icon at bounding box center [828, 205] width 11 height 11
click at [826, 384] on icon at bounding box center [828, 385] width 11 height 11
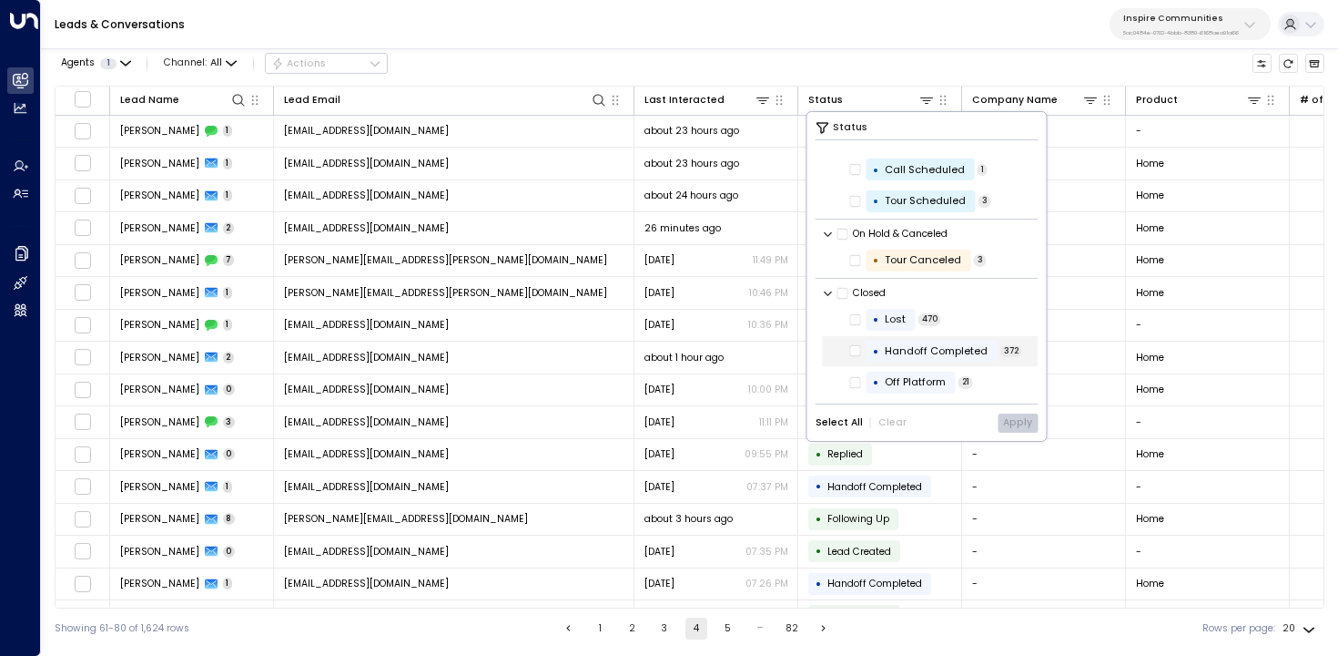
click at [919, 343] on div "Handoff Completed" at bounding box center [936, 350] width 103 height 15
click at [1012, 424] on button "Apply" at bounding box center [1018, 422] width 40 height 19
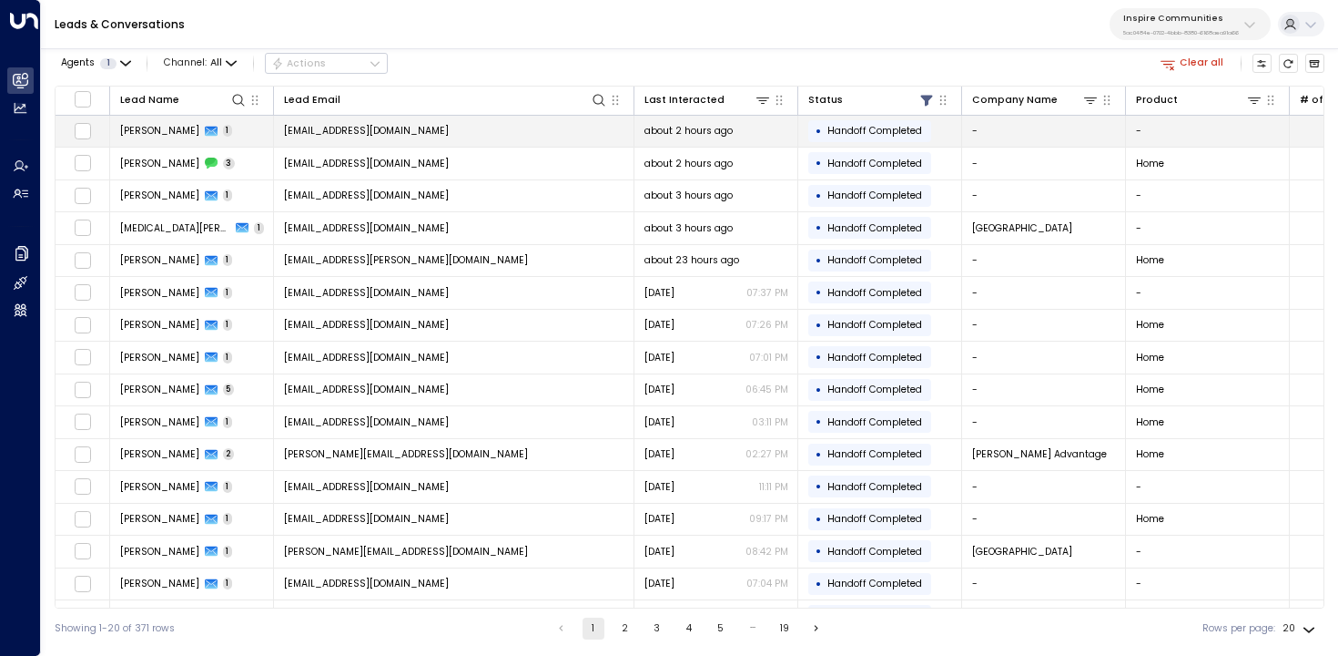
click at [438, 141] on td "[EMAIL_ADDRESS][DOMAIN_NAME]" at bounding box center [454, 132] width 361 height 32
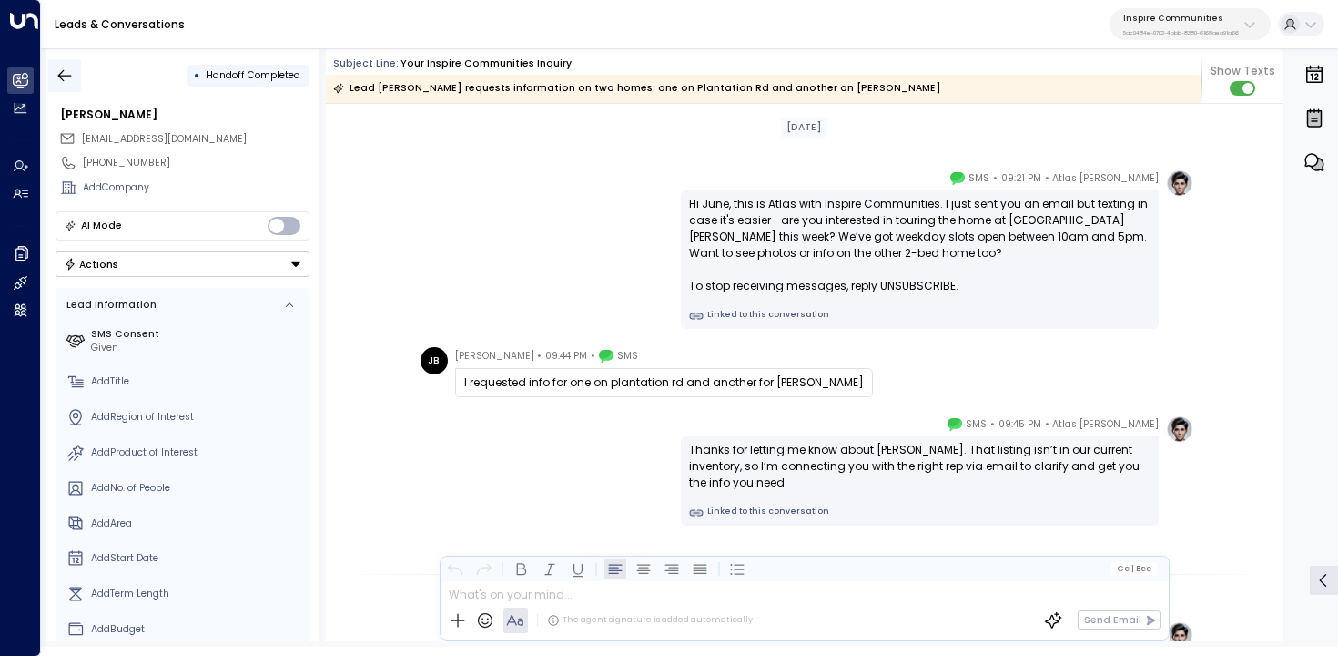
click at [73, 82] on icon "button" at bounding box center [65, 75] width 18 height 18
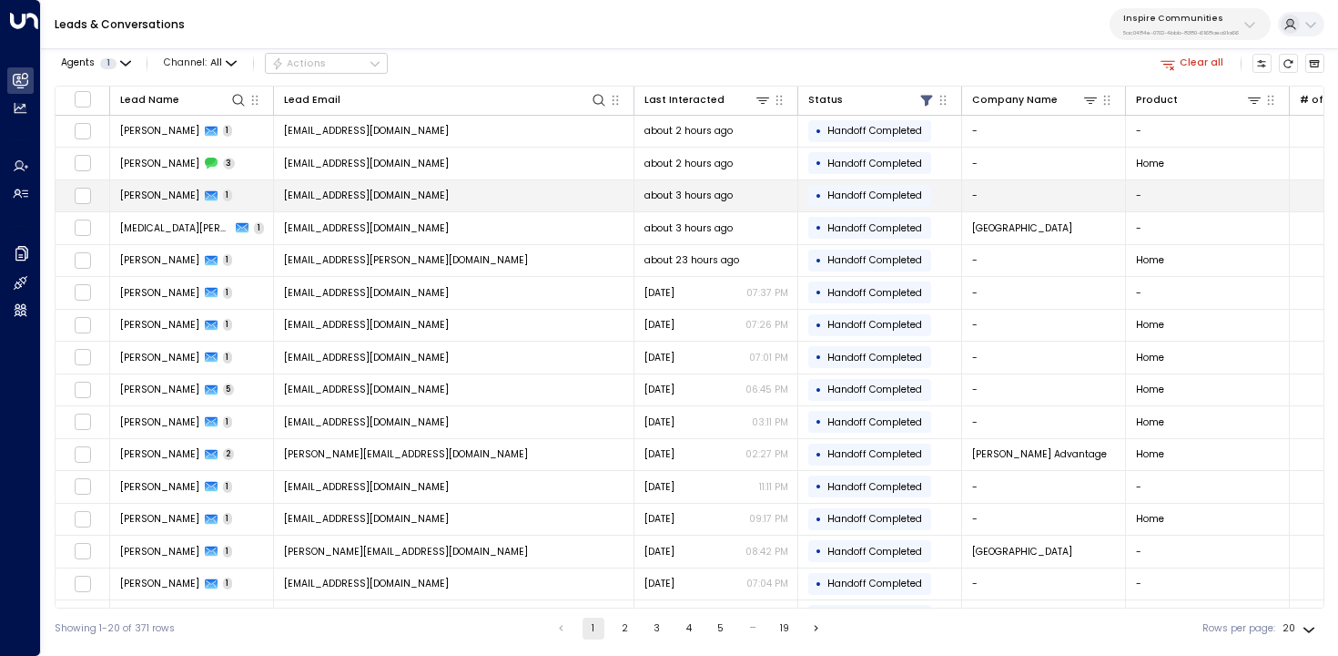
click at [281, 198] on td "[EMAIL_ADDRESS][DOMAIN_NAME]" at bounding box center [454, 196] width 361 height 32
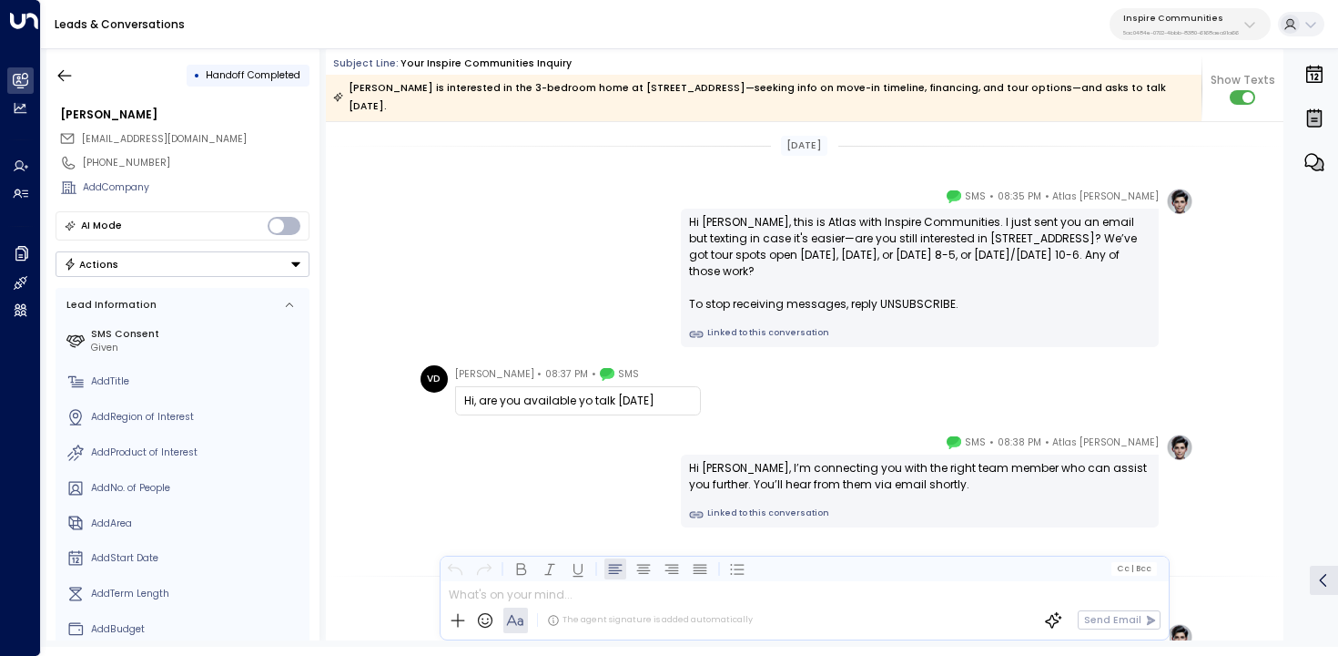
click at [775, 334] on link "Linked to this conversation" at bounding box center [920, 334] width 462 height 15
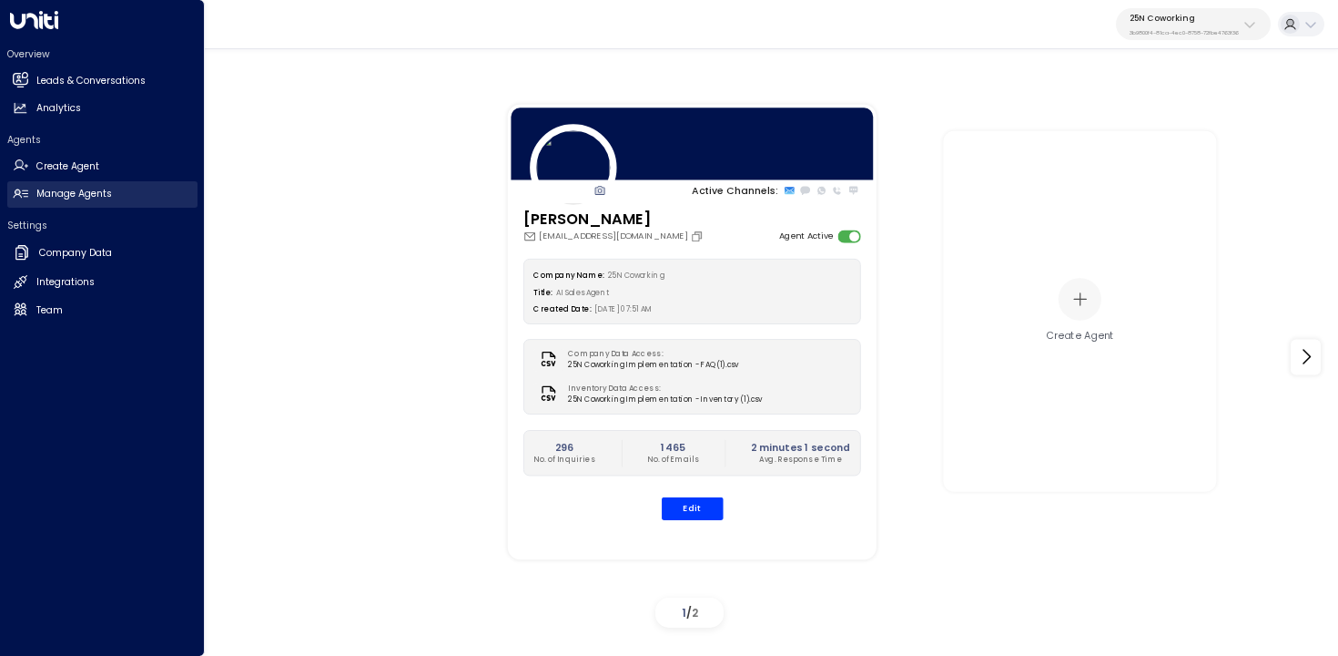
click at [50, 194] on h2 "Manage Agents" at bounding box center [74, 194] width 76 height 15
click at [121, 89] on link "Leads & Conversations Leads & Conversations" at bounding box center [102, 80] width 190 height 26
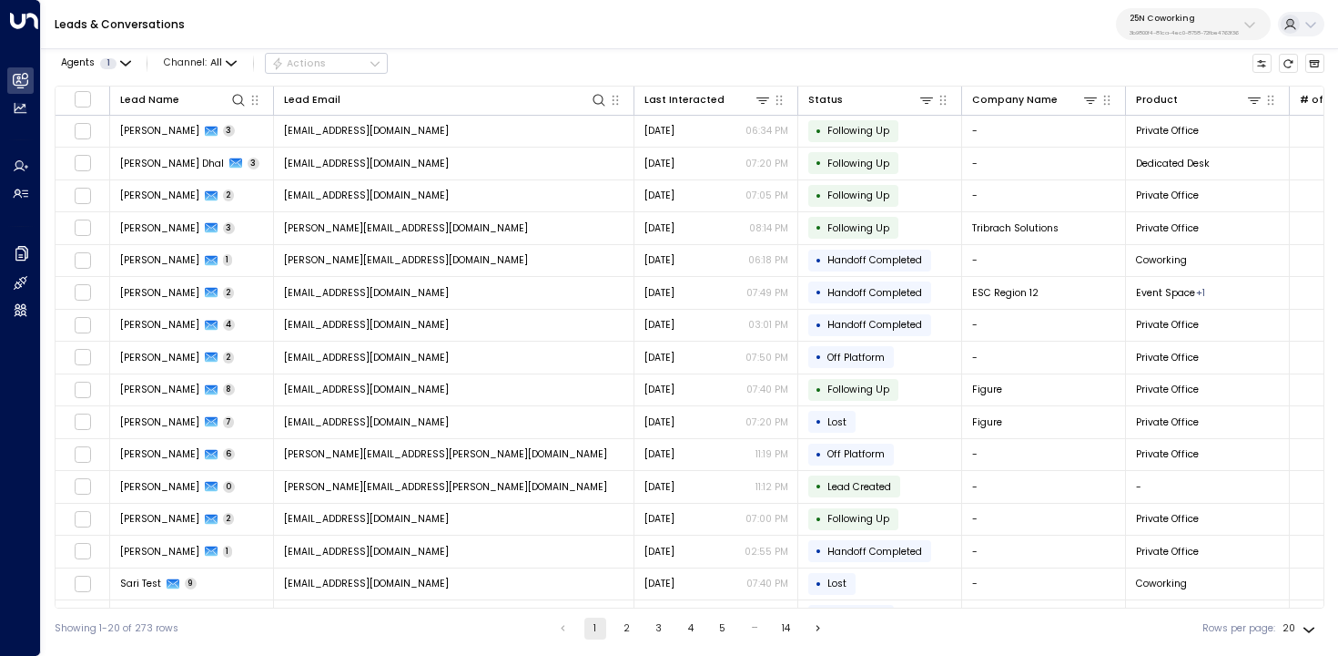
click at [1170, 29] on p "3b9800f4-81ca-4ec0-8758-72fbe4763f36" at bounding box center [1184, 32] width 109 height 7
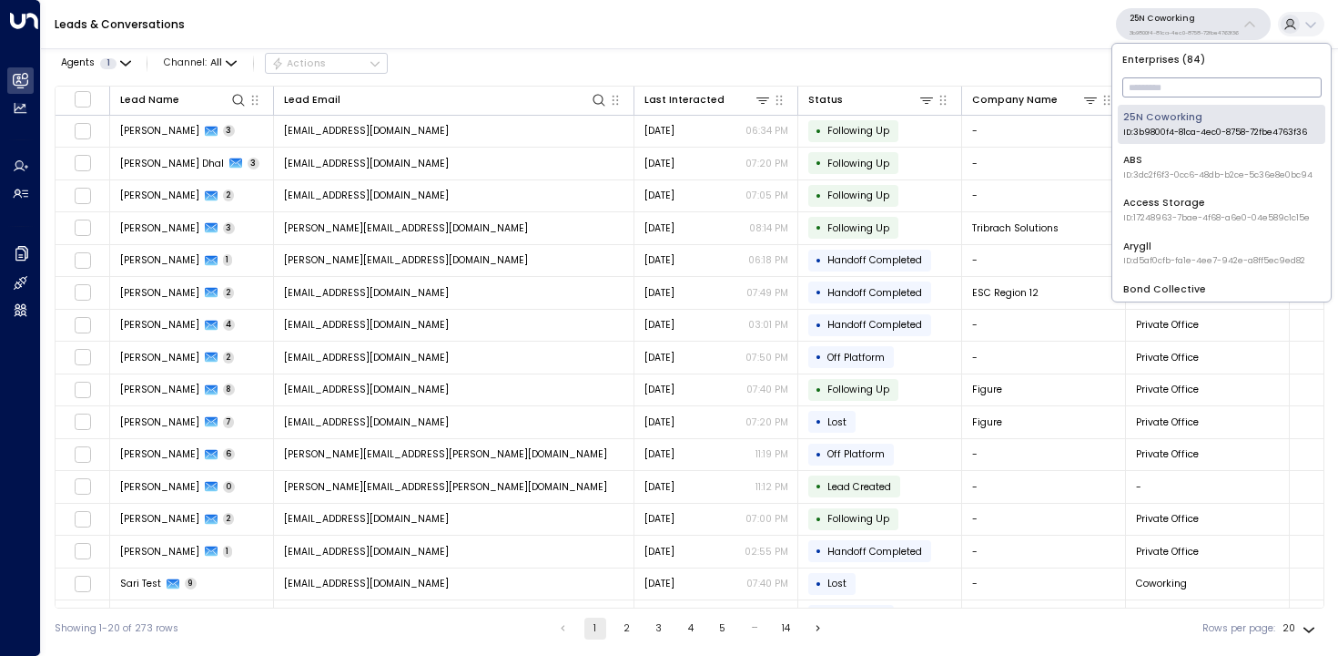
click at [1169, 99] on input "text" at bounding box center [1222, 87] width 199 height 29
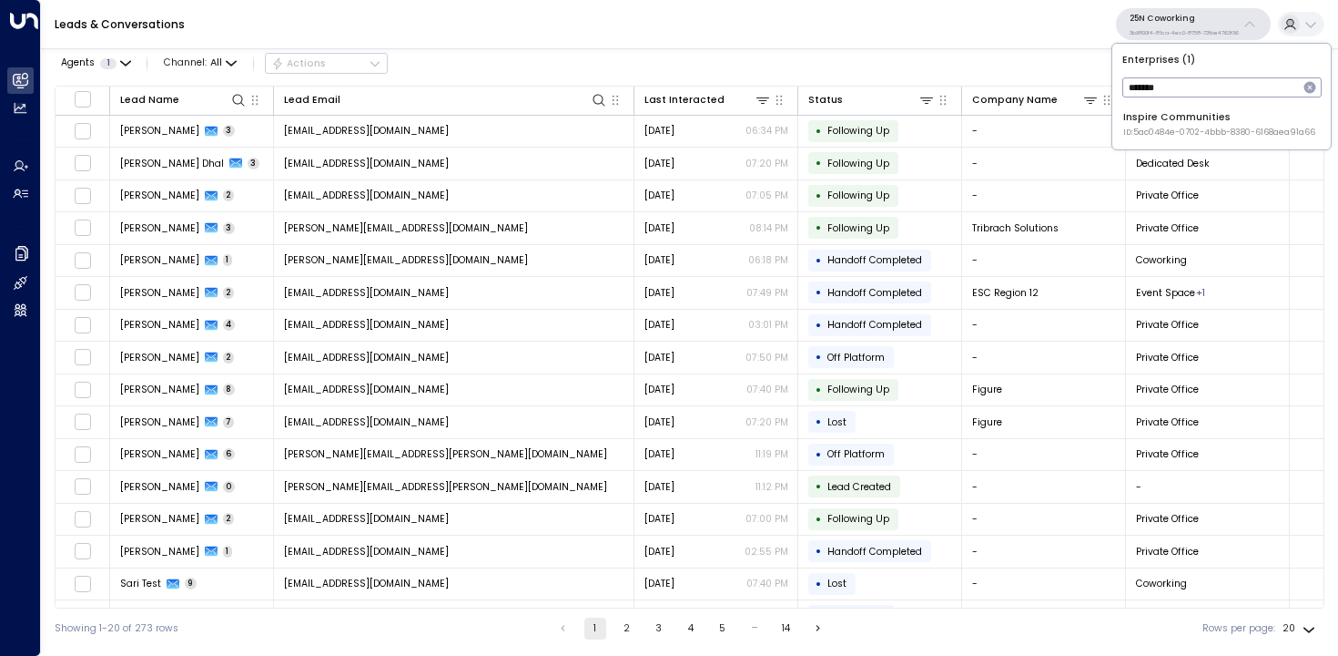
type input "*******"
click at [1208, 140] on li "Inspire Communities ID: 5ac0484e-0702-4bbb-8380-6168aea91a66" at bounding box center [1222, 124] width 208 height 39
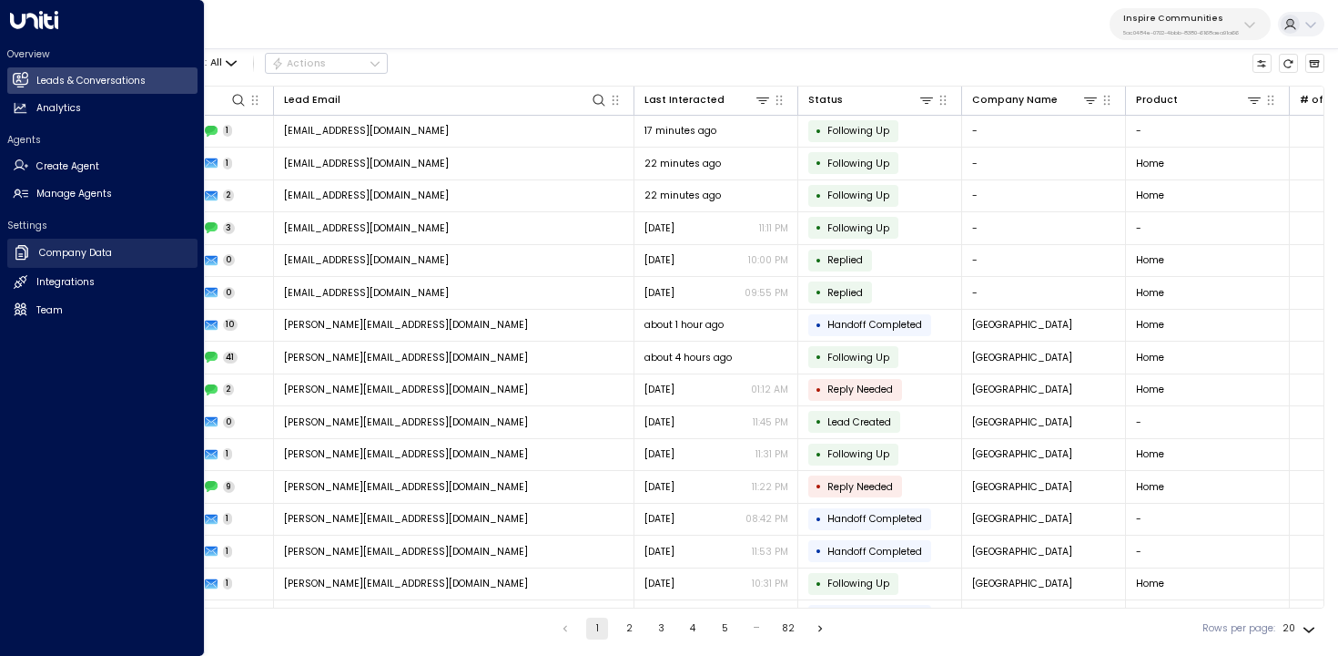
click at [25, 261] on link "Company Data Company Data" at bounding box center [102, 253] width 190 height 29
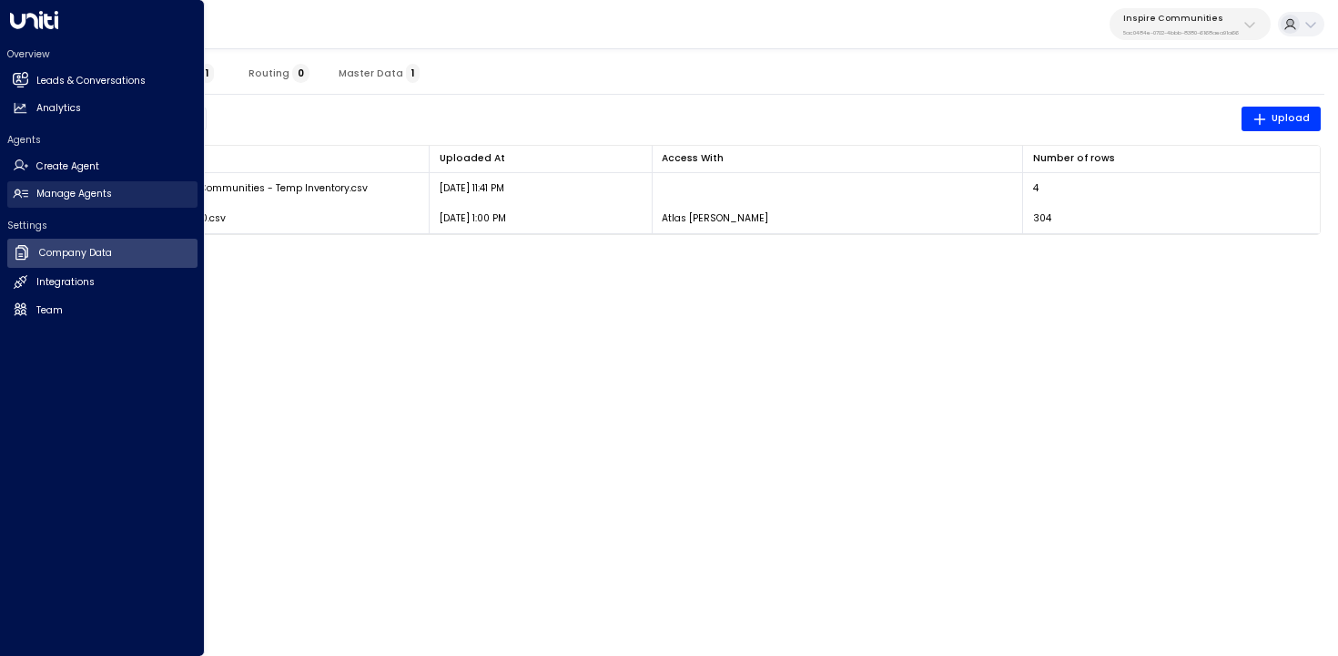
click at [24, 193] on icon at bounding box center [20, 193] width 15 height 9
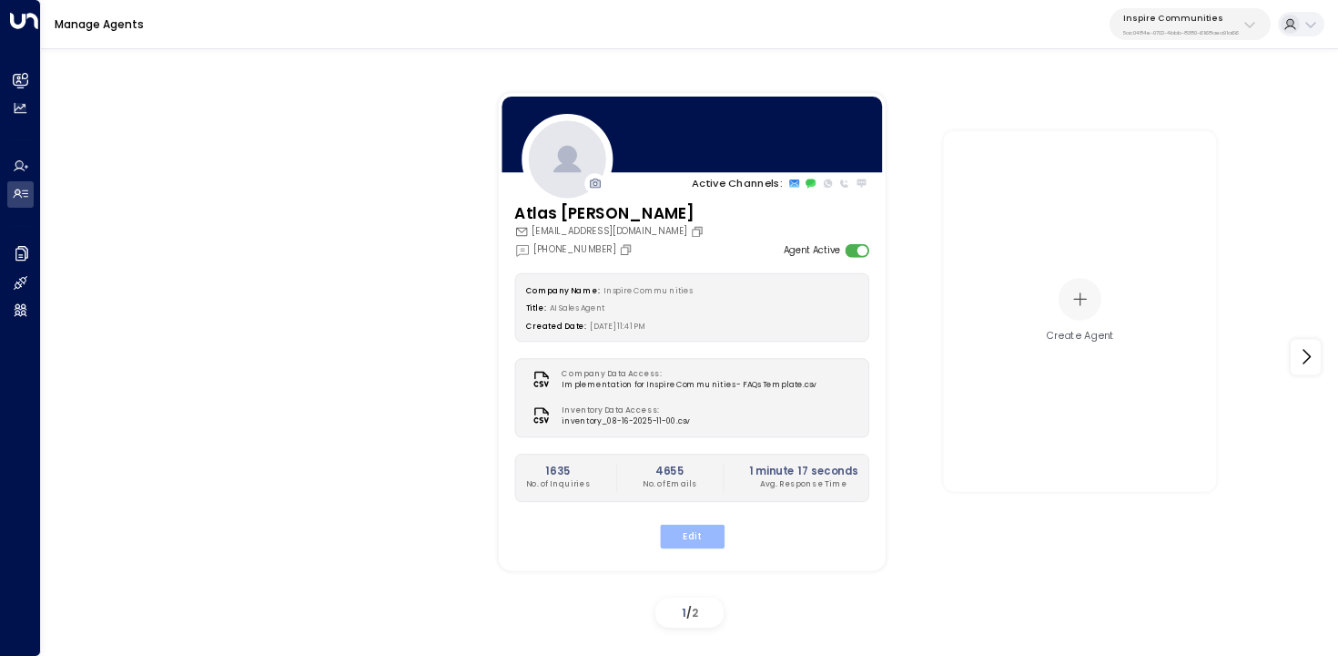
click at [694, 531] on button "Edit" at bounding box center [691, 536] width 65 height 24
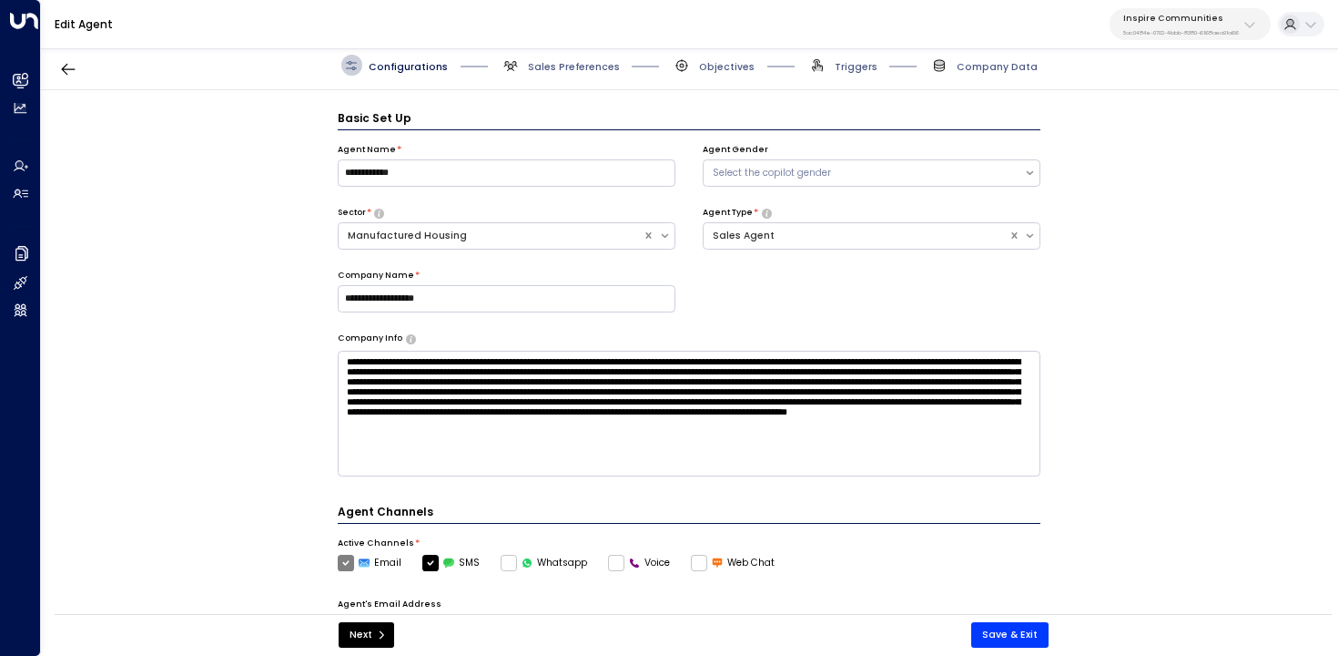
scroll to position [20, 0]
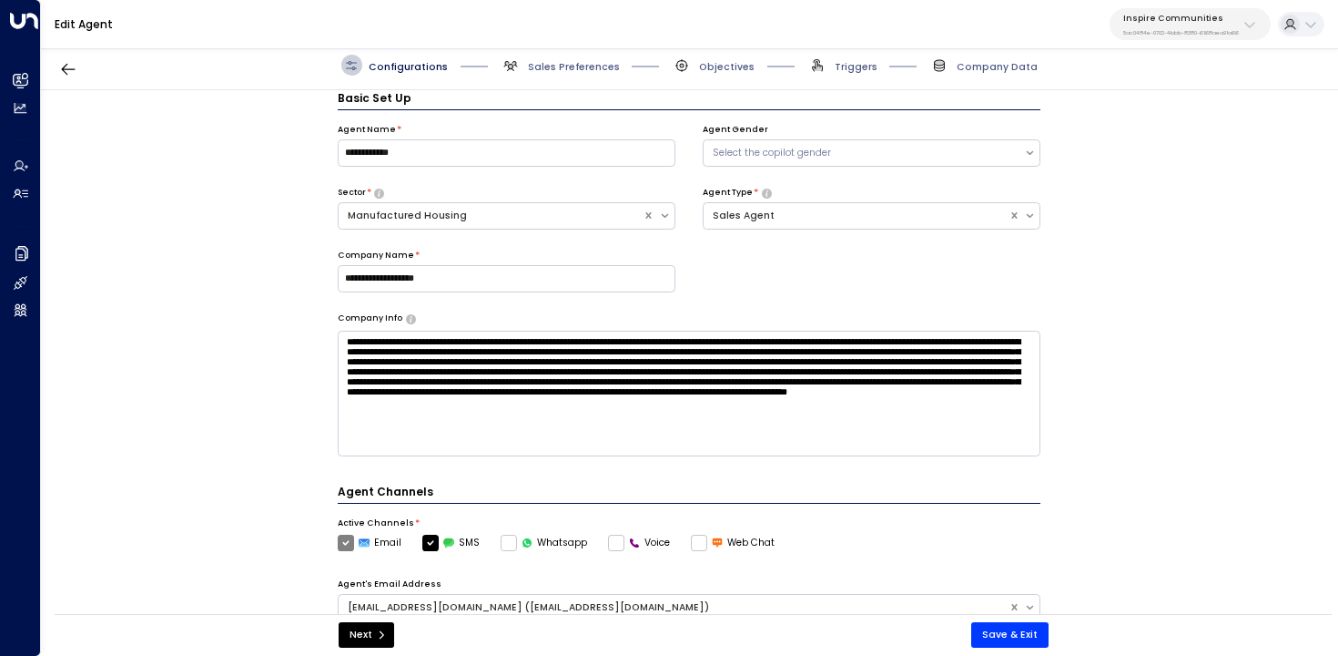
click at [579, 46] on div "Edit Agent Inspire Communities 5ac0484e-0702-4bbb-8380-6168aea91a66" at bounding box center [689, 24] width 1297 height 49
click at [579, 57] on span "Sales Preferences" at bounding box center [560, 65] width 119 height 21
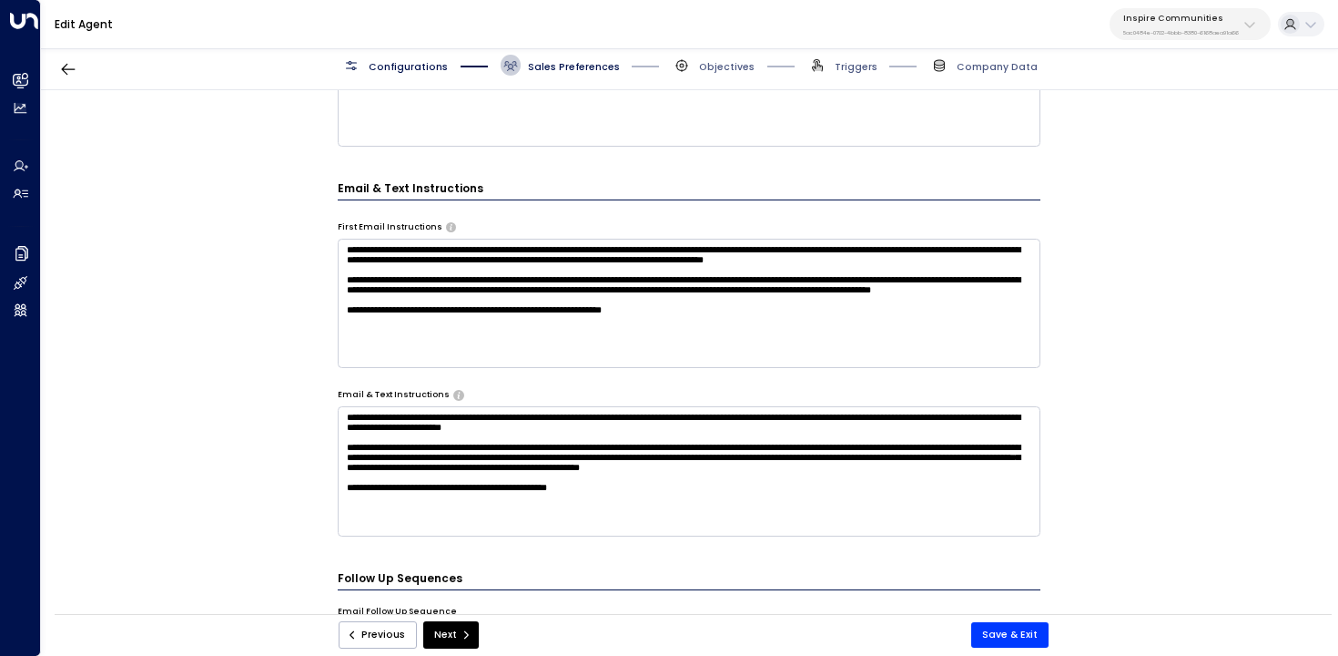
scroll to position [460, 0]
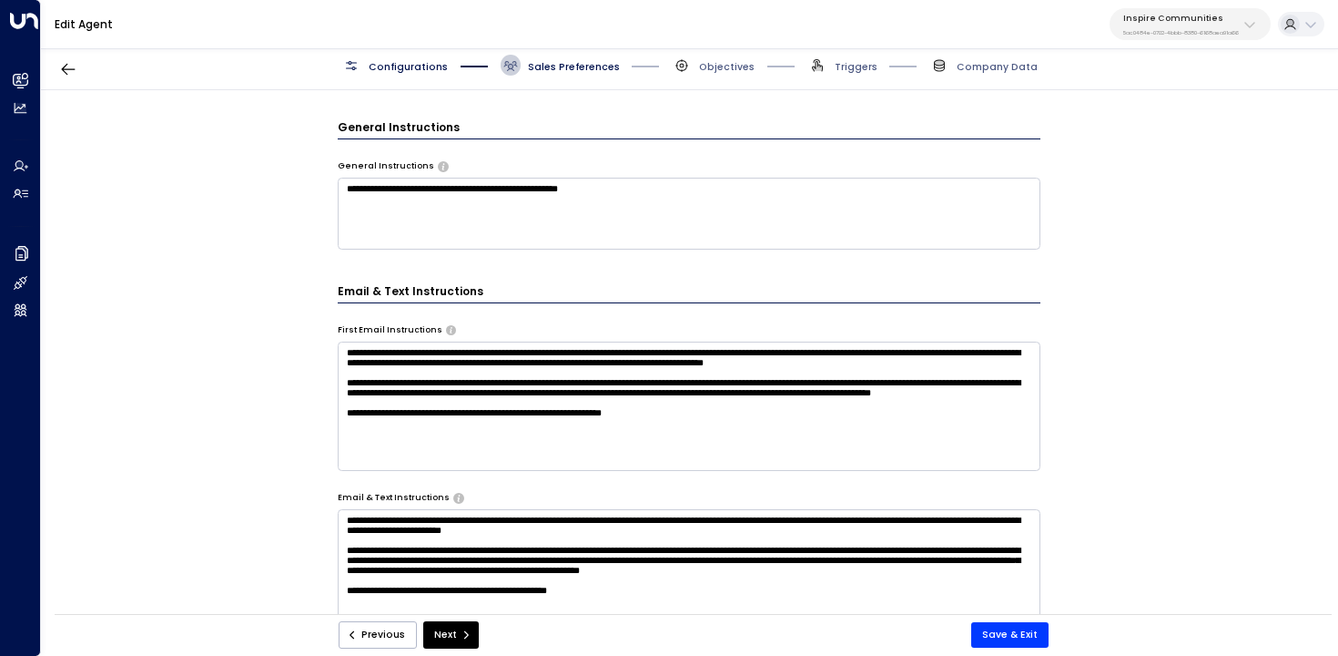
click at [703, 213] on textarea "**********" at bounding box center [690, 213] width 704 height 71
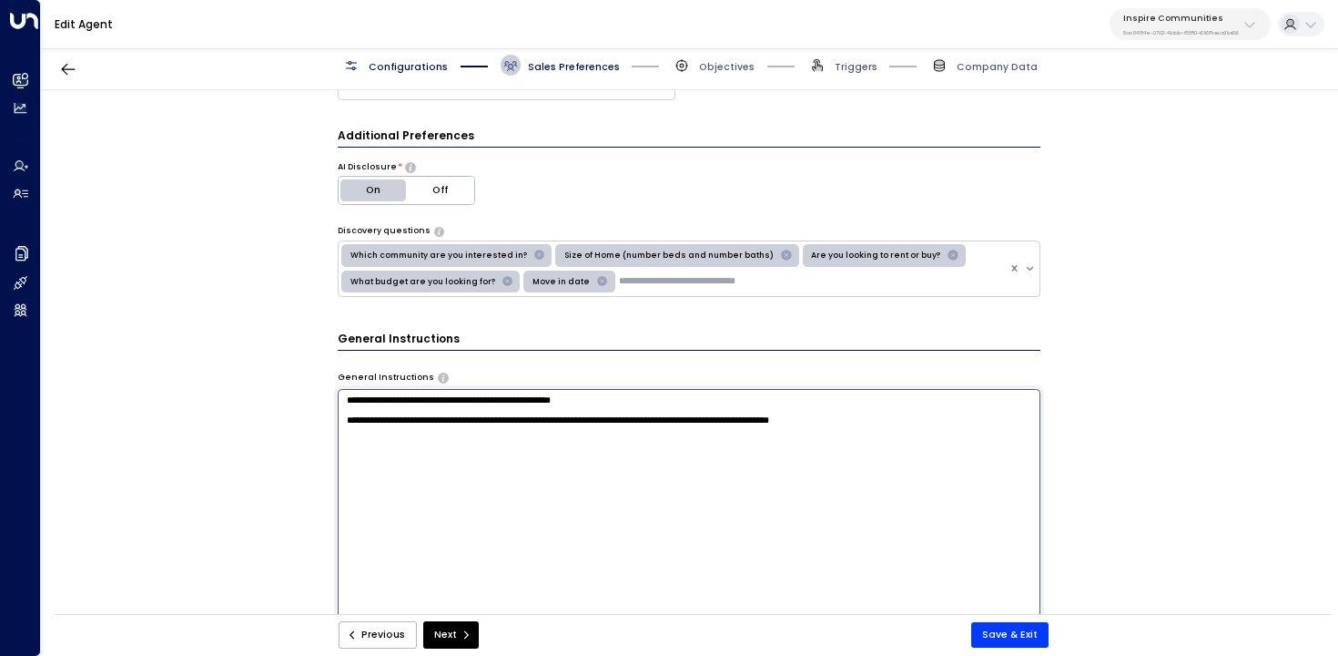
scroll to position [238, 0]
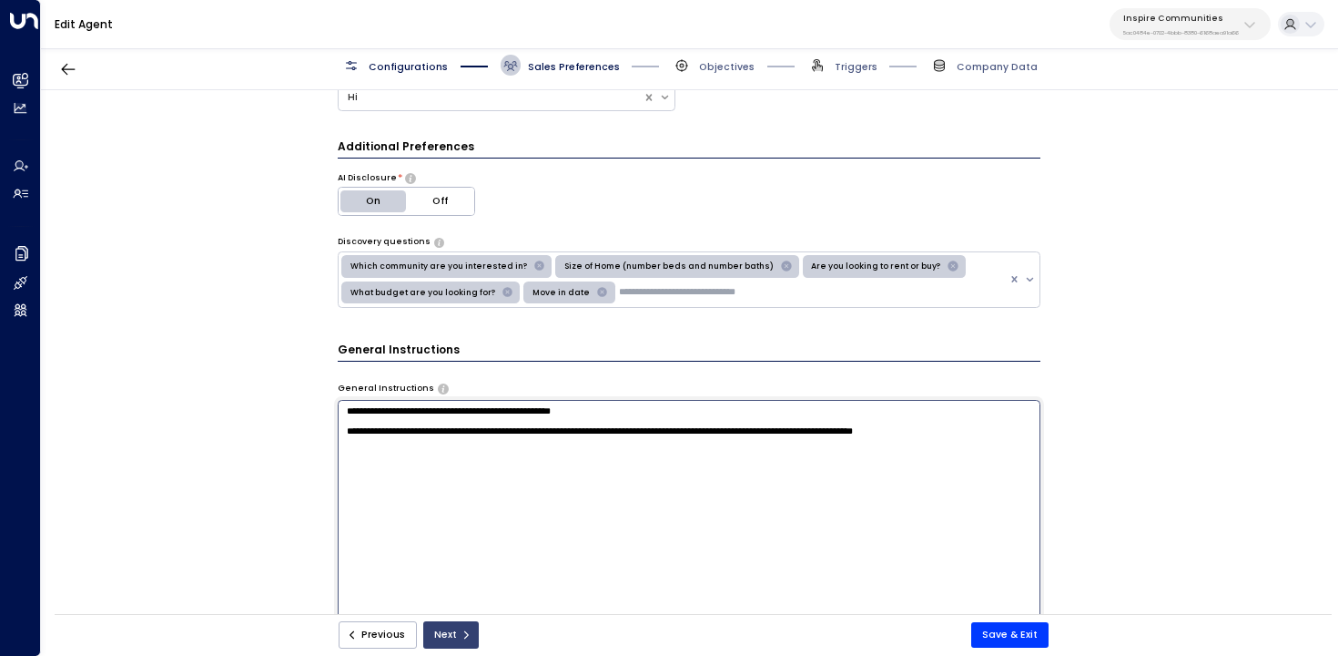
type textarea "**********"
click at [452, 631] on button "Next" at bounding box center [451, 634] width 56 height 27
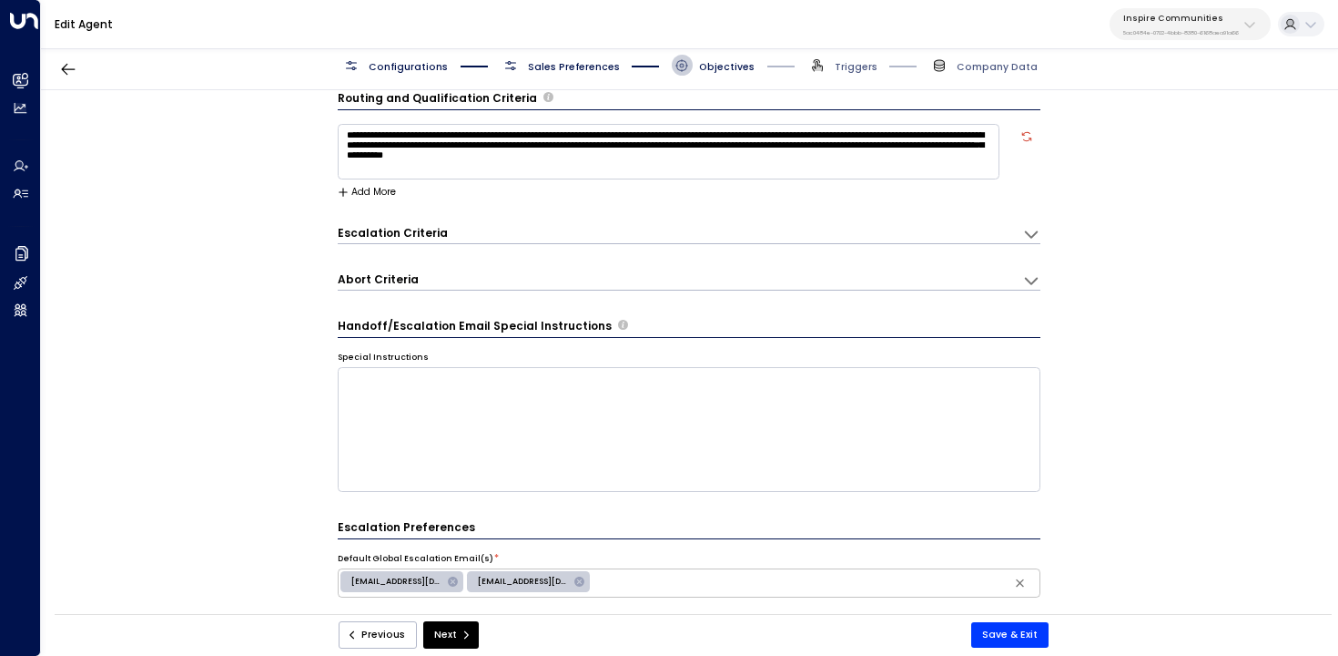
scroll to position [0, 0]
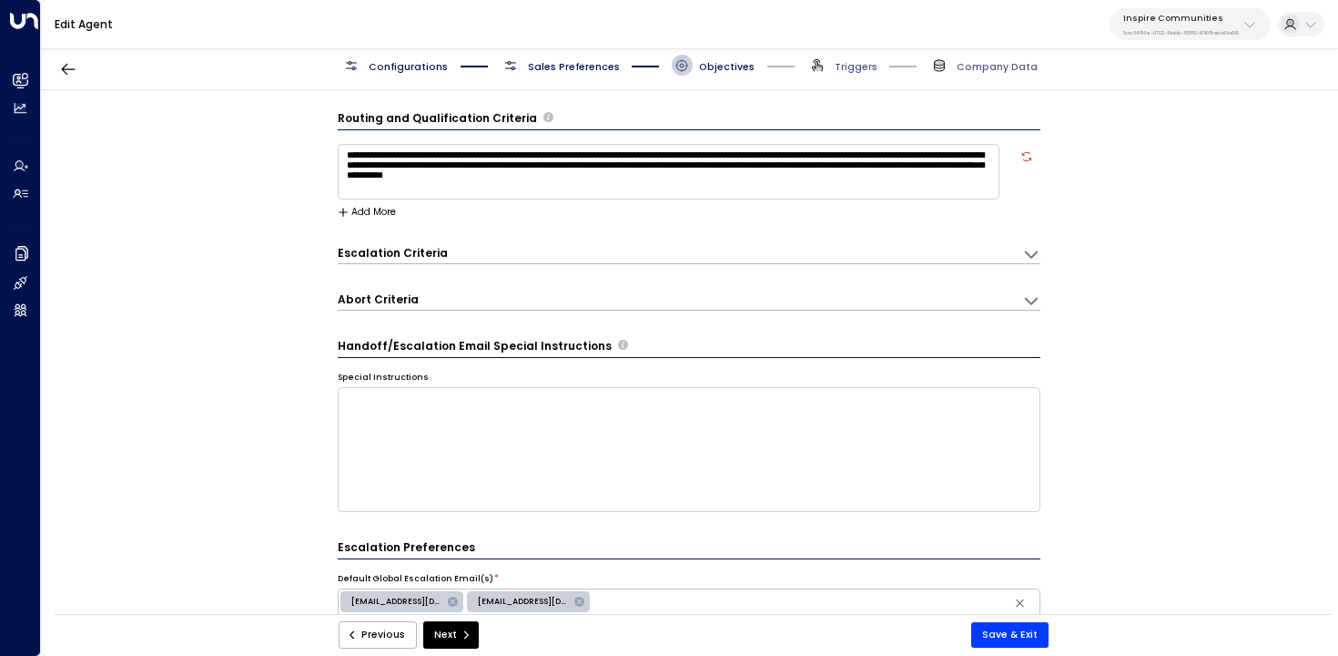
click at [382, 216] on button "Add More" at bounding box center [367, 212] width 59 height 11
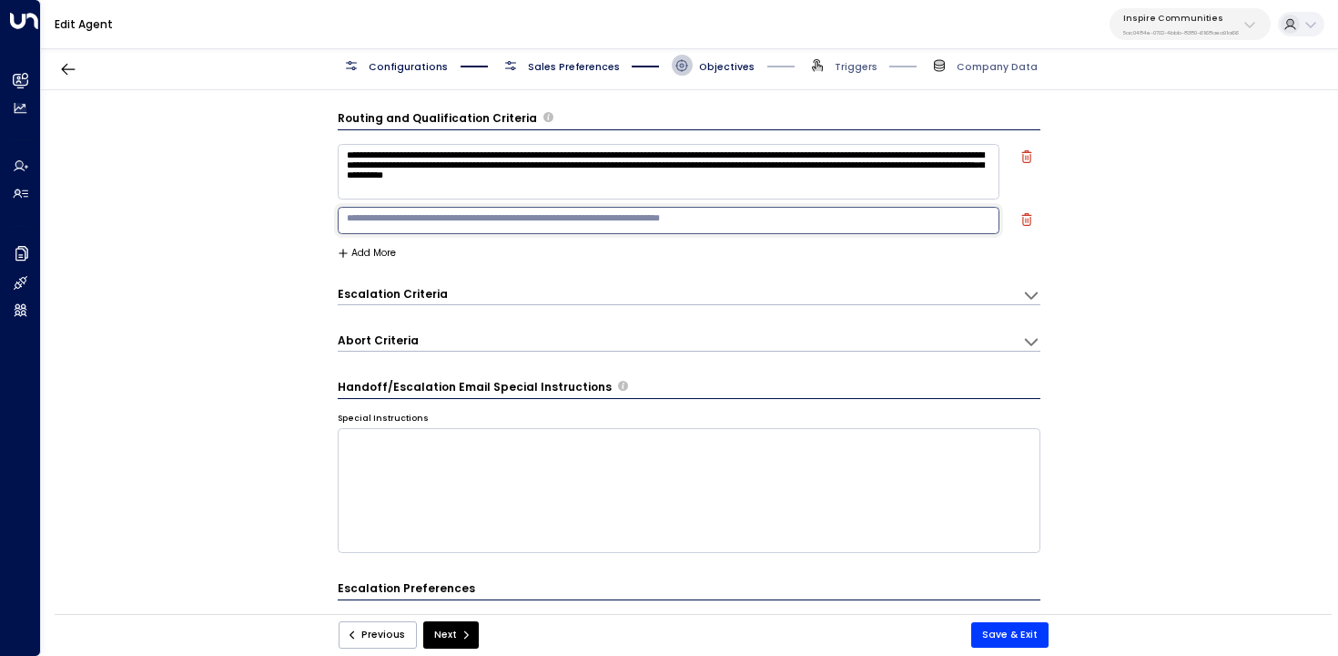
click at [397, 219] on textarea at bounding box center [669, 220] width 663 height 27
click at [421, 218] on textarea "**********" at bounding box center [669, 220] width 663 height 27
click at [407, 219] on textarea "**********" at bounding box center [669, 220] width 663 height 27
click at [385, 220] on textarea "**********" at bounding box center [669, 220] width 663 height 27
type textarea "**********"
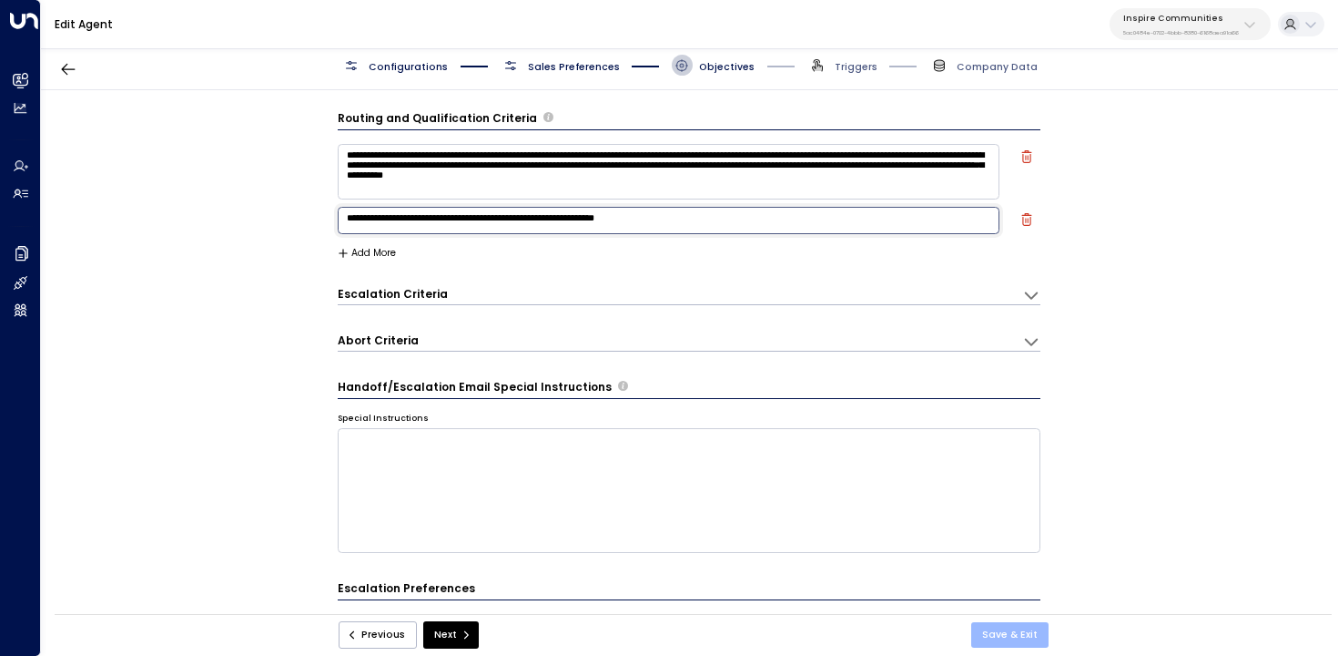
click at [1015, 636] on button "Save & Exit" at bounding box center [1010, 634] width 77 height 25
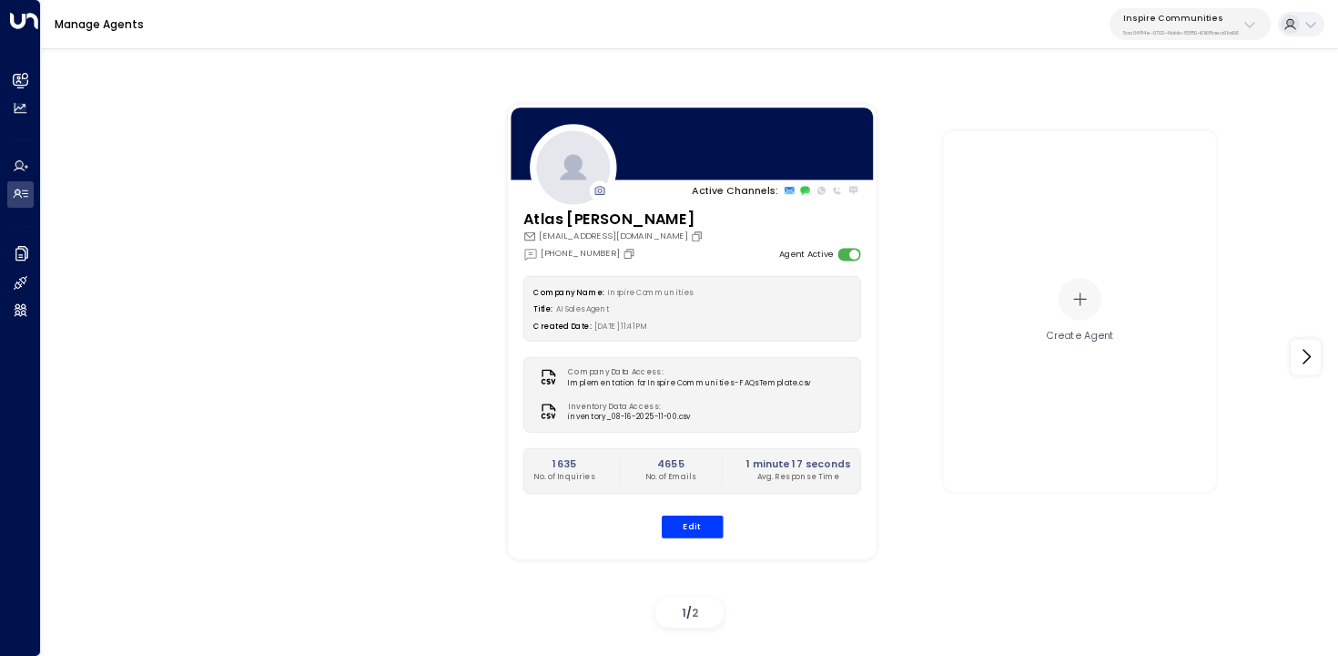
click at [1185, 32] on p "5ac0484e-0702-4bbb-8380-6168aea91a66" at bounding box center [1182, 32] width 116 height 7
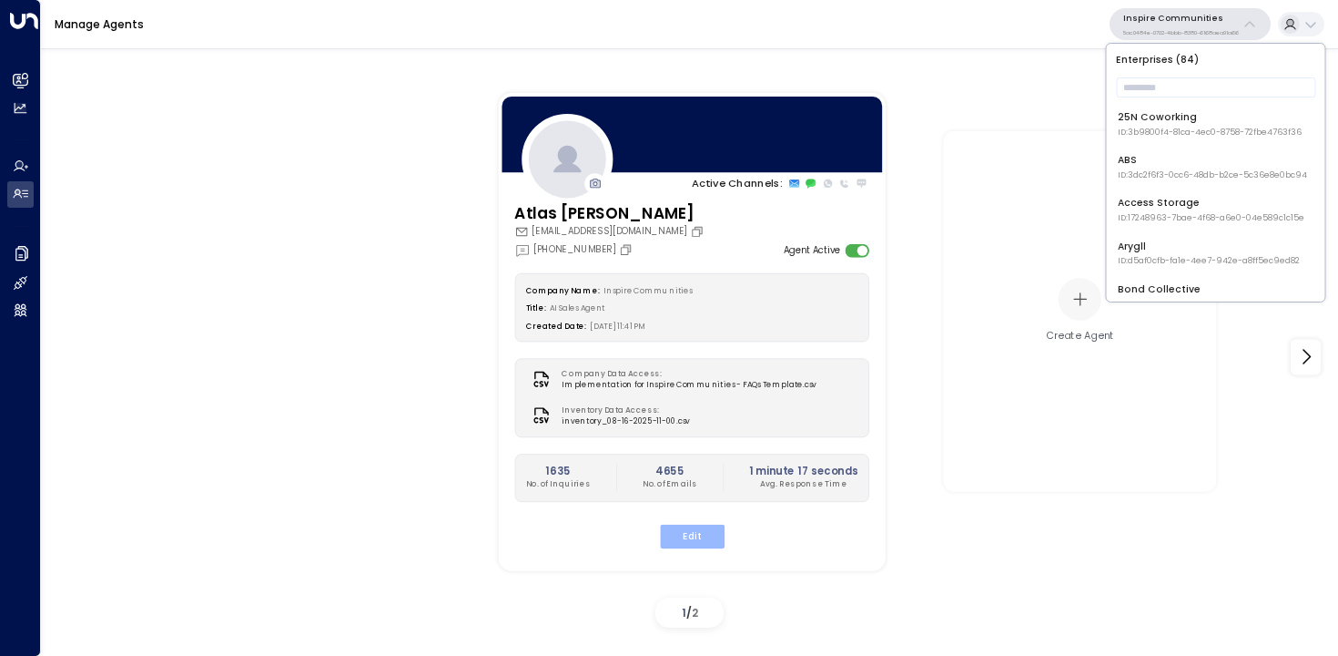
click at [691, 533] on button "Edit" at bounding box center [691, 536] width 65 height 24
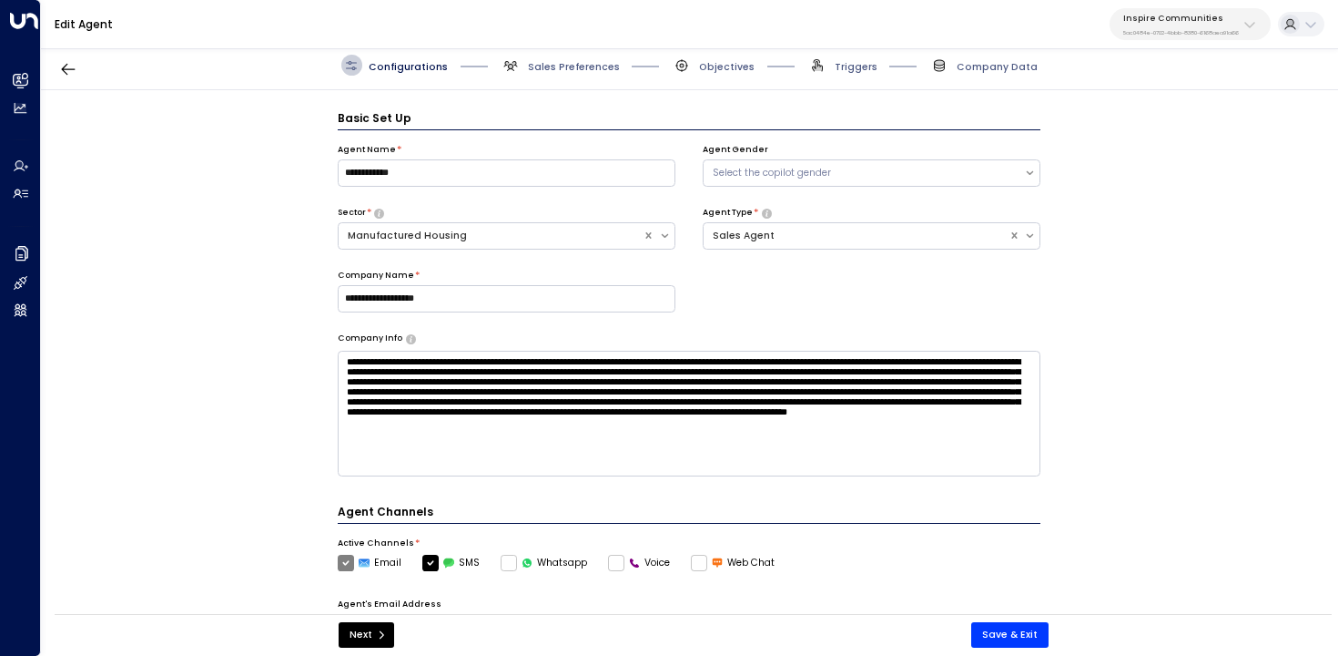
scroll to position [20, 0]
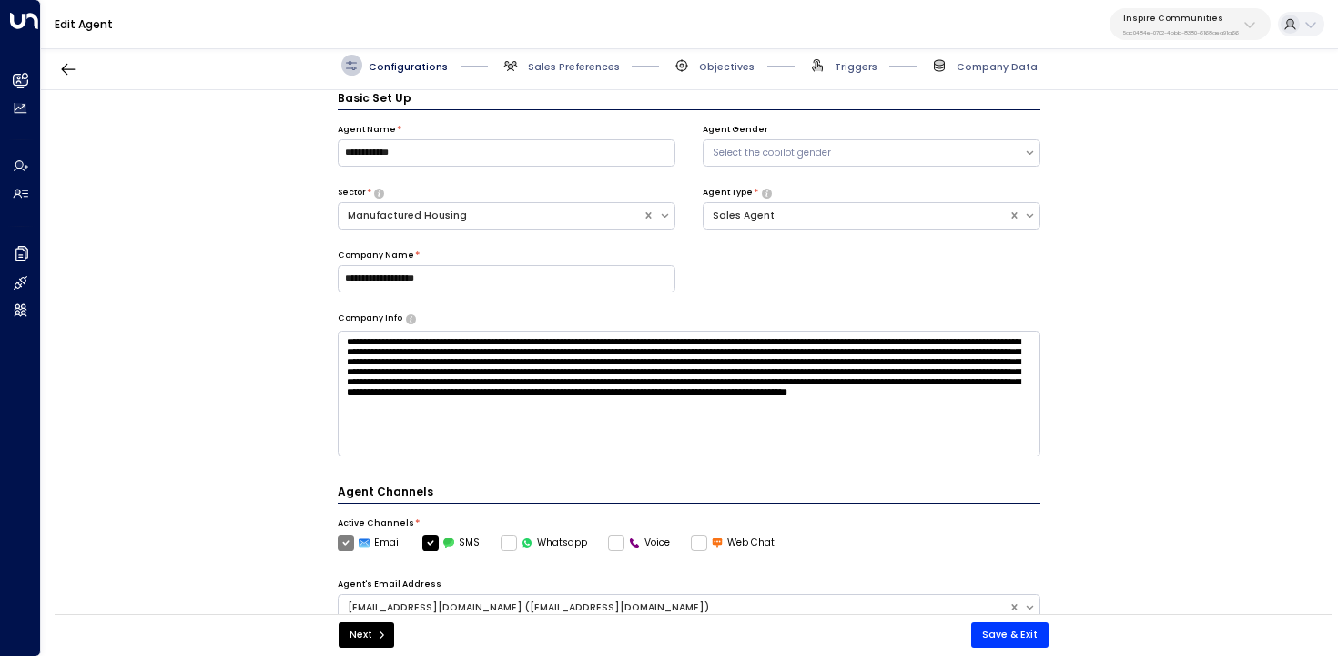
click at [835, 73] on span "Triggers" at bounding box center [843, 65] width 70 height 21
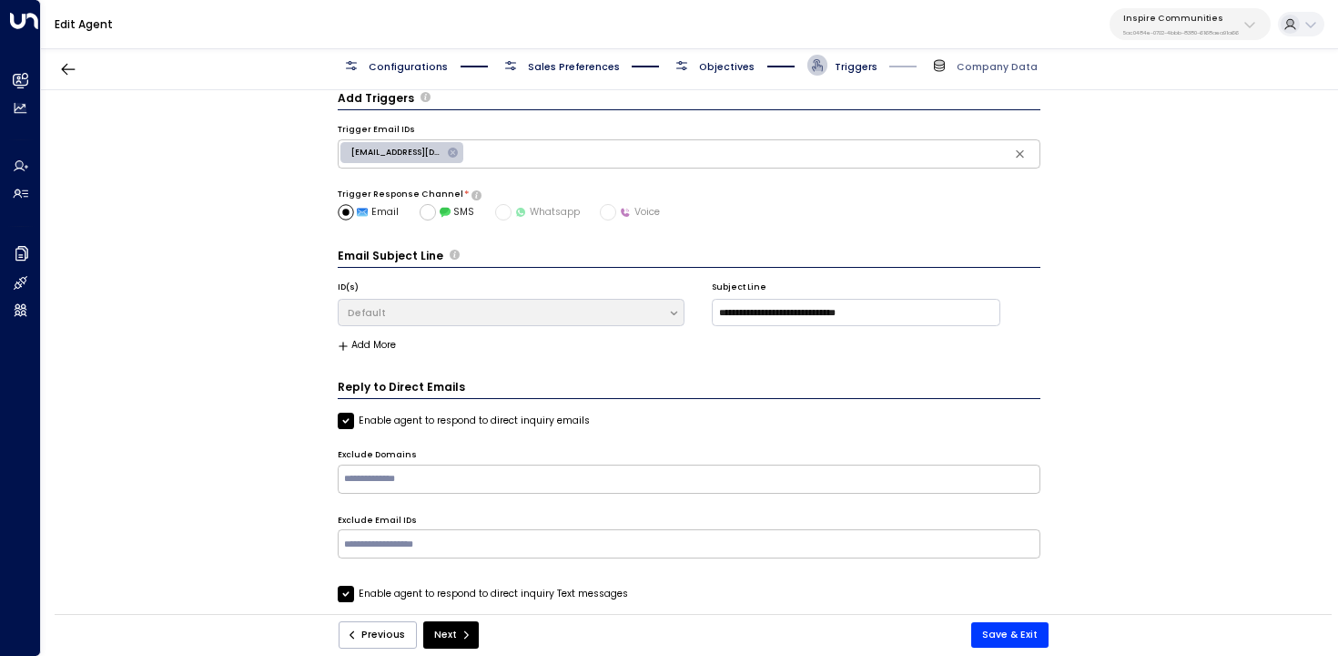
scroll to position [97, 0]
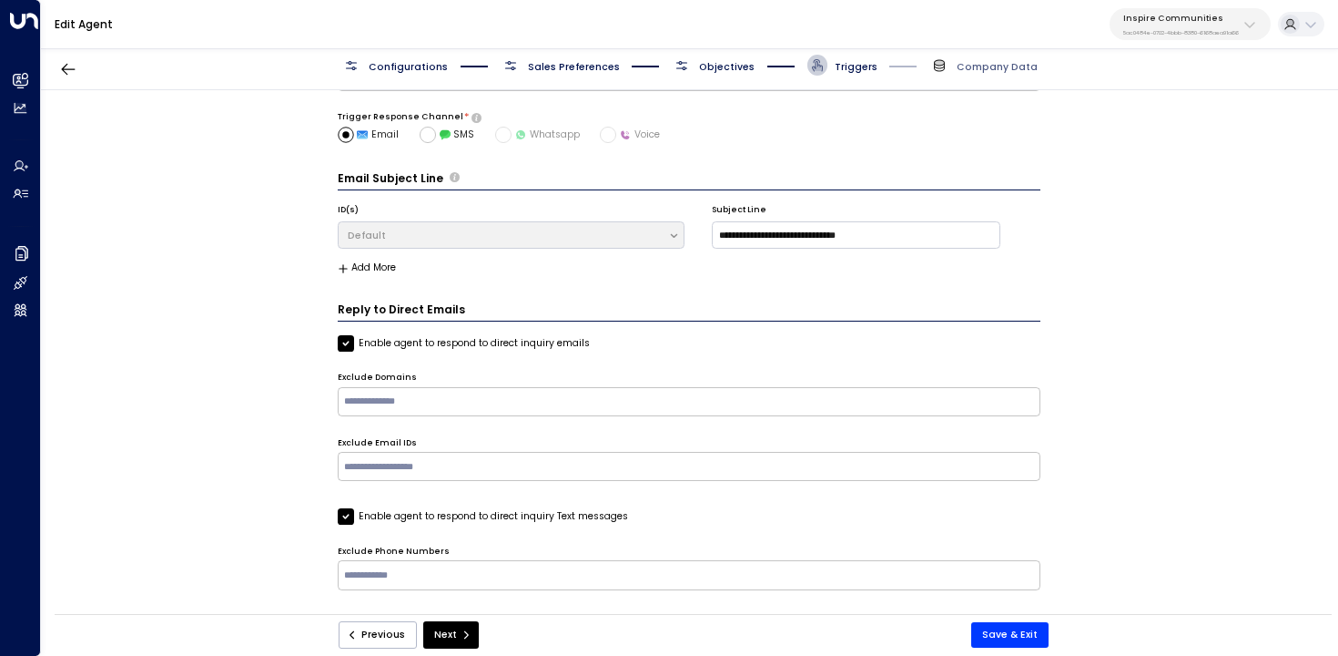
click at [708, 63] on span "Objectives" at bounding box center [727, 67] width 56 height 14
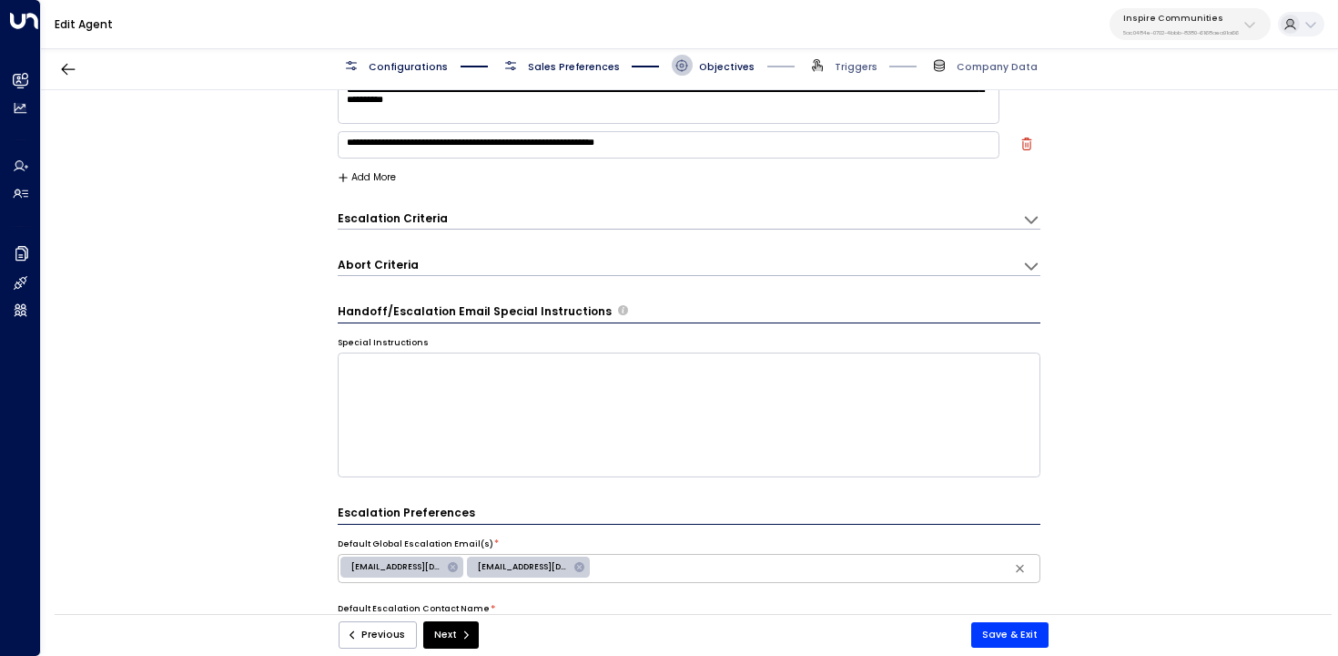
scroll to position [60, 0]
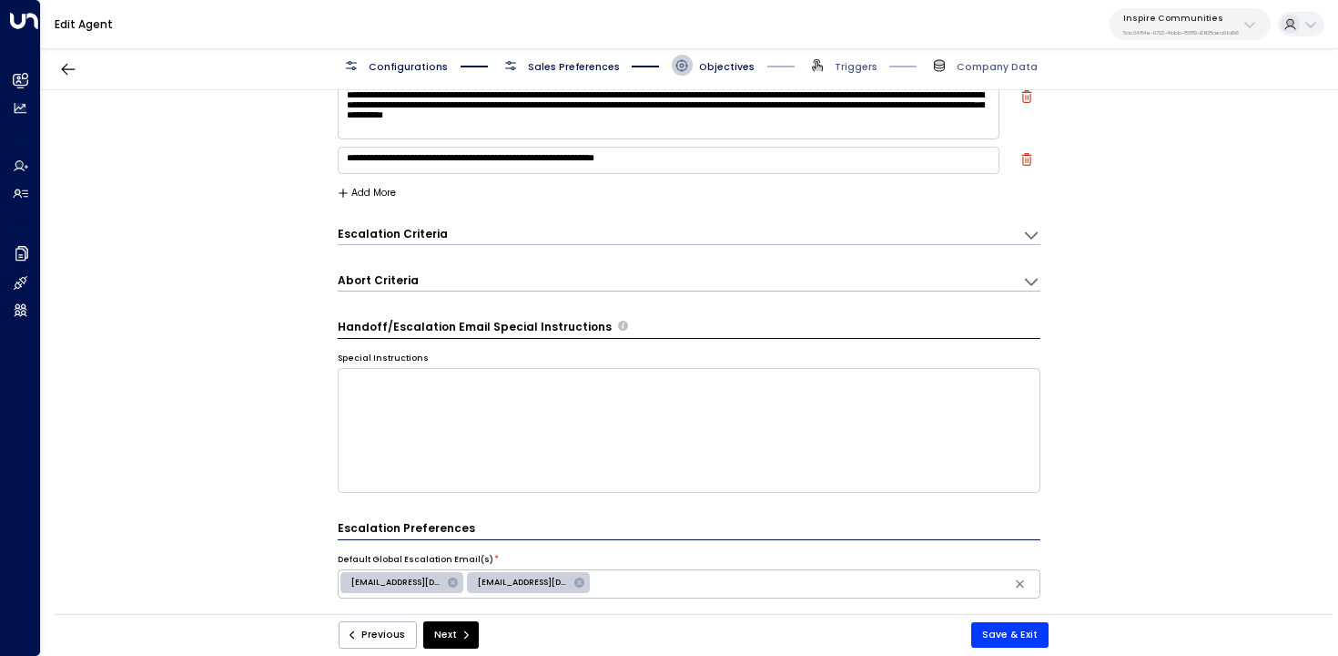
click at [585, 235] on div "Escalation Criteria Reset" at bounding box center [673, 233] width 671 height 15
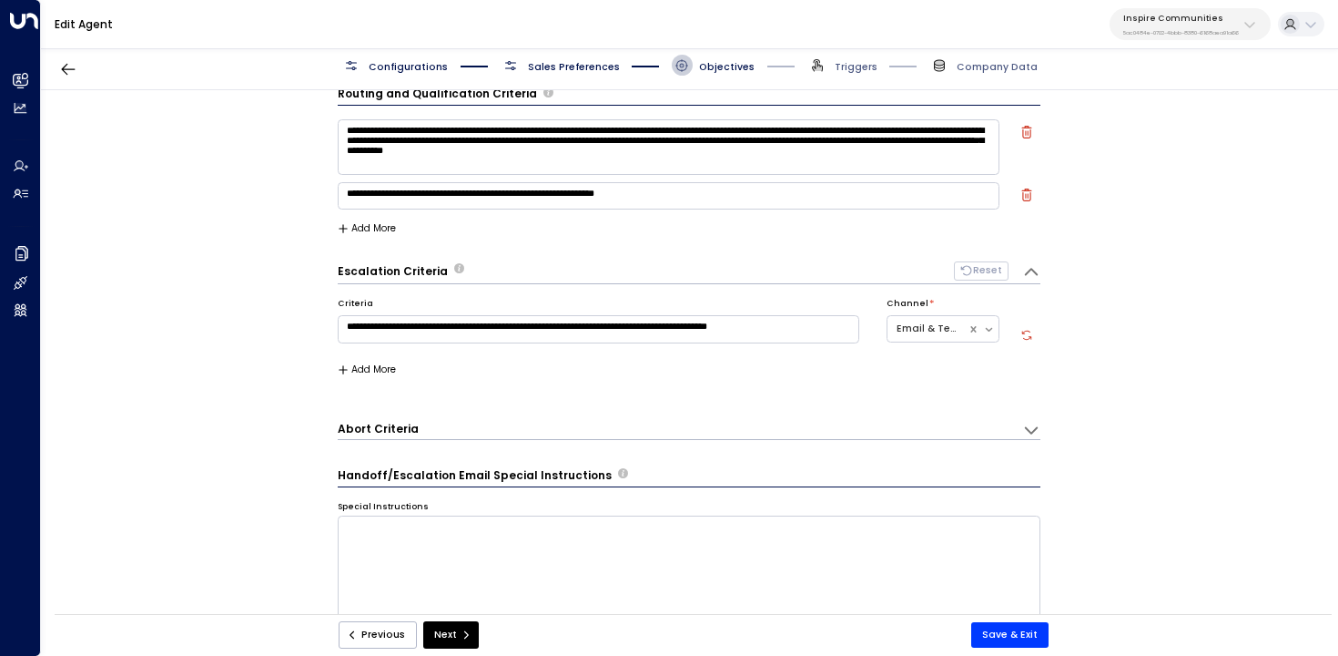
scroll to position [0, 0]
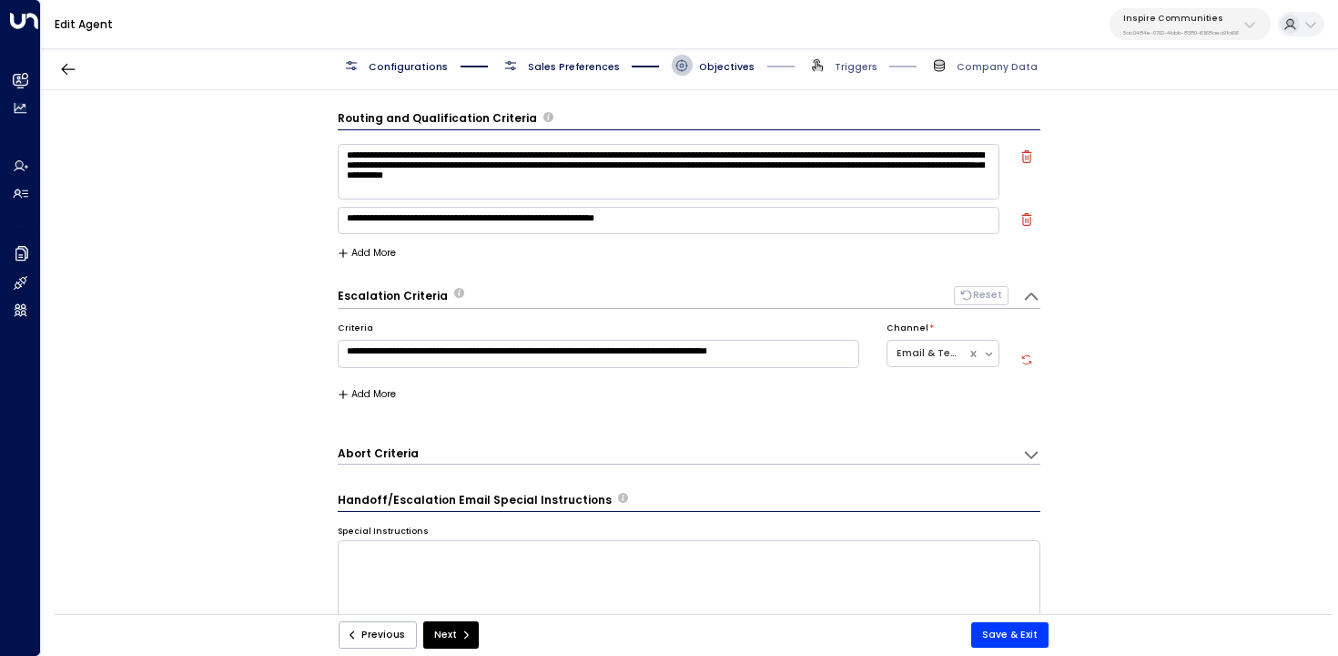
click at [473, 308] on div "Abort Criteria" at bounding box center [681, 297] width 686 height 22
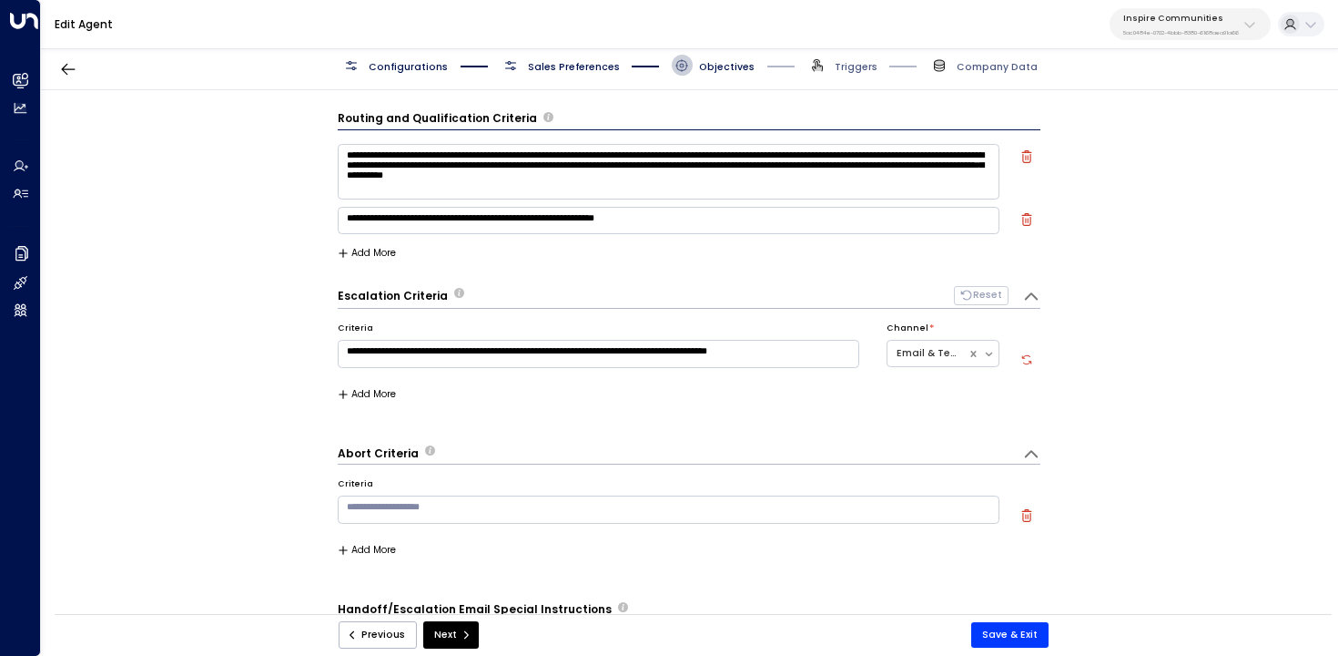
click at [473, 308] on div "Abort Criteria" at bounding box center [681, 297] width 686 height 22
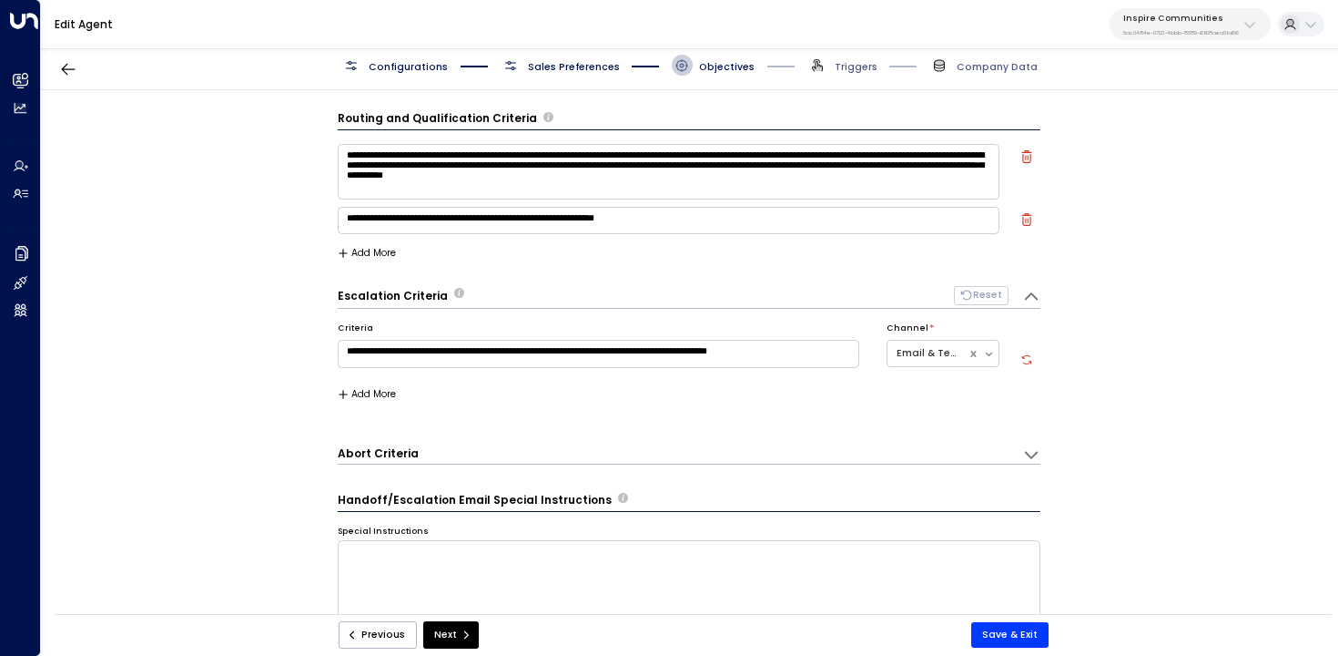
click at [259, 107] on div "**********" at bounding box center [689, 356] width 1297 height 533
click at [992, 629] on button "Save & Exit" at bounding box center [1010, 634] width 77 height 25
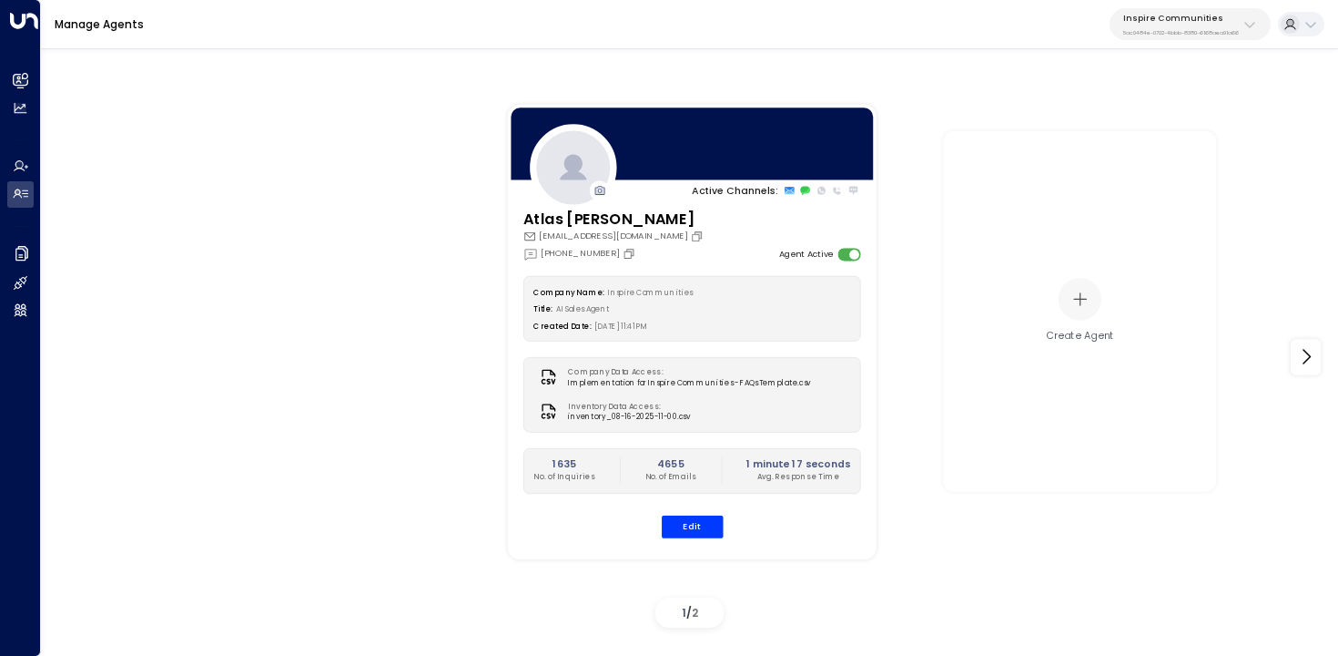
click at [424, 265] on div "Active Channels: Atlas Parker atlas@inspirecommunities.com +1 (214) 617-2263 Ag…" at bounding box center [690, 357] width 1229 height 556
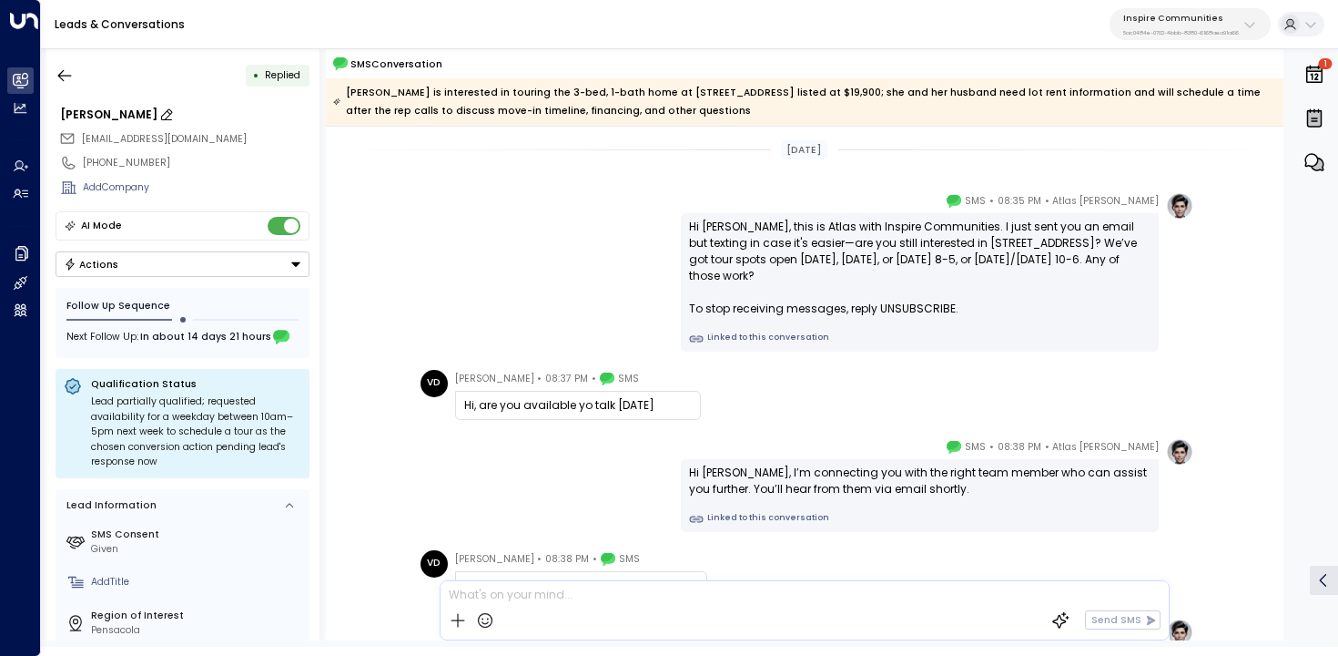
click at [102, 115] on div "[PERSON_NAME]" at bounding box center [184, 115] width 249 height 16
click at [102, 115] on input "**********" at bounding box center [183, 115] width 246 height 16
click at [60, 69] on icon "button" at bounding box center [65, 75] width 18 height 18
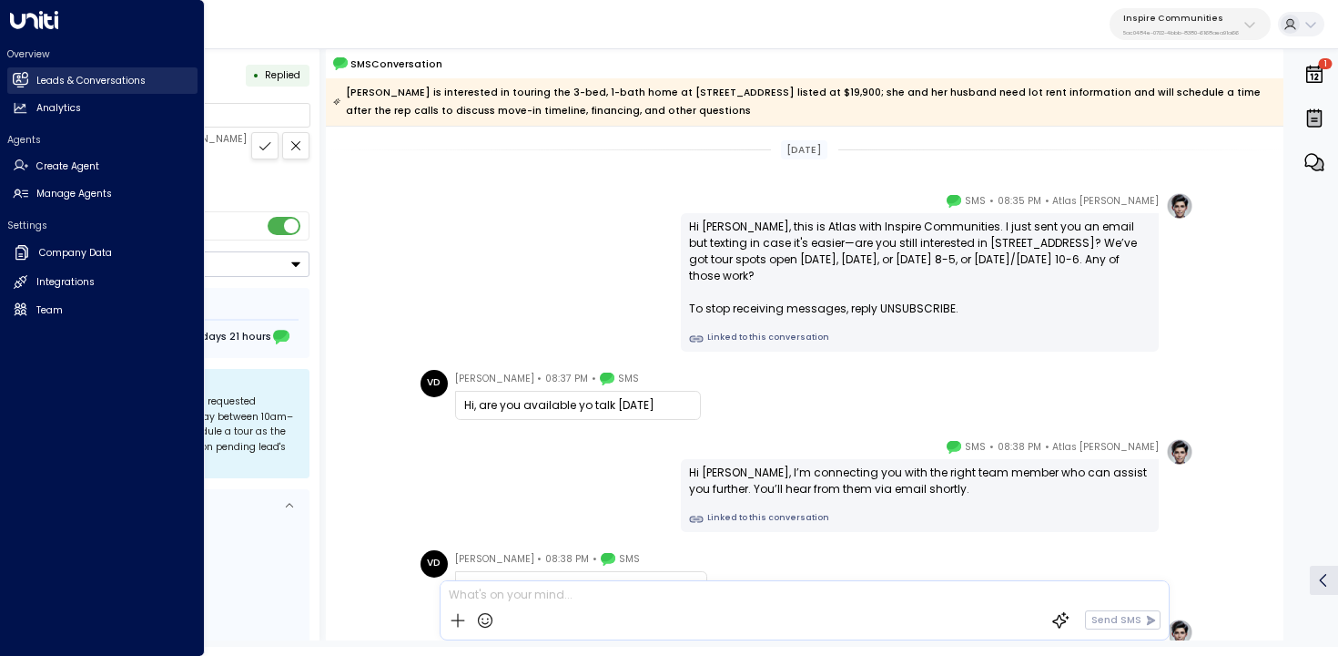
click at [32, 76] on link "Leads & Conversations Leads & Conversations" at bounding box center [102, 80] width 190 height 26
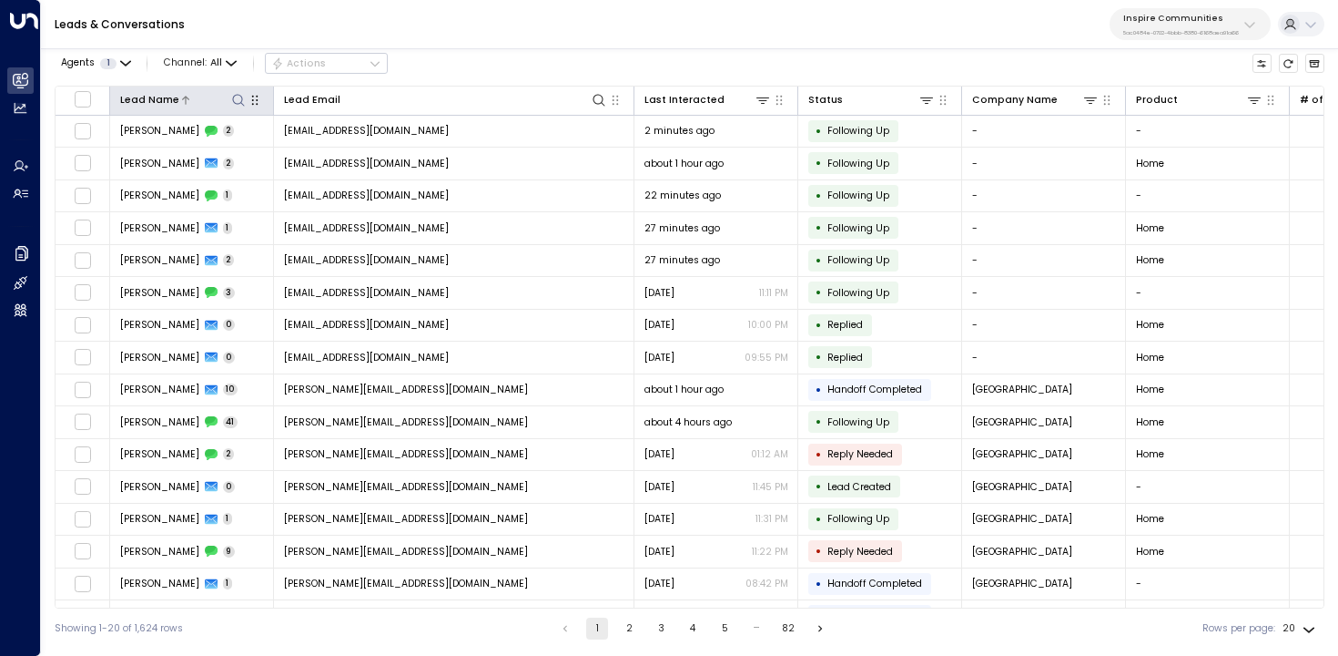
click at [244, 93] on icon at bounding box center [238, 100] width 15 height 15
type input "**********"
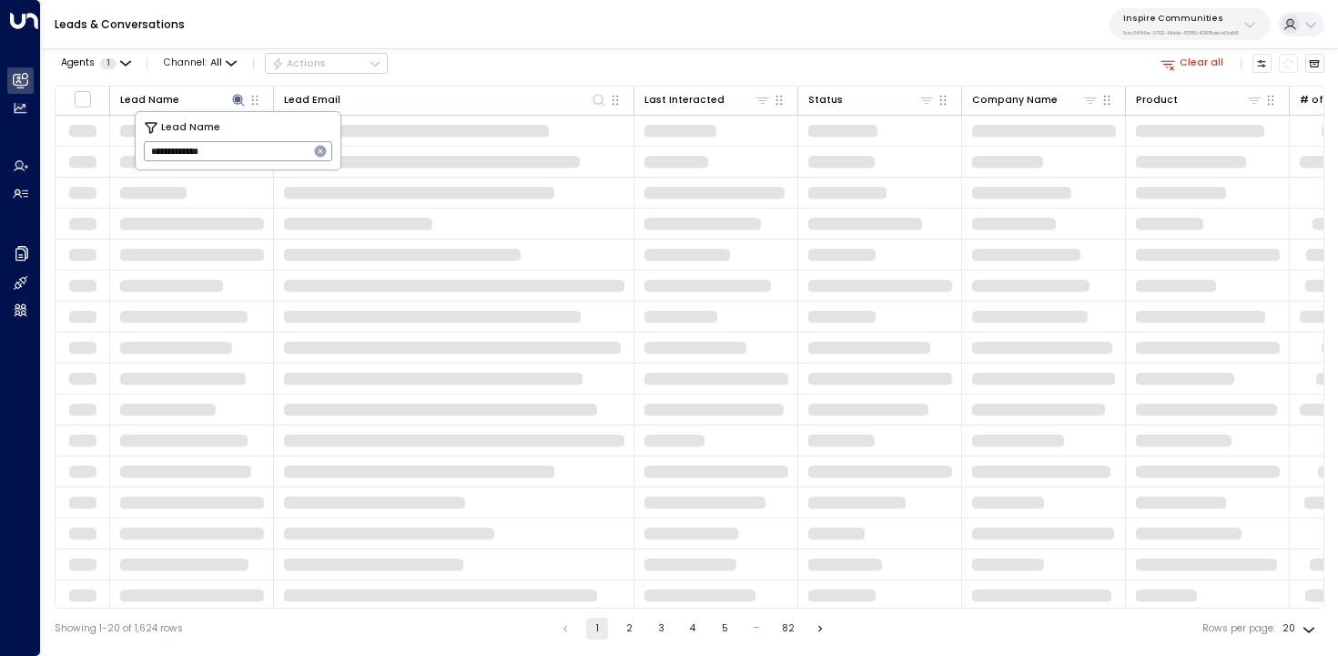
click at [599, 56] on div "Agents 1 Channel: All Actions Clear all" at bounding box center [690, 63] width 1270 height 31
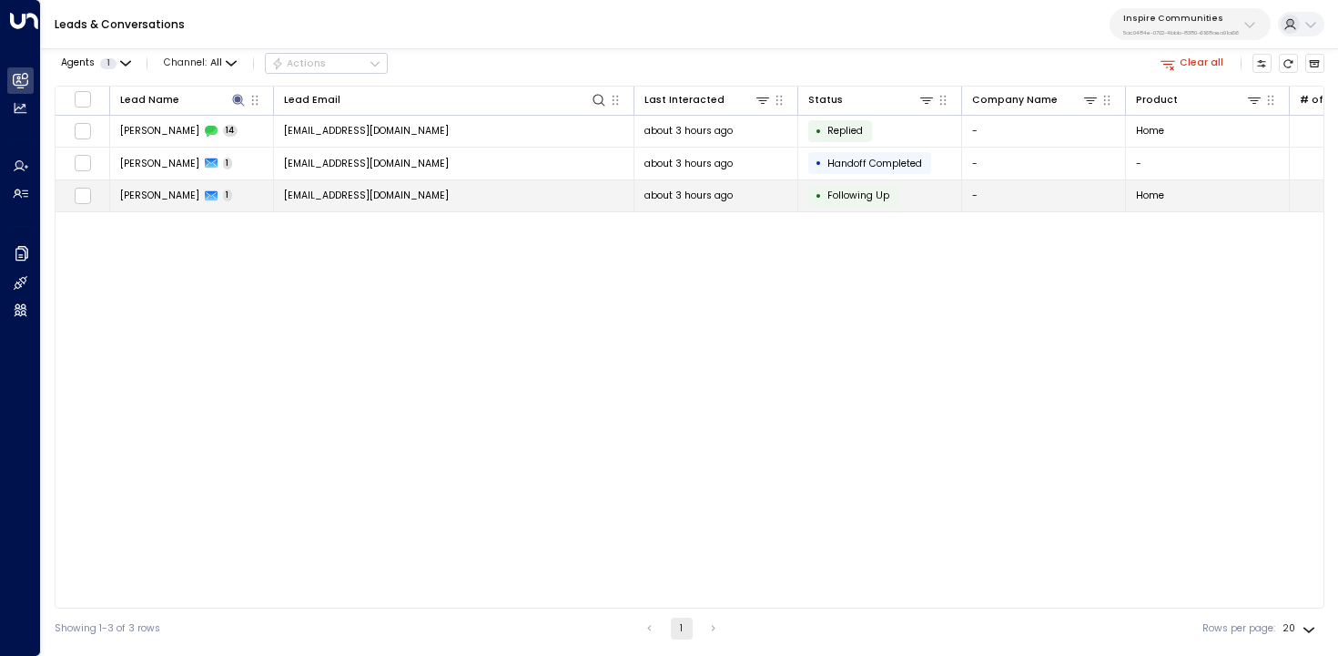
click at [414, 190] on span "[EMAIL_ADDRESS][DOMAIN_NAME]" at bounding box center [366, 195] width 165 height 14
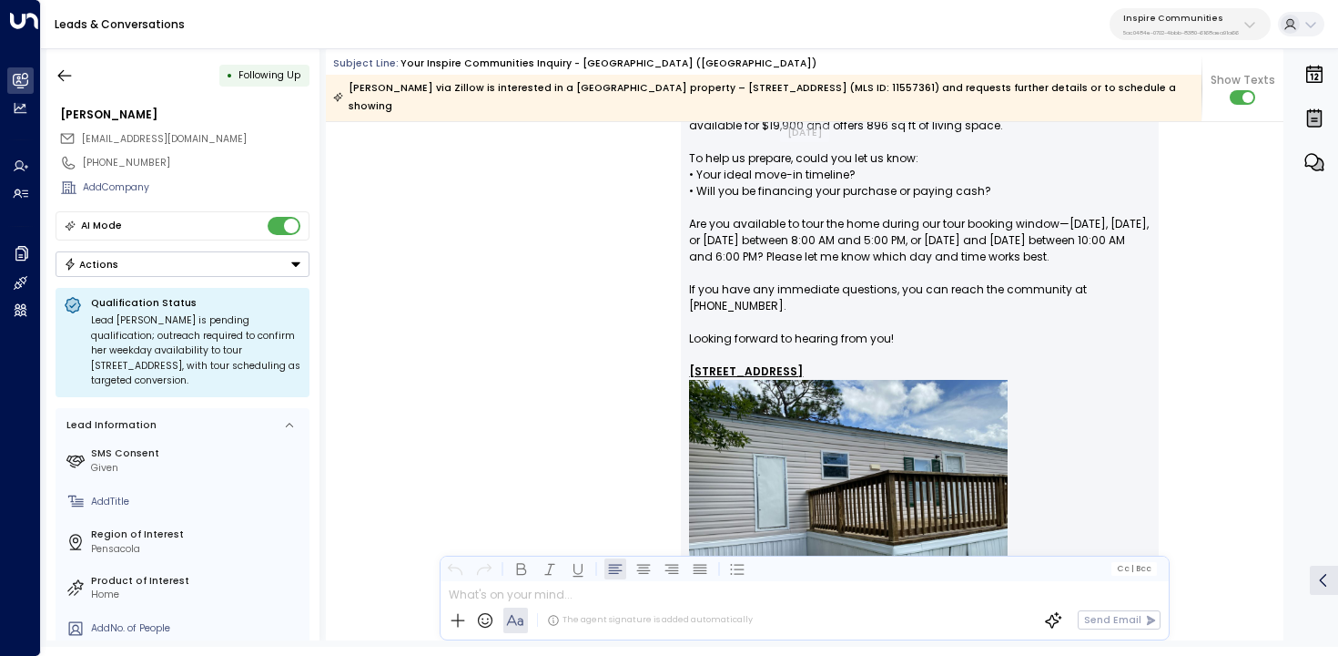
scroll to position [364, 0]
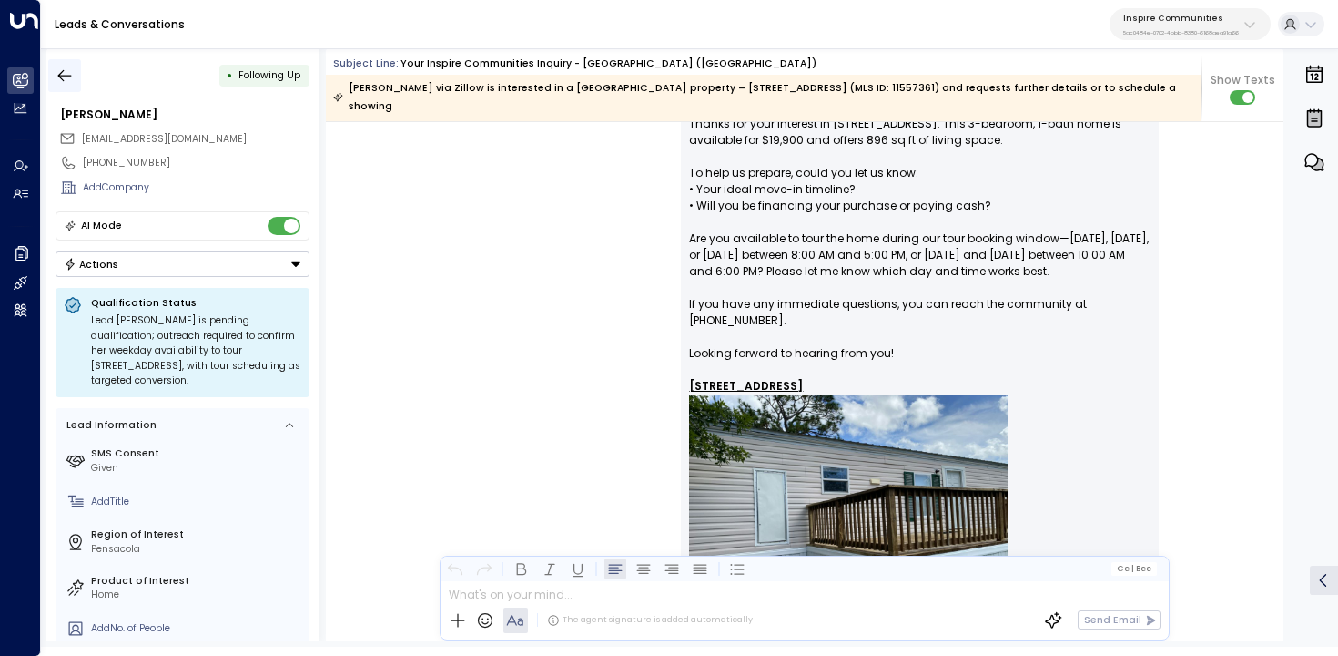
click at [69, 81] on icon "button" at bounding box center [65, 75] width 18 height 18
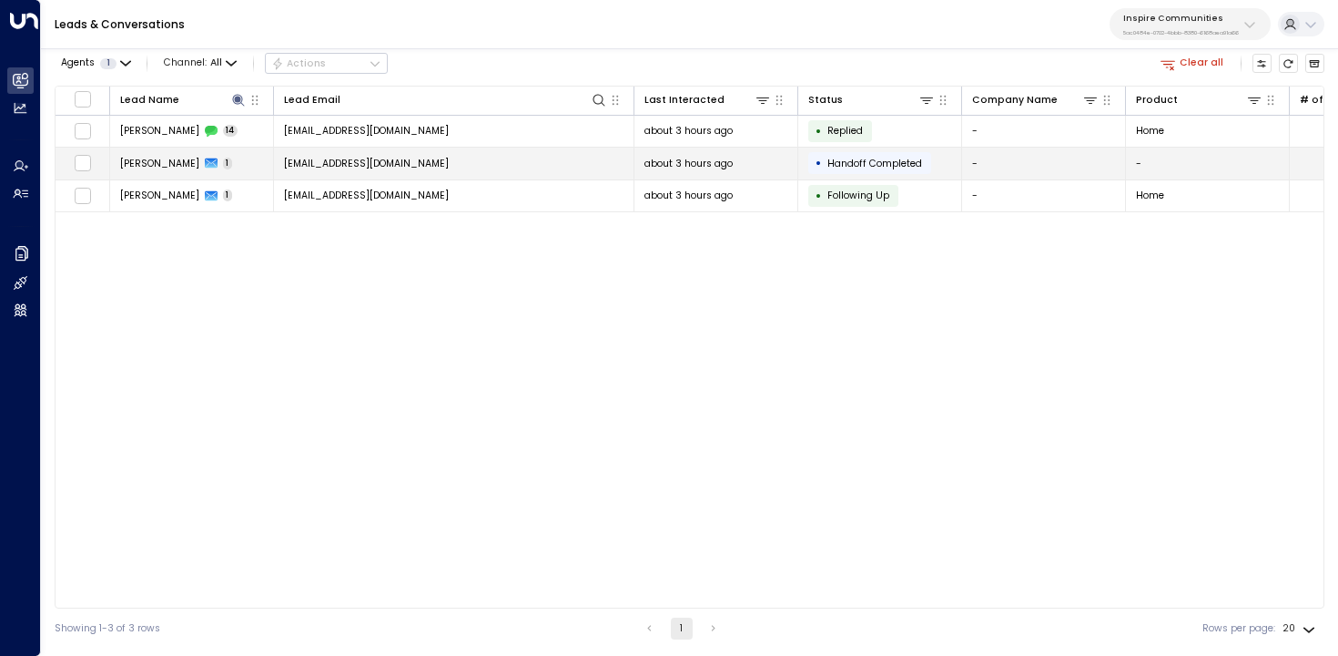
click at [224, 166] on td "Valerie Dixon 1" at bounding box center [192, 164] width 164 height 32
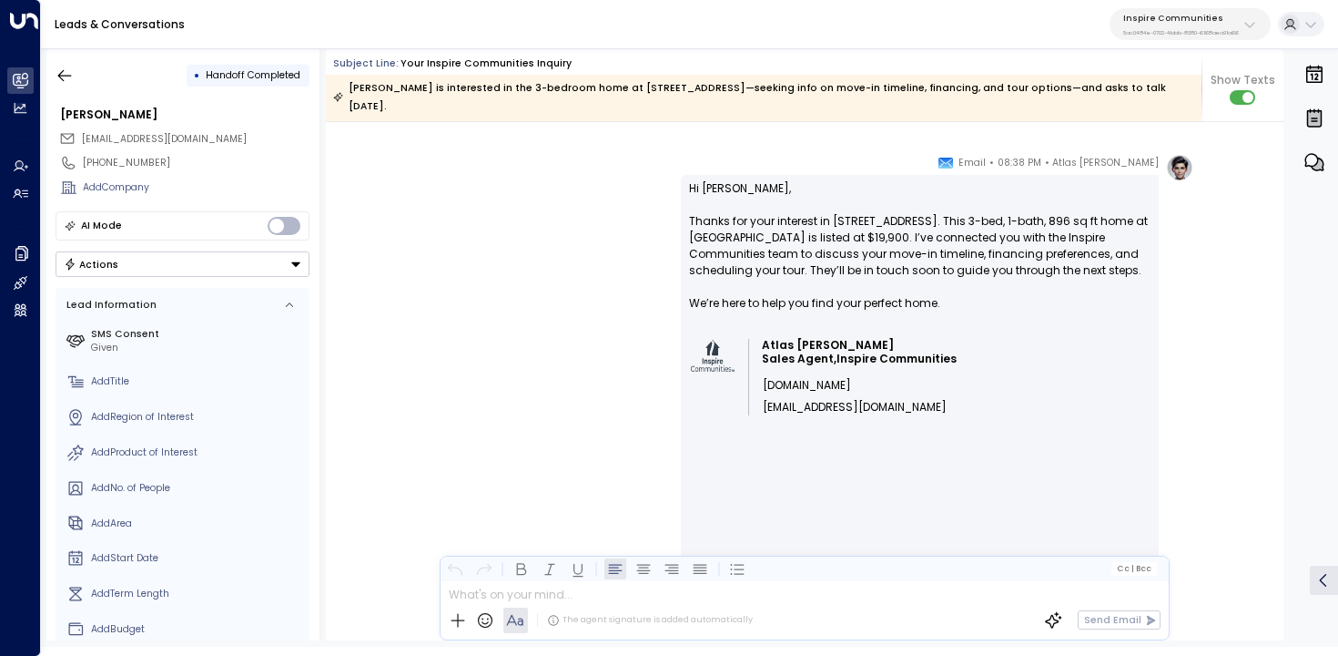
scroll to position [386, 0]
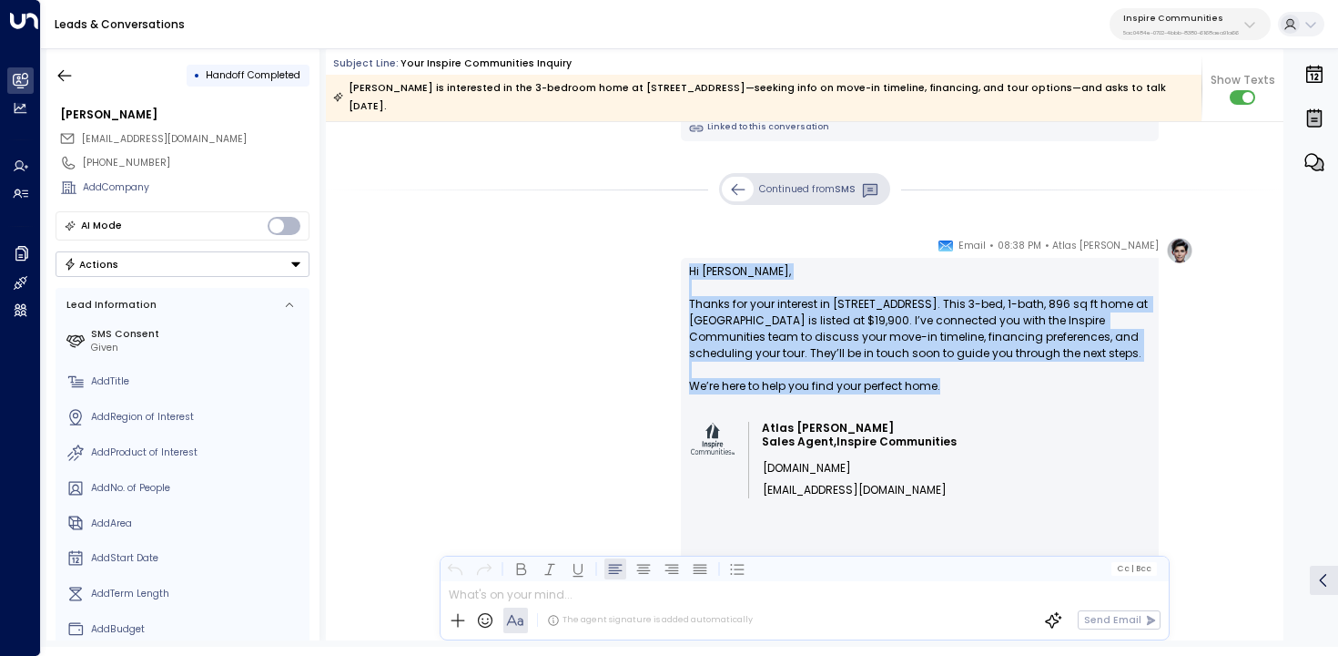
drag, startPoint x: 981, startPoint y: 385, endPoint x: 678, endPoint y: 267, distance: 324.6
click at [678, 267] on div "Atlas Parker • 08:38 PM • Email Hi Valerie, Thanks for your interest in 7333 Pi…" at bounding box center [804, 626] width 778 height 778
copy p "Hi Valerie, Thanks for your interest in 7333 Pine Forest Rd #163. This 3-bed, 1…"
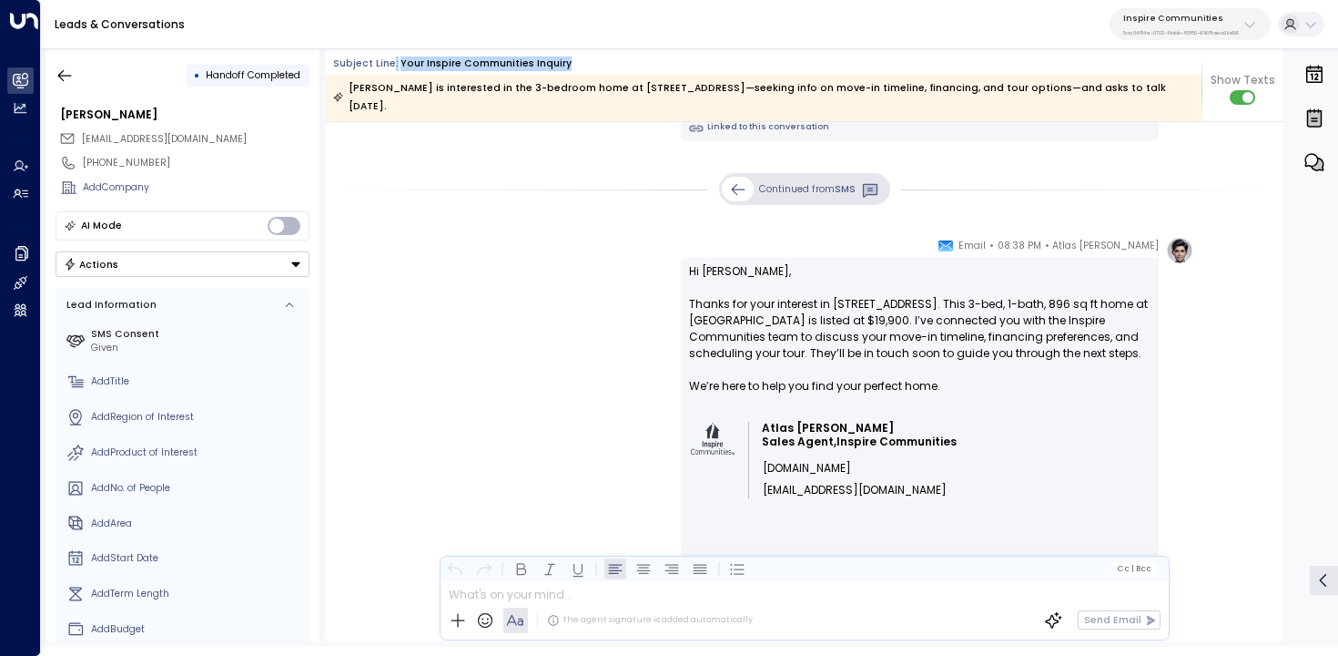
drag, startPoint x: 595, startPoint y: 60, endPoint x: 391, endPoint y: 65, distance: 204.9
click at [391, 65] on div "Subject Line: Your Inspire Communities Inquiry" at bounding box center [767, 63] width 869 height 15
copy div ": Your Inspire Communities Inquiry"
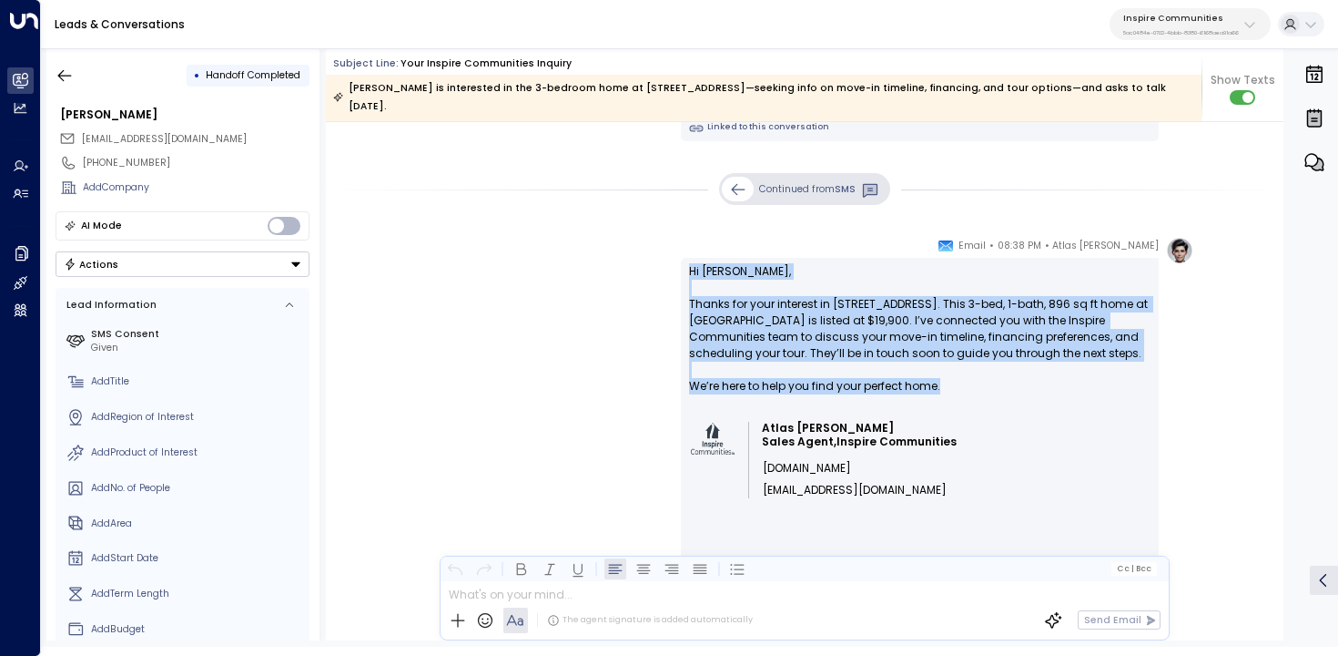
copy p "Hi Valerie, Thanks for your interest in 7333 Pine Forest Rd #163. This 3-bed, 1…"
drag, startPoint x: 968, startPoint y: 385, endPoint x: 676, endPoint y: 256, distance: 319.6
click at [676, 256] on div "Atlas Parker • 08:38 PM • Email Hi Valerie, Thanks for your interest in 7333 Pi…" at bounding box center [804, 626] width 778 height 778
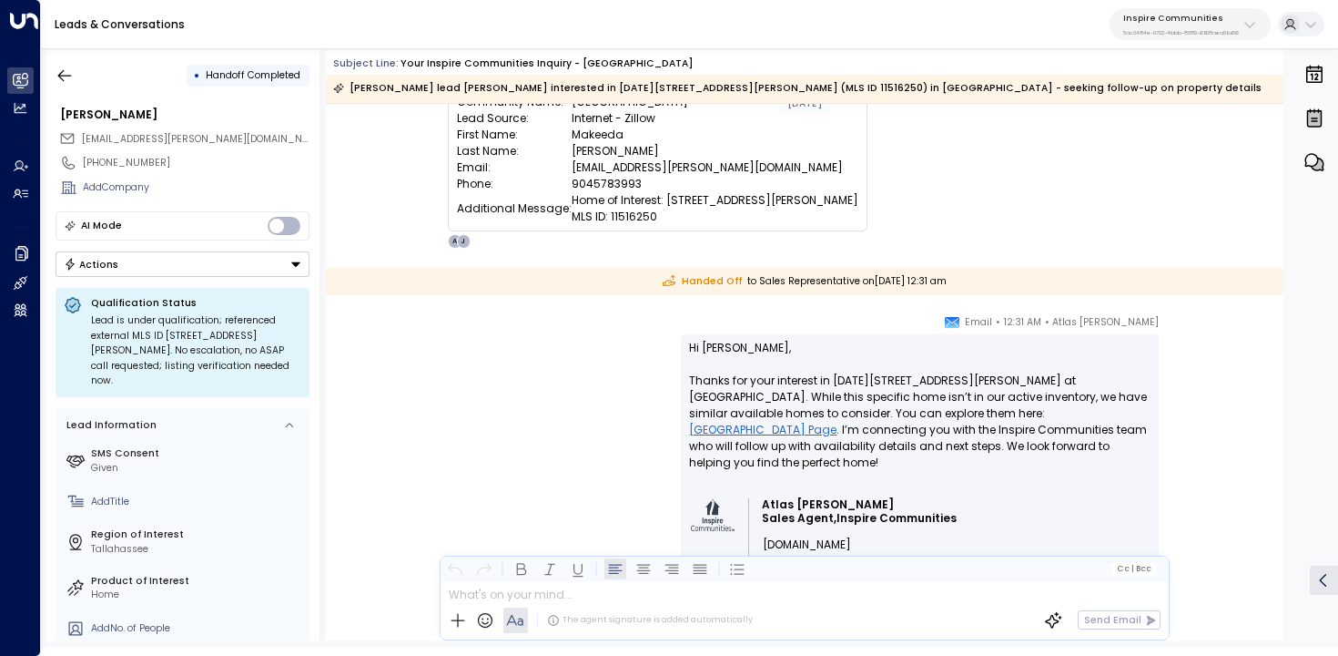
scroll to position [129, 0]
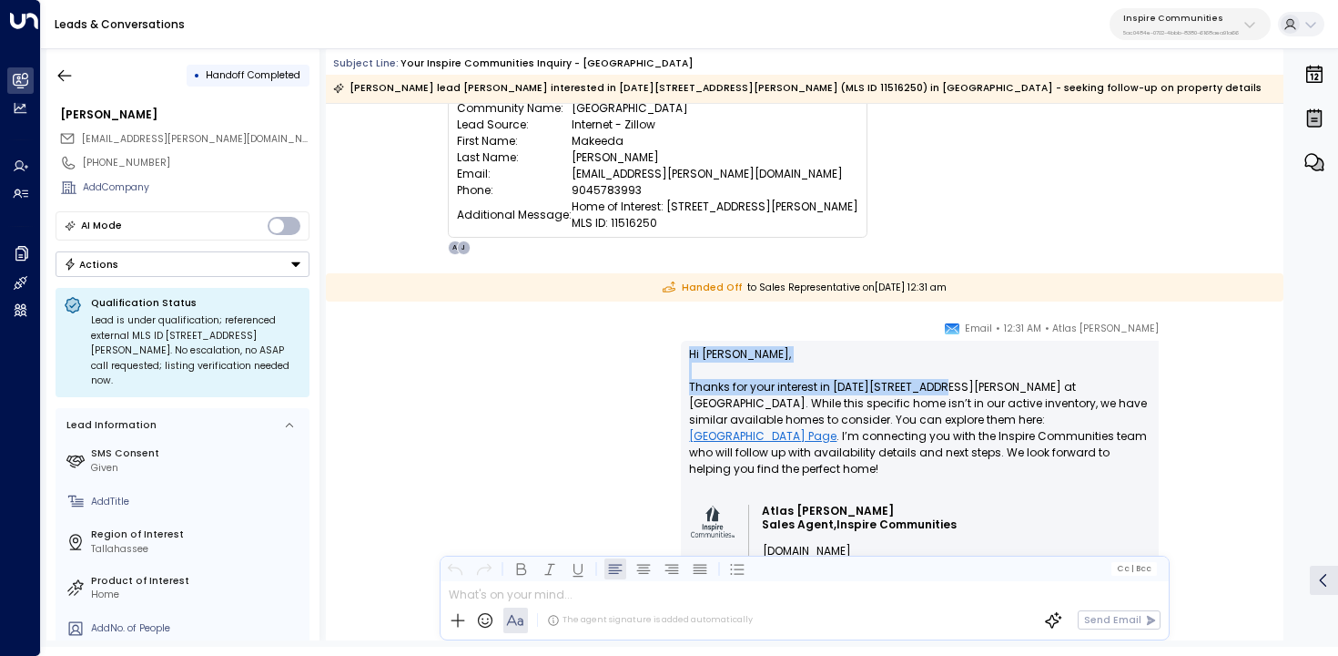
drag, startPoint x: 929, startPoint y: 382, endPoint x: 659, endPoint y: 337, distance: 273.2
copy p "Hi Makeeda, Thanks for your interest in 1630 Balkin Rd #10"
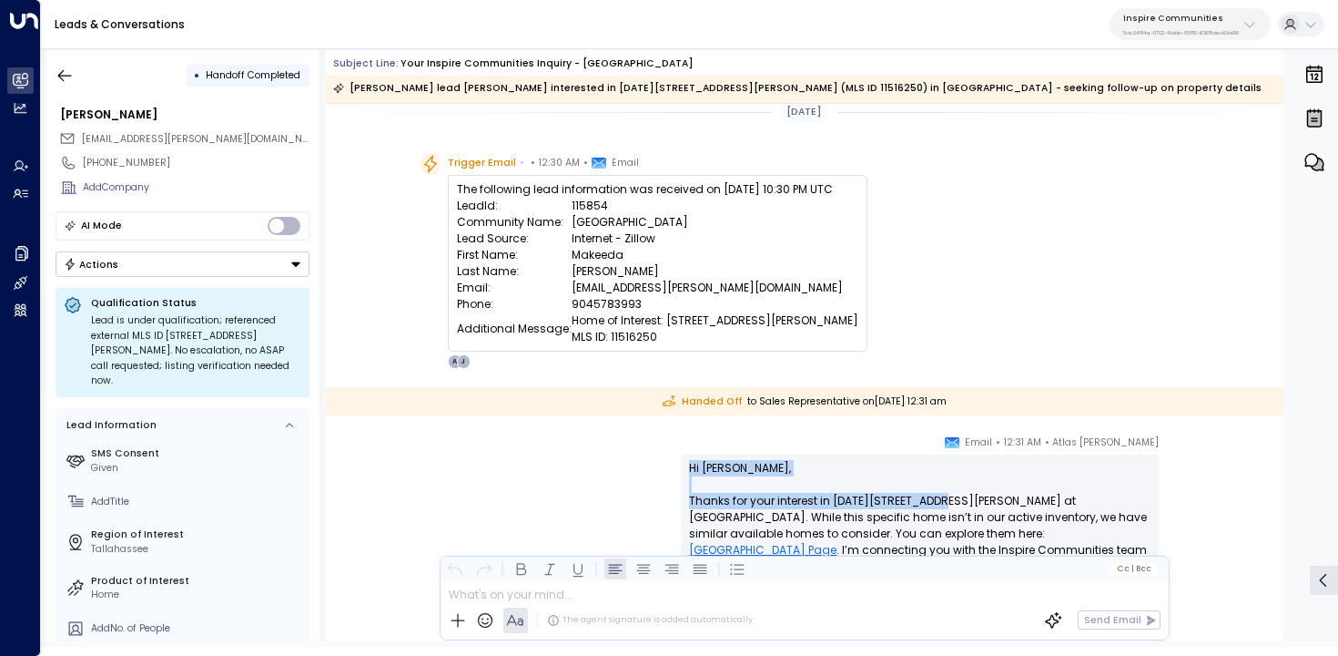
scroll to position [16, 0]
copy p "Hi Makeeda, Thanks for your interest in 1630 Balkin Rd #10"
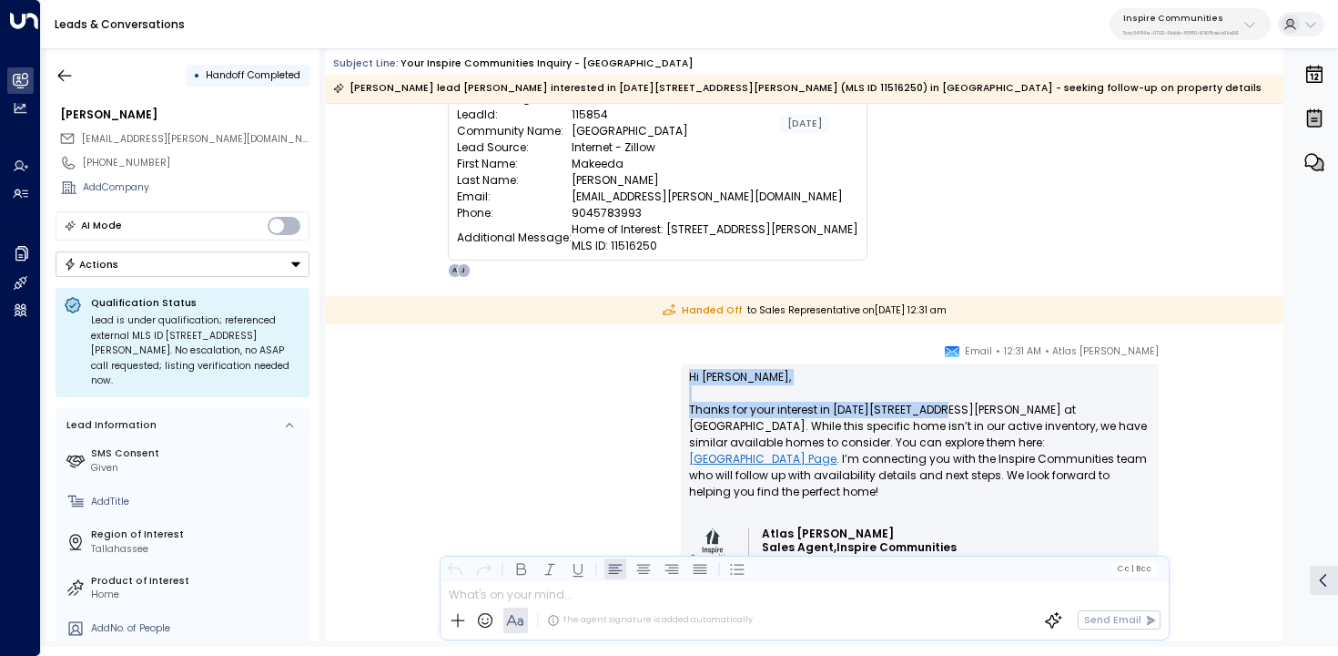
scroll to position [105, 0]
click at [717, 373] on p "Hi Makeeda, Thanks for your interest in 1630 Balkin Rd #105 at Cascade Village.…" at bounding box center [920, 445] width 462 height 148
copy p "Makeeda"
